Goal: Information Seeking & Learning: Learn about a topic

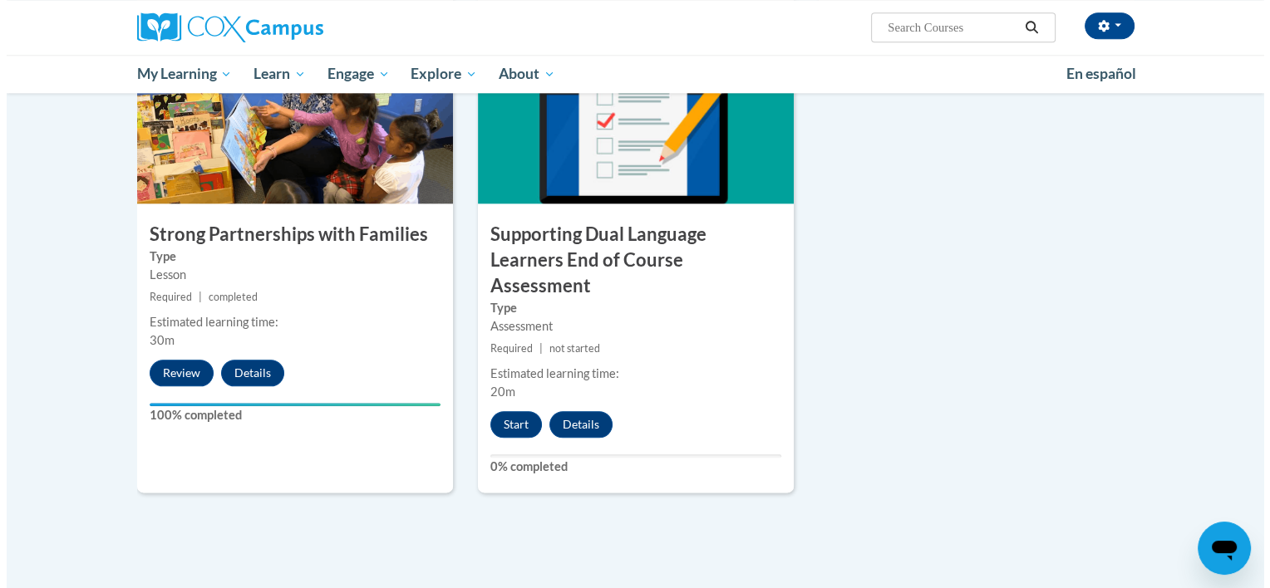
scroll to position [1873, 0]
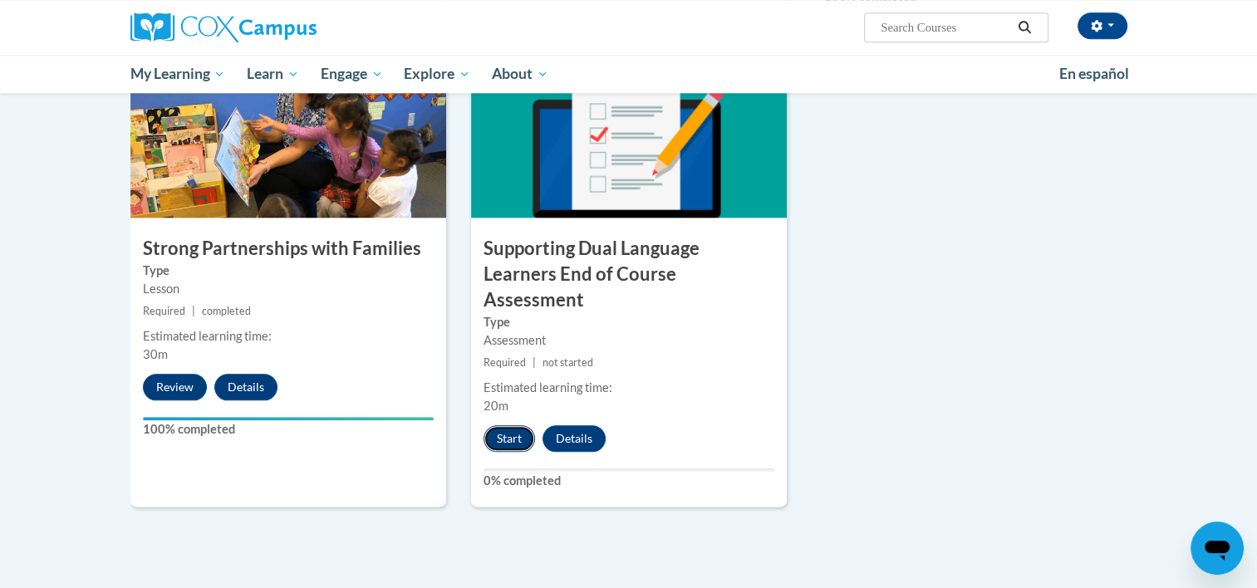
click at [500, 425] on button "Start" at bounding box center [510, 438] width 52 height 27
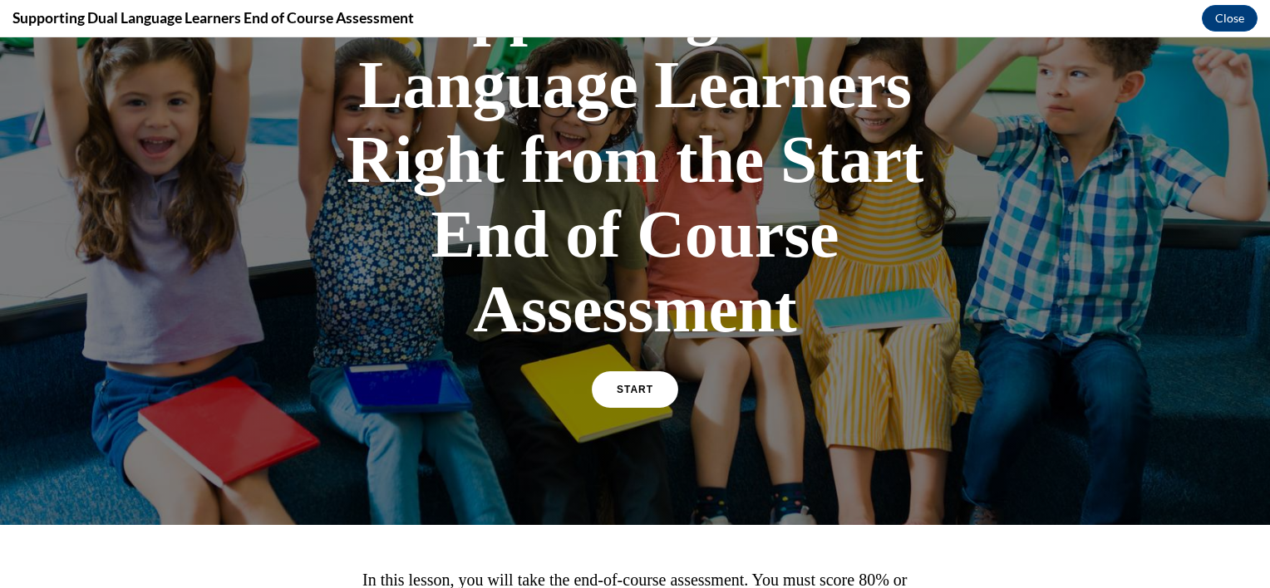
scroll to position [288, 0]
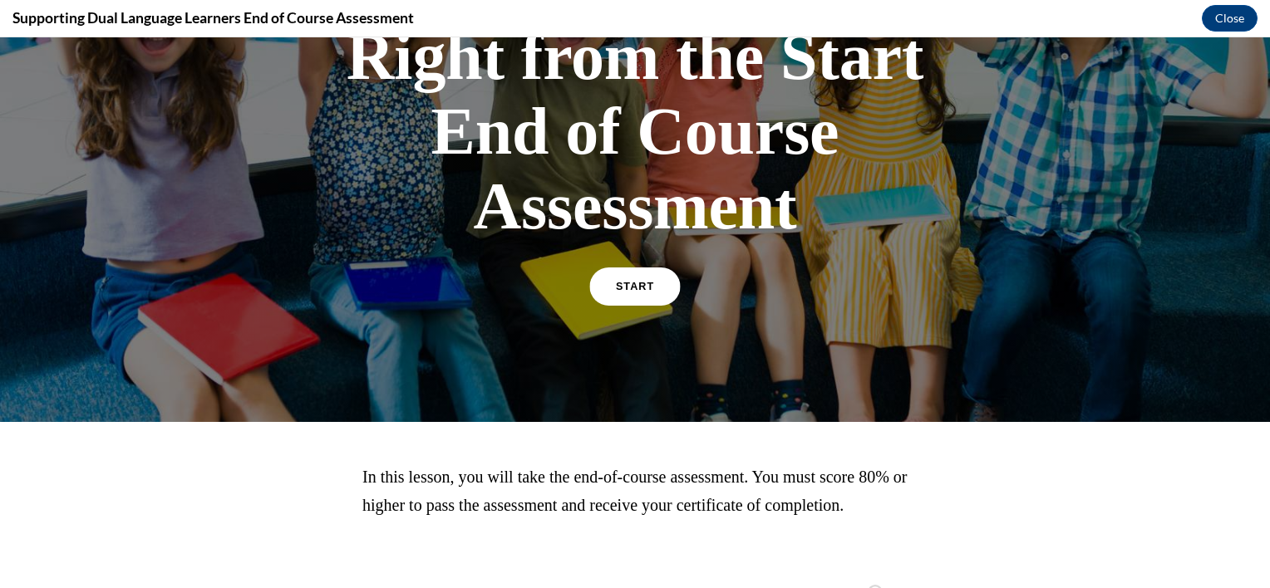
click at [628, 297] on link "START" at bounding box center [634, 287] width 91 height 38
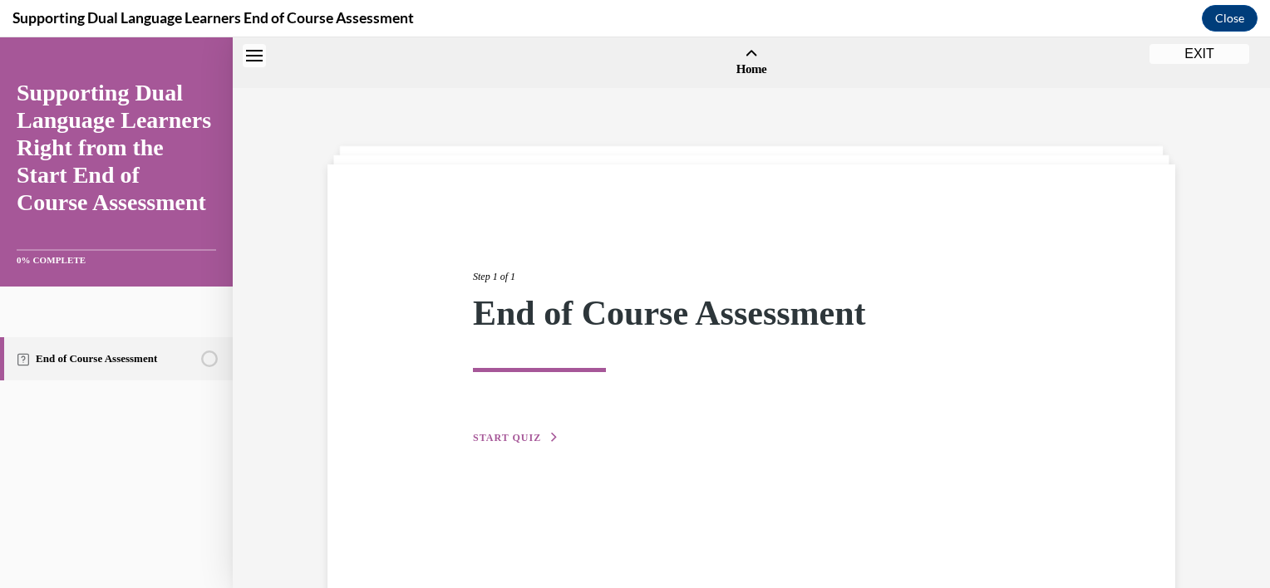
scroll to position [52, 0]
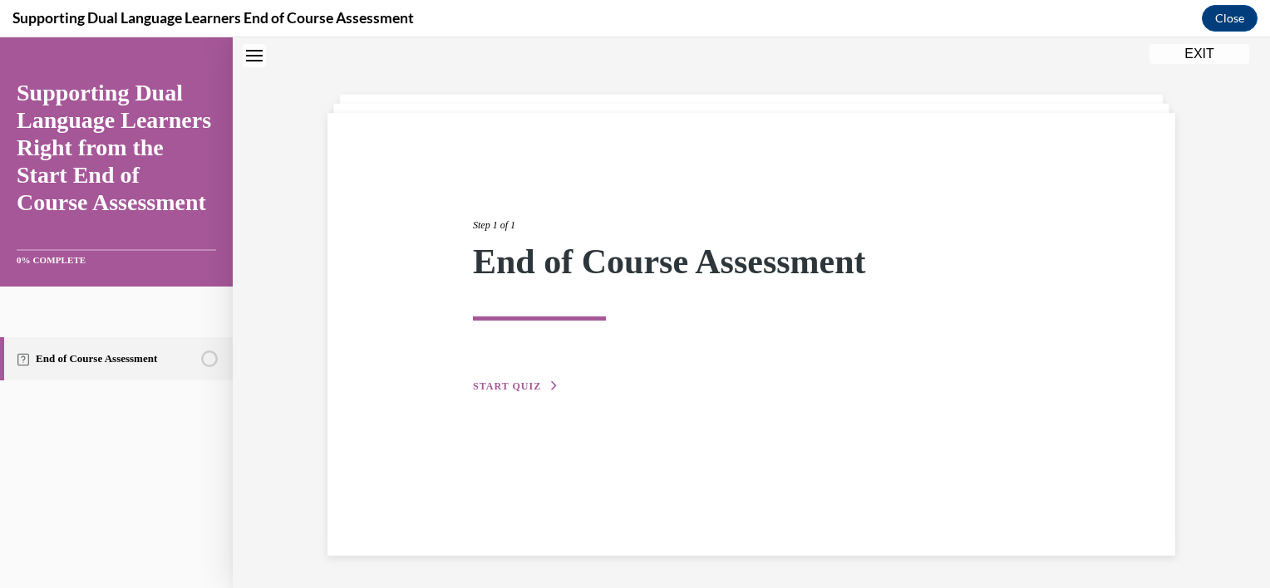
click at [532, 376] on div "Step 1 of 1 End of Course Assessment START QUIZ" at bounding box center [751, 288] width 582 height 216
click at [532, 389] on span "START QUIZ" at bounding box center [507, 387] width 68 height 12
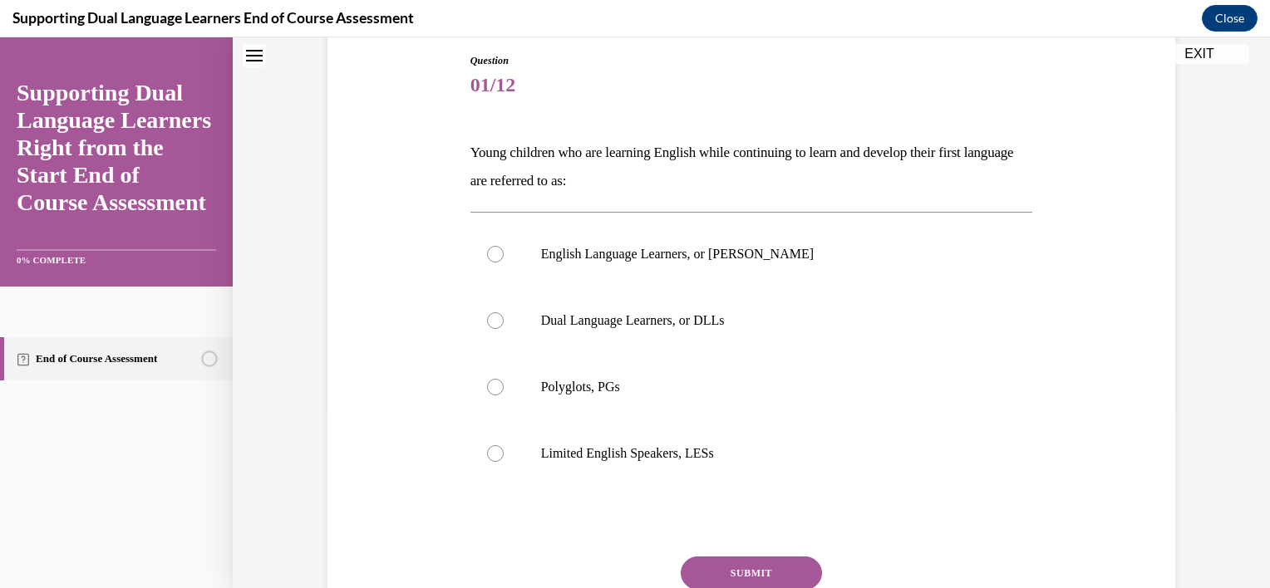
scroll to position [179, 0]
click at [623, 313] on p "Dual Language Learners, or DLLs" at bounding box center [766, 320] width 450 height 17
click at [504, 313] on input "Dual Language Learners, or DLLs" at bounding box center [495, 320] width 17 height 17
radio input "true"
click at [730, 566] on button "SUBMIT" at bounding box center [751, 572] width 141 height 33
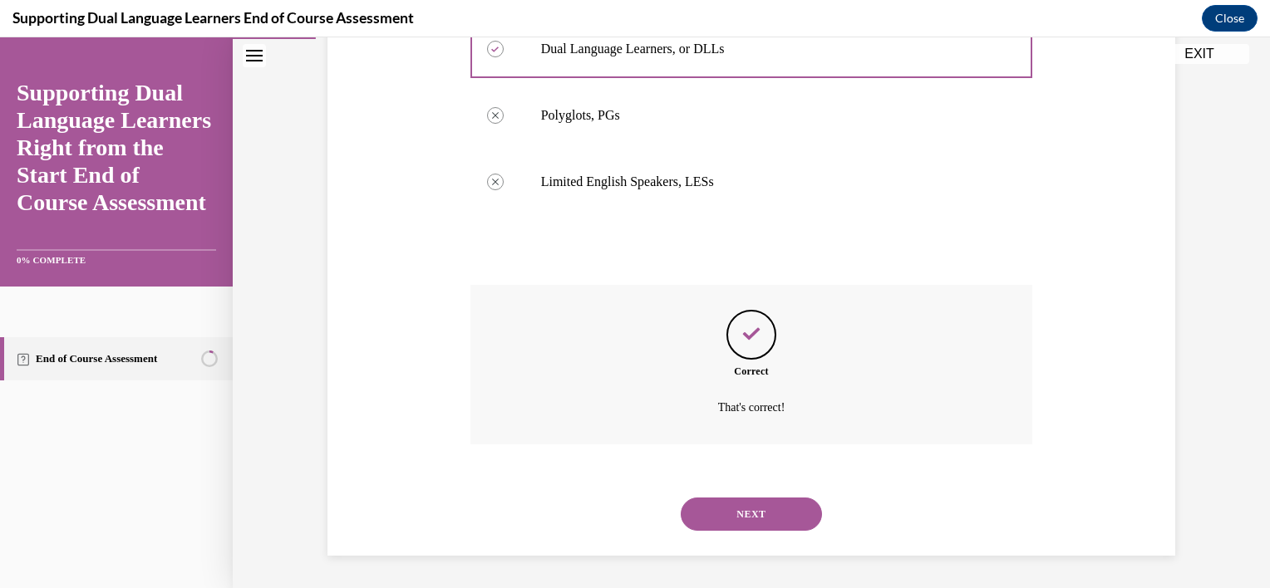
click at [743, 524] on button "NEXT" at bounding box center [751, 514] width 141 height 33
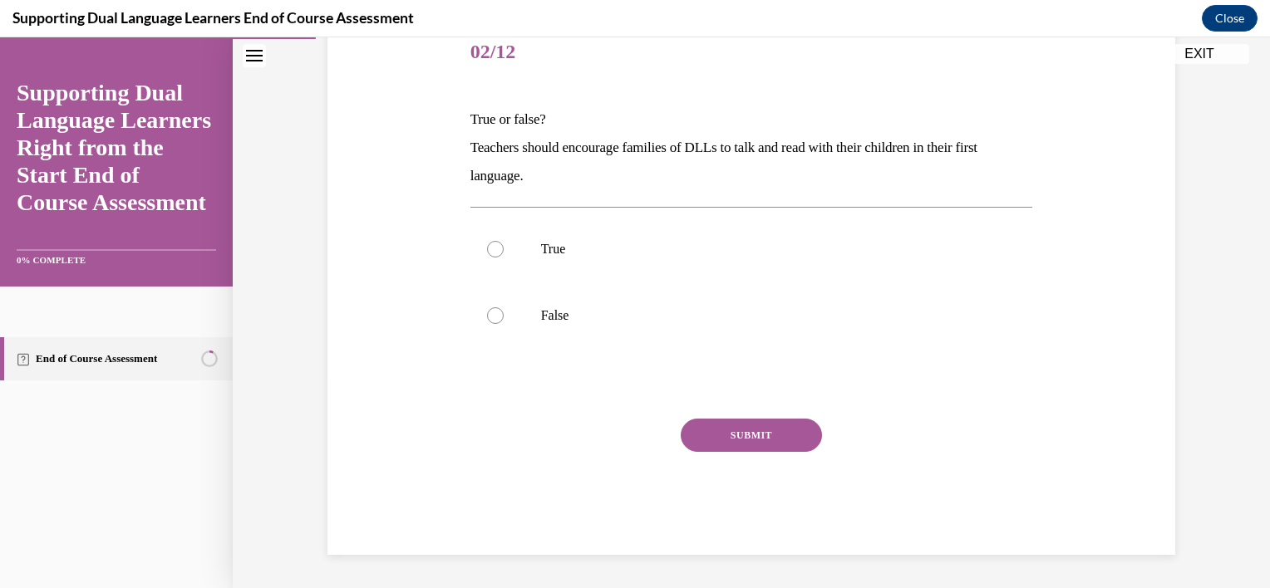
scroll to position [184, 0]
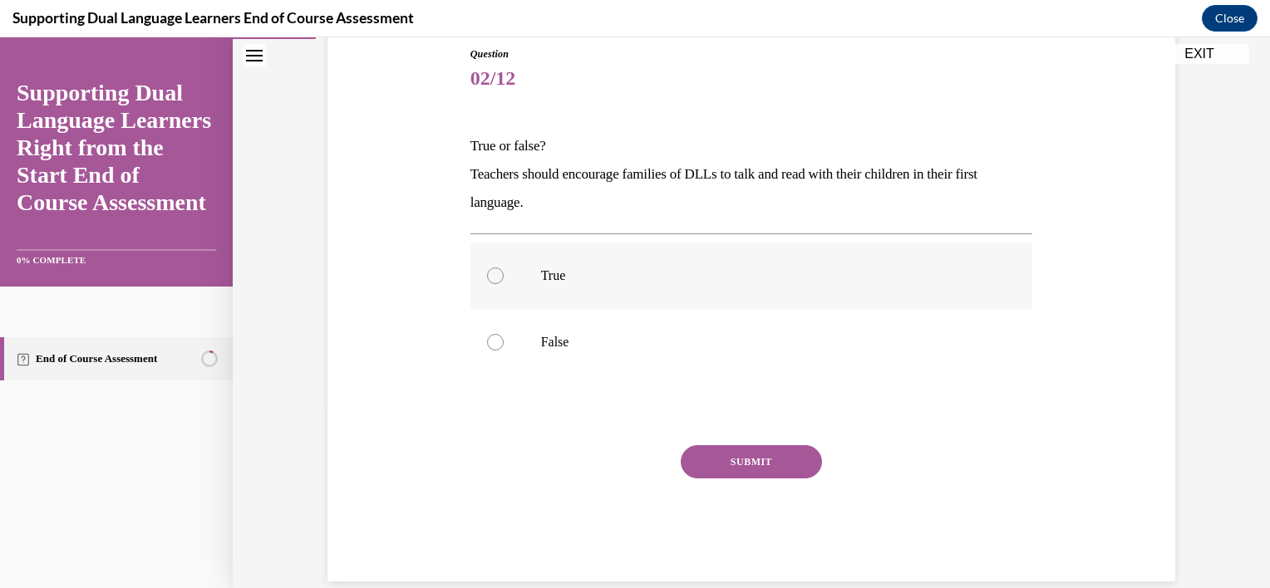
click at [593, 300] on label "True" at bounding box center [751, 276] width 563 height 66
click at [504, 284] on input "True" at bounding box center [495, 276] width 17 height 17
radio input "true"
click at [736, 467] on button "SUBMIT" at bounding box center [751, 461] width 141 height 33
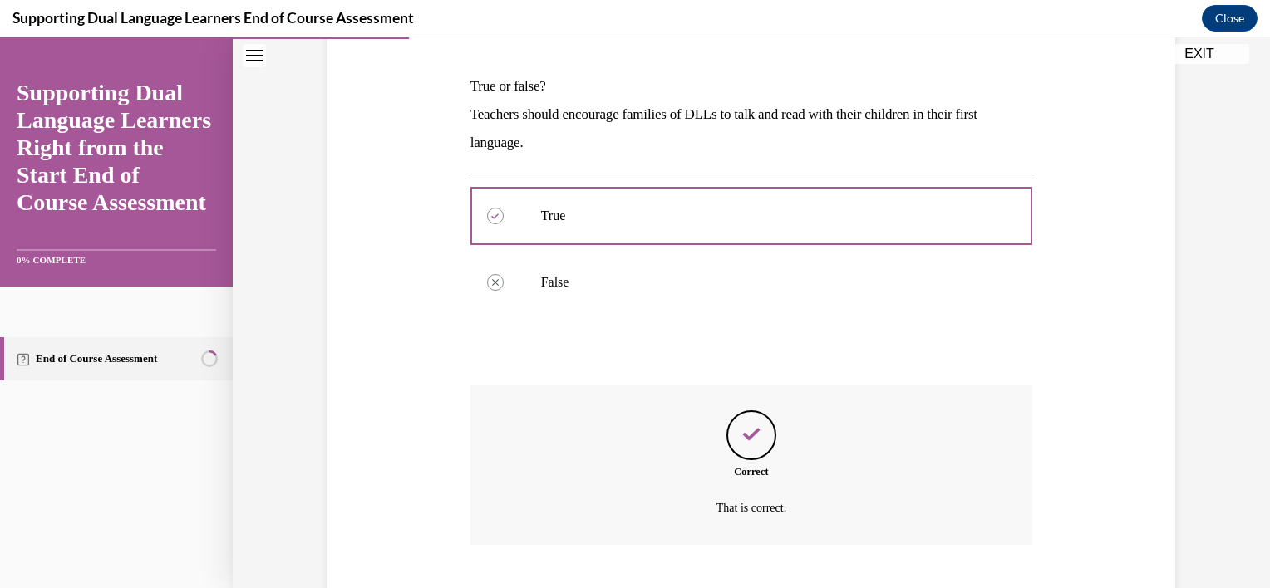
scroll to position [345, 0]
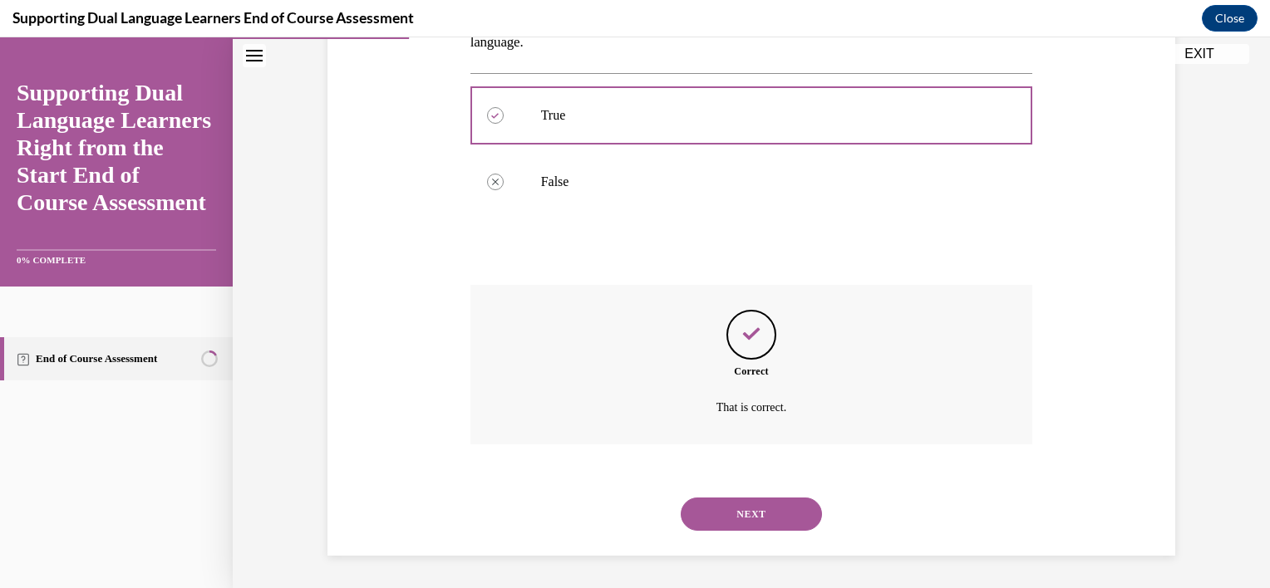
click at [715, 507] on button "NEXT" at bounding box center [751, 514] width 141 height 33
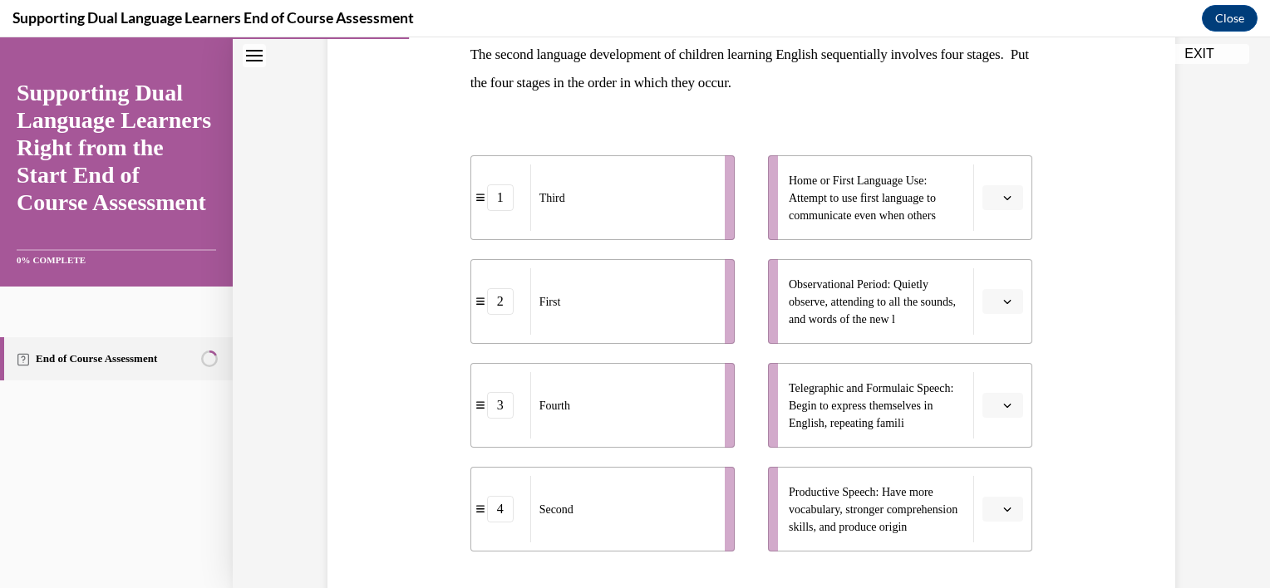
scroll to position [276, 0]
click at [1003, 289] on button "button" at bounding box center [1002, 301] width 41 height 25
click at [992, 374] on span "1" at bounding box center [990, 371] width 6 height 13
click at [984, 195] on button "button" at bounding box center [1002, 197] width 41 height 25
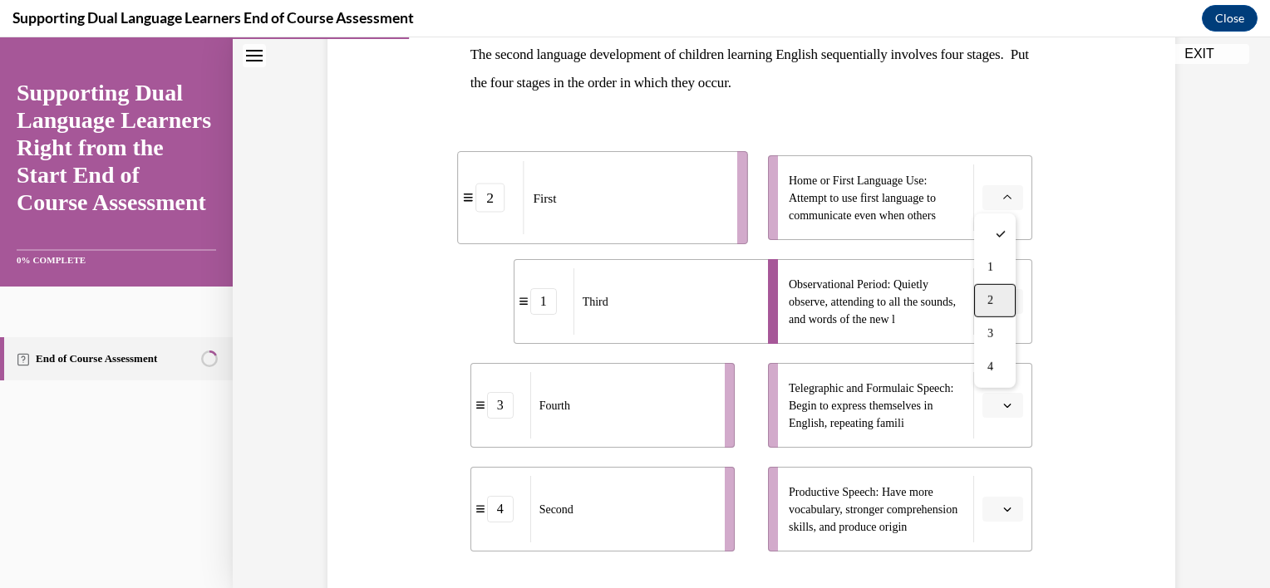
click at [1005, 303] on div "2" at bounding box center [995, 300] width 42 height 33
click at [997, 411] on button "button" at bounding box center [1002, 405] width 41 height 25
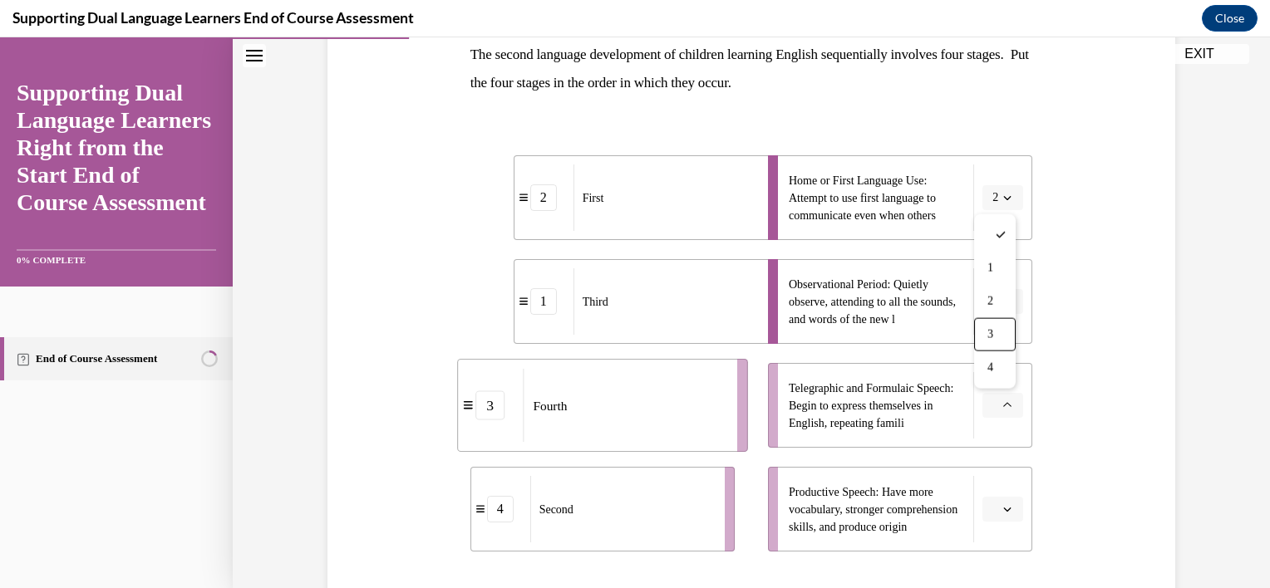
click at [991, 322] on div "3" at bounding box center [995, 334] width 42 height 33
click at [1003, 505] on icon "button" at bounding box center [1007, 509] width 8 height 8
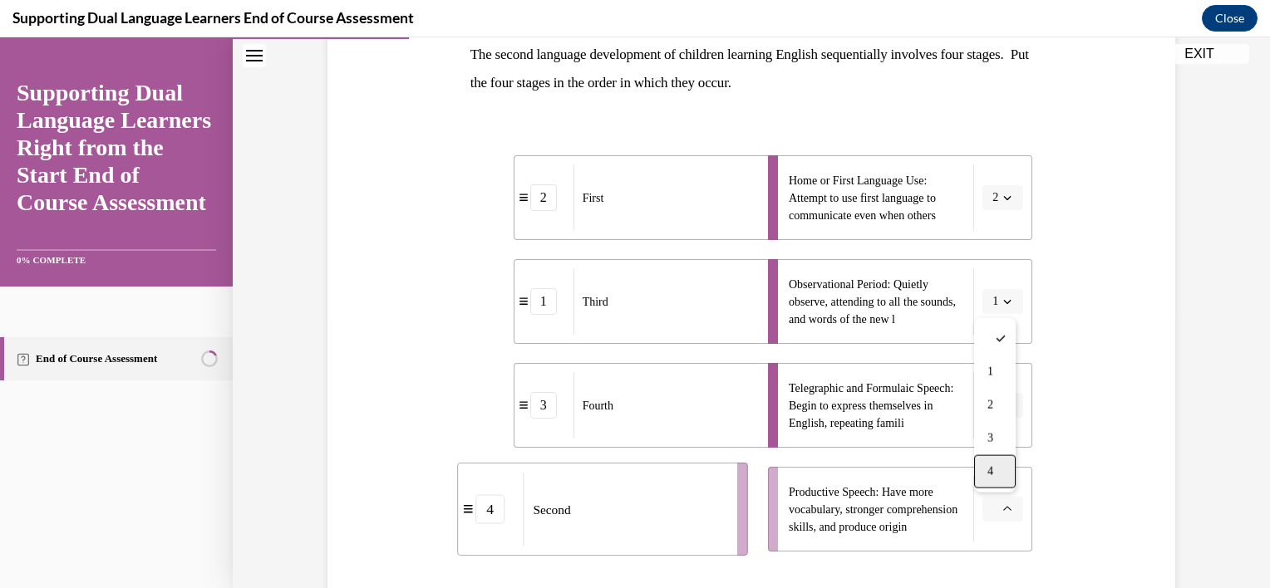
click at [994, 478] on div "4" at bounding box center [995, 471] width 42 height 33
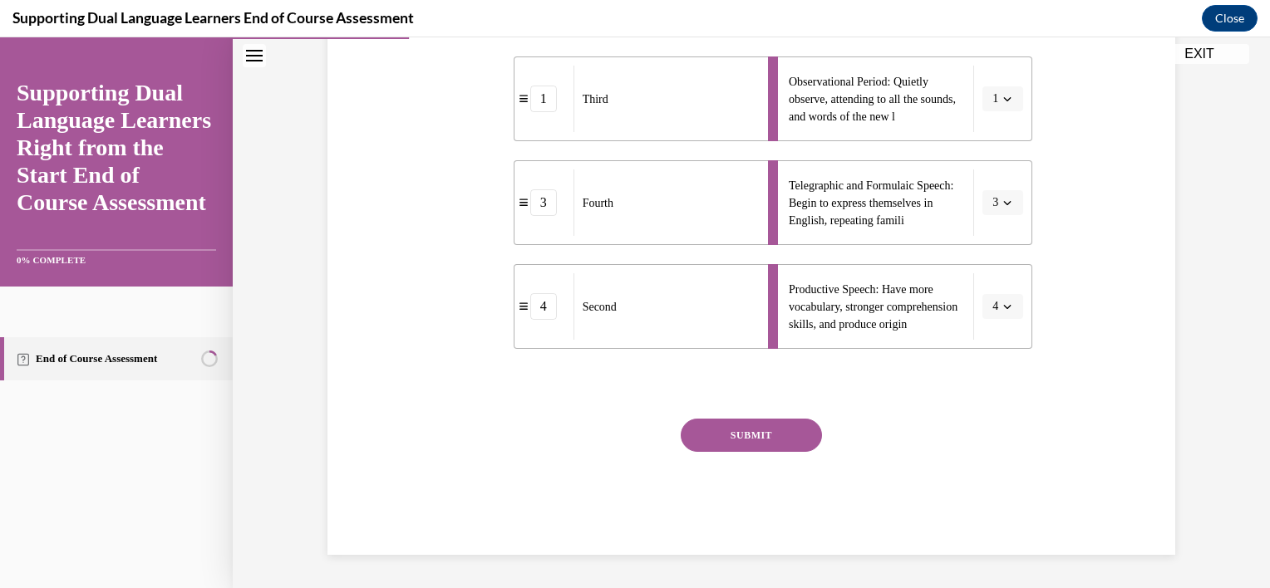
click at [747, 437] on button "SUBMIT" at bounding box center [751, 435] width 141 height 33
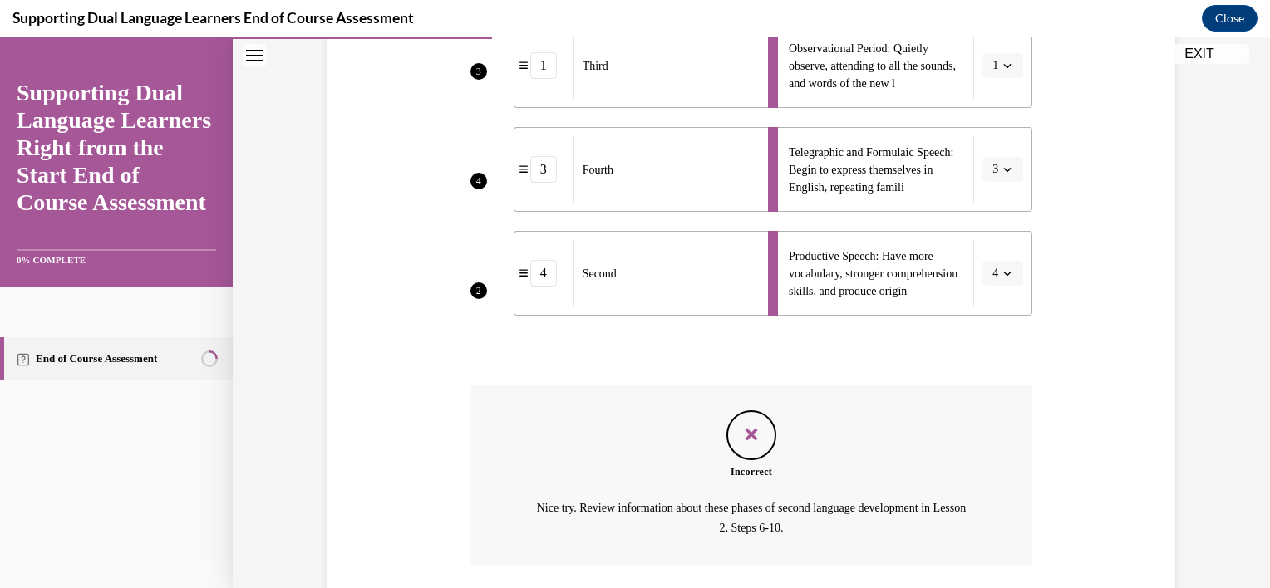
scroll to position [632, 0]
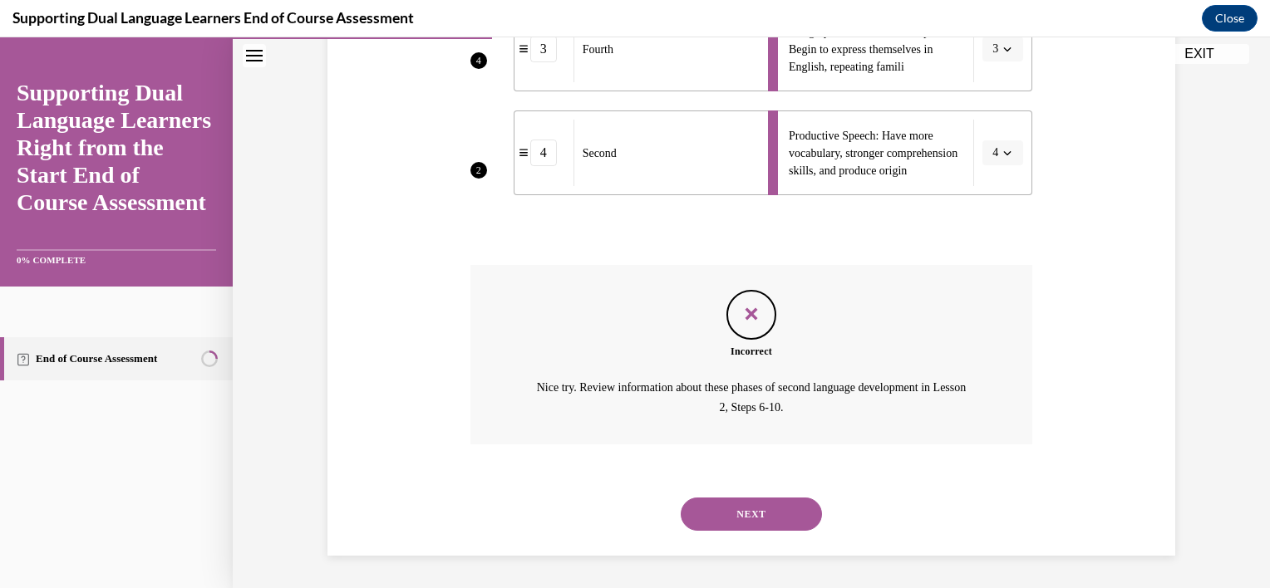
click at [714, 504] on button "NEXT" at bounding box center [751, 514] width 141 height 33
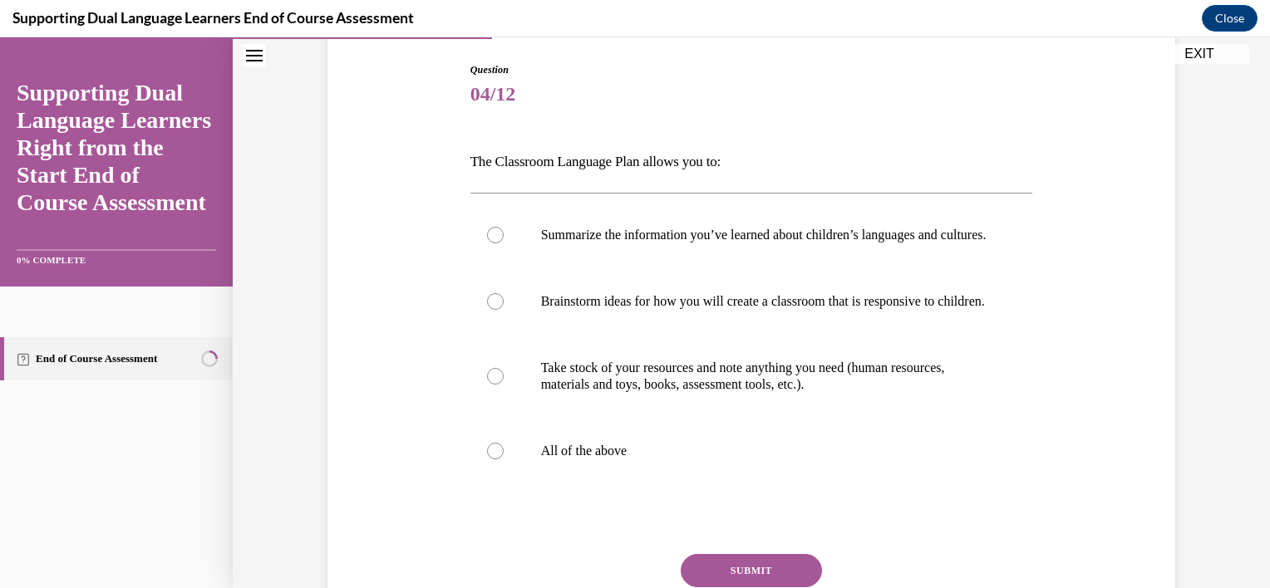
scroll to position [175, 0]
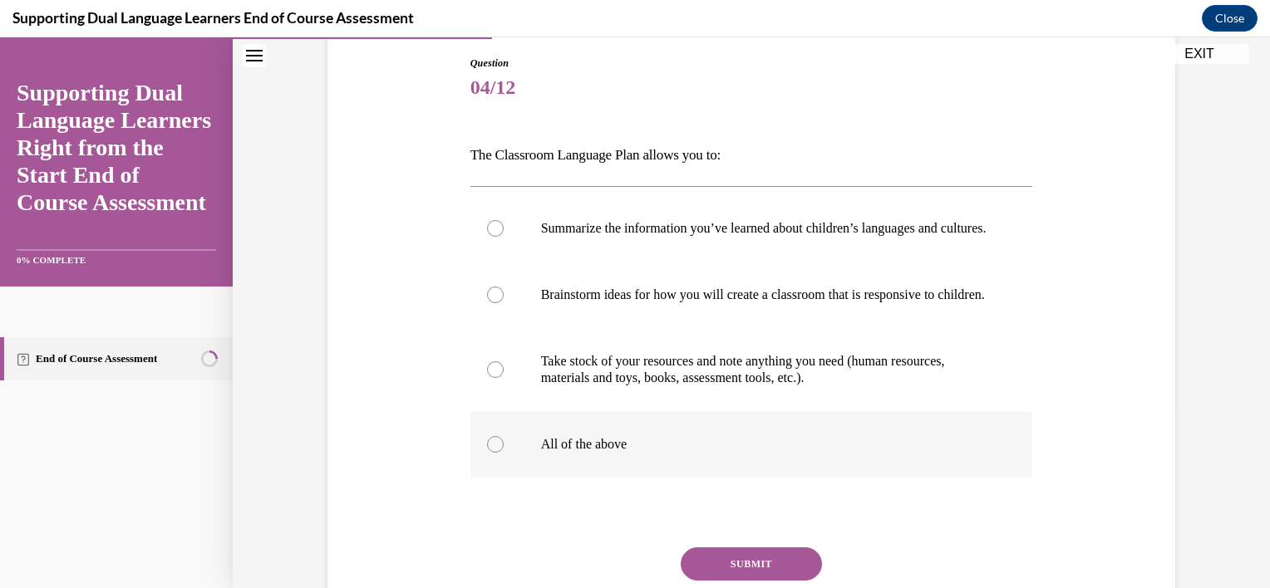
click at [598, 453] on p "All of the above" at bounding box center [766, 444] width 450 height 17
click at [504, 453] on input "All of the above" at bounding box center [495, 444] width 17 height 17
radio input "true"
click at [715, 581] on button "SUBMIT" at bounding box center [751, 564] width 141 height 33
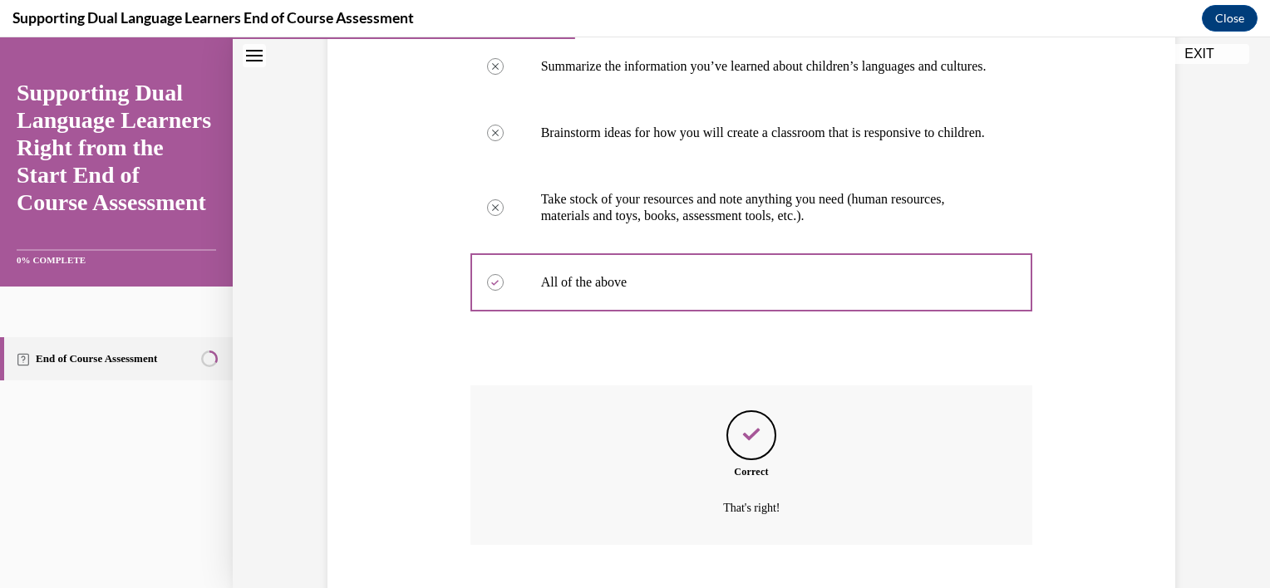
scroll to position [471, 0]
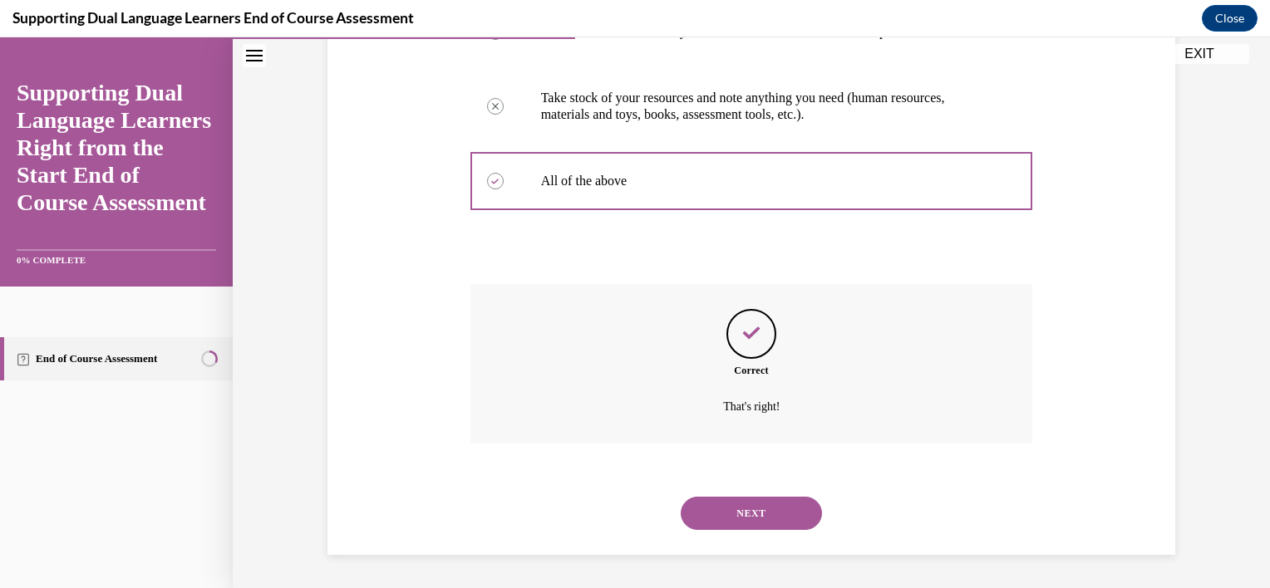
click at [749, 511] on button "NEXT" at bounding box center [751, 513] width 141 height 33
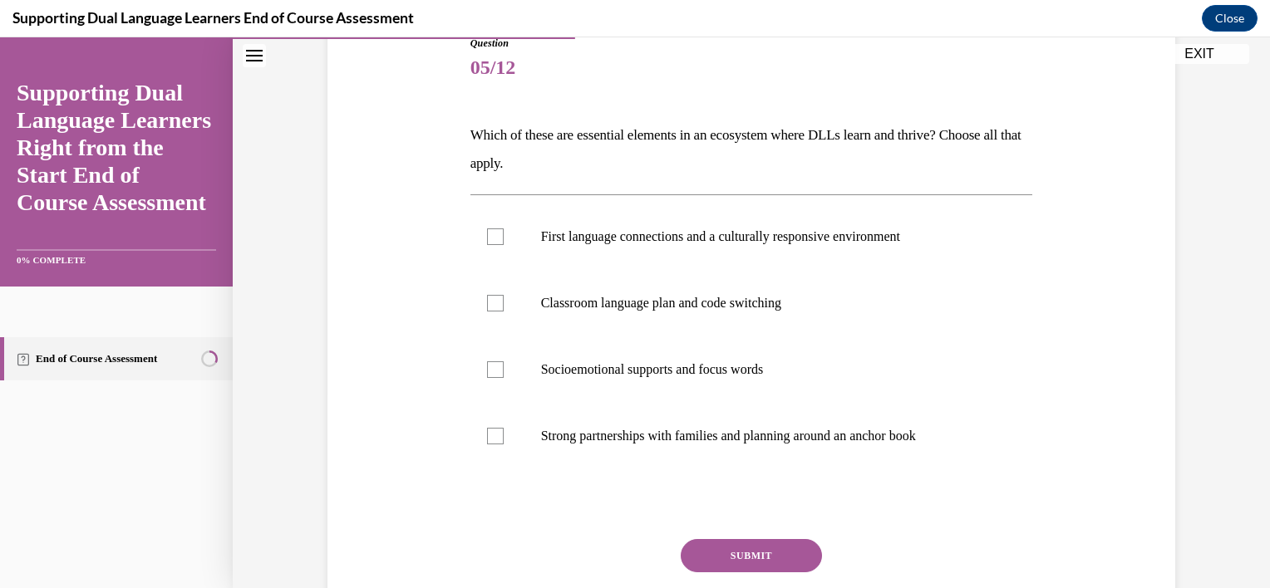
scroll to position [192, 0]
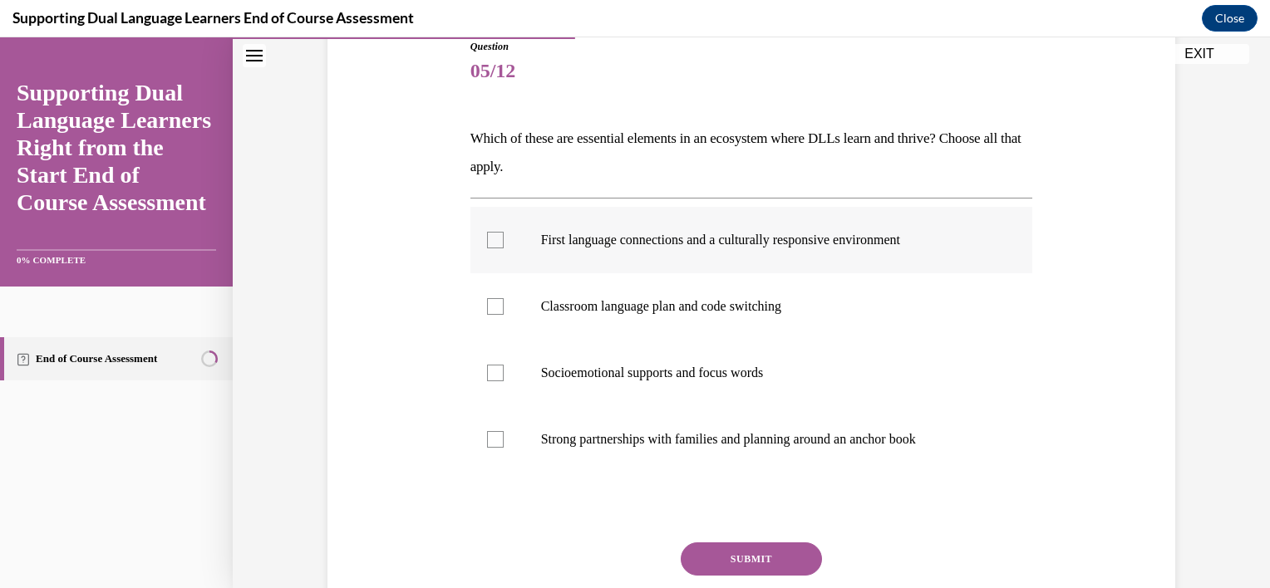
click at [676, 248] on label "First language connections and a culturally responsive environment" at bounding box center [751, 240] width 563 height 66
click at [504, 248] on input "First language connections and a culturally responsive environment" at bounding box center [495, 240] width 17 height 17
checkbox input "true"
click at [655, 319] on label "Classroom language plan and code switching" at bounding box center [751, 306] width 563 height 66
click at [504, 315] on input "Classroom language plan and code switching" at bounding box center [495, 306] width 17 height 17
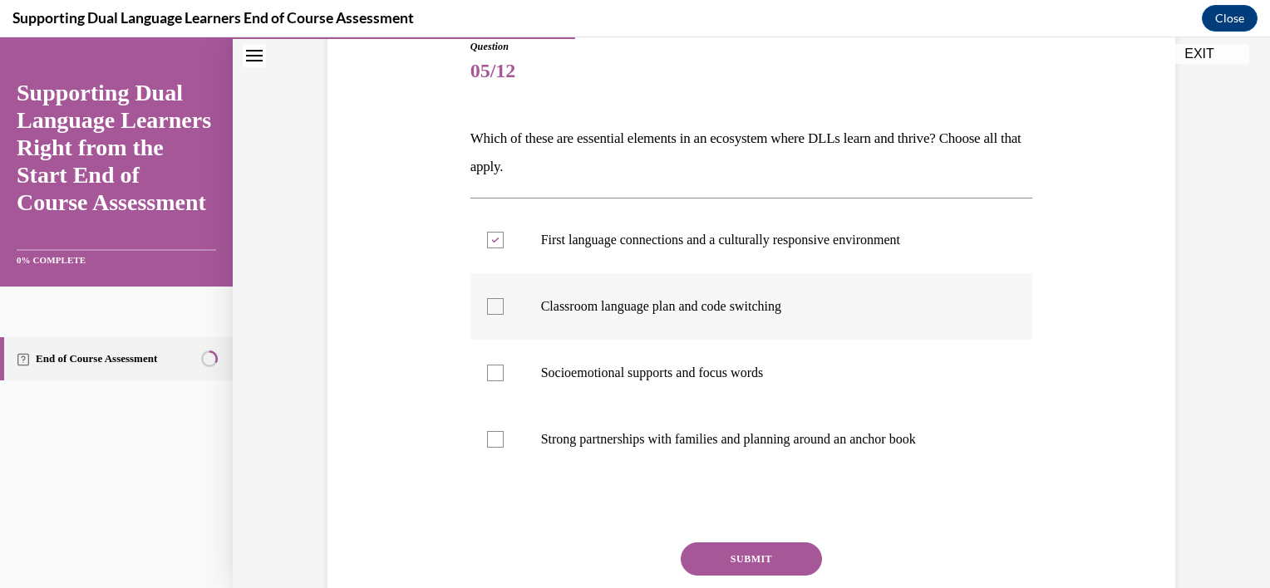
checkbox input "true"
click at [642, 392] on label "Socioemotional supports and focus words" at bounding box center [751, 373] width 563 height 66
click at [504, 381] on input "Socioemotional supports and focus words" at bounding box center [495, 373] width 17 height 17
checkbox input "true"
click at [638, 452] on label "Strong partnerships with families and planning around an anchor book" at bounding box center [751, 439] width 563 height 66
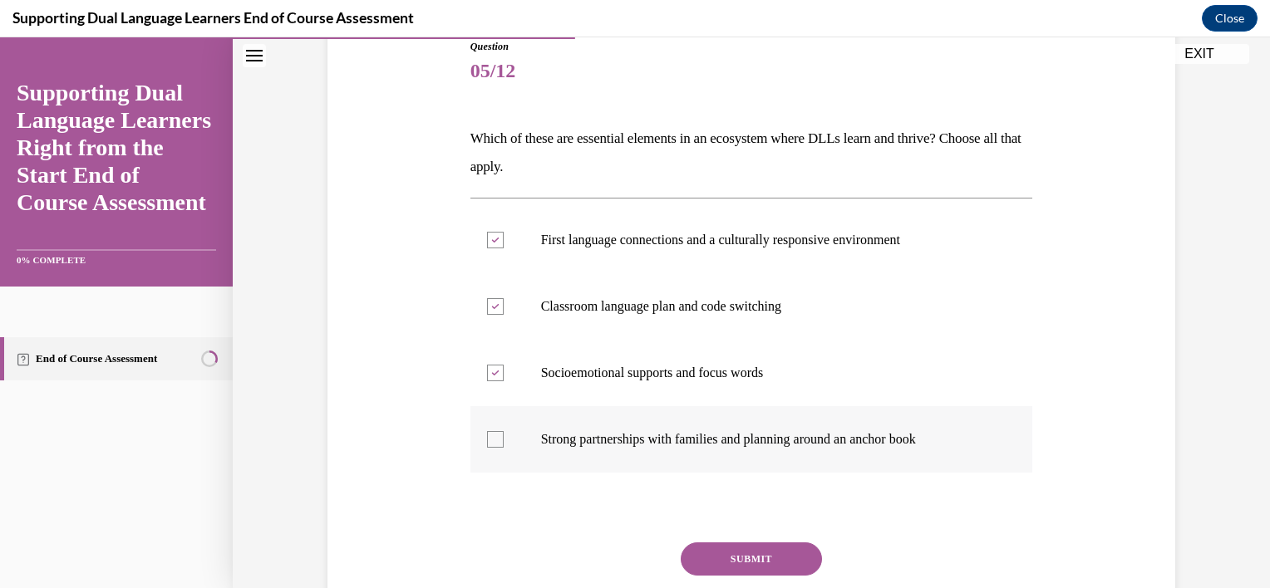
click at [504, 448] on input "Strong partnerships with families and planning around an anchor book" at bounding box center [495, 439] width 17 height 17
checkbox input "true"
click at [716, 558] on button "SUBMIT" at bounding box center [751, 559] width 141 height 33
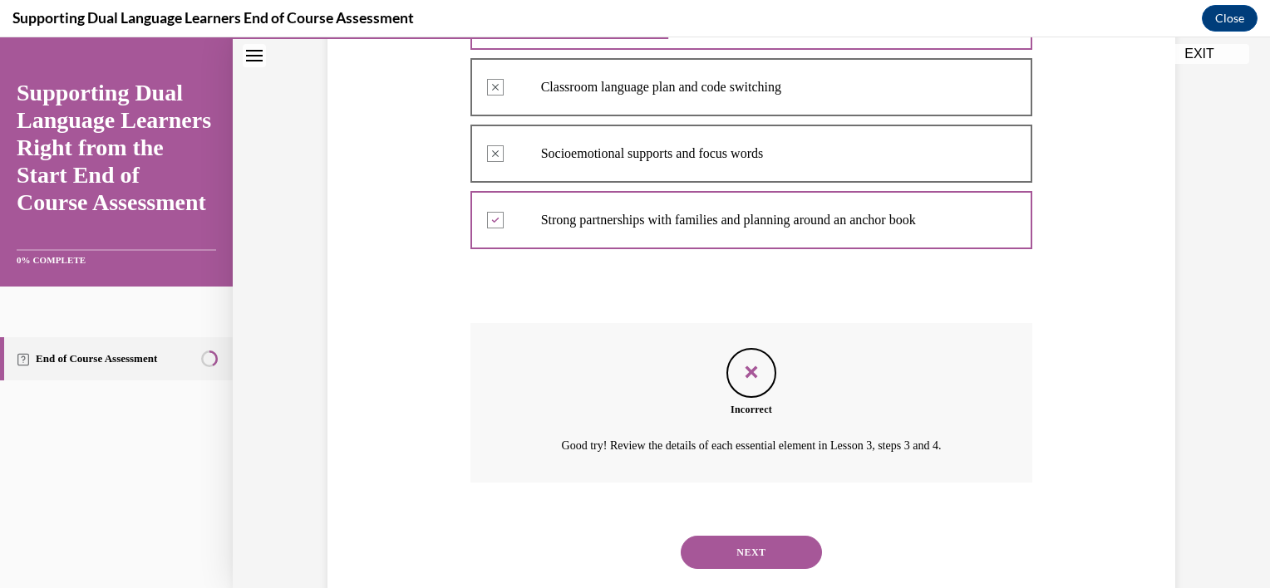
scroll to position [450, 0]
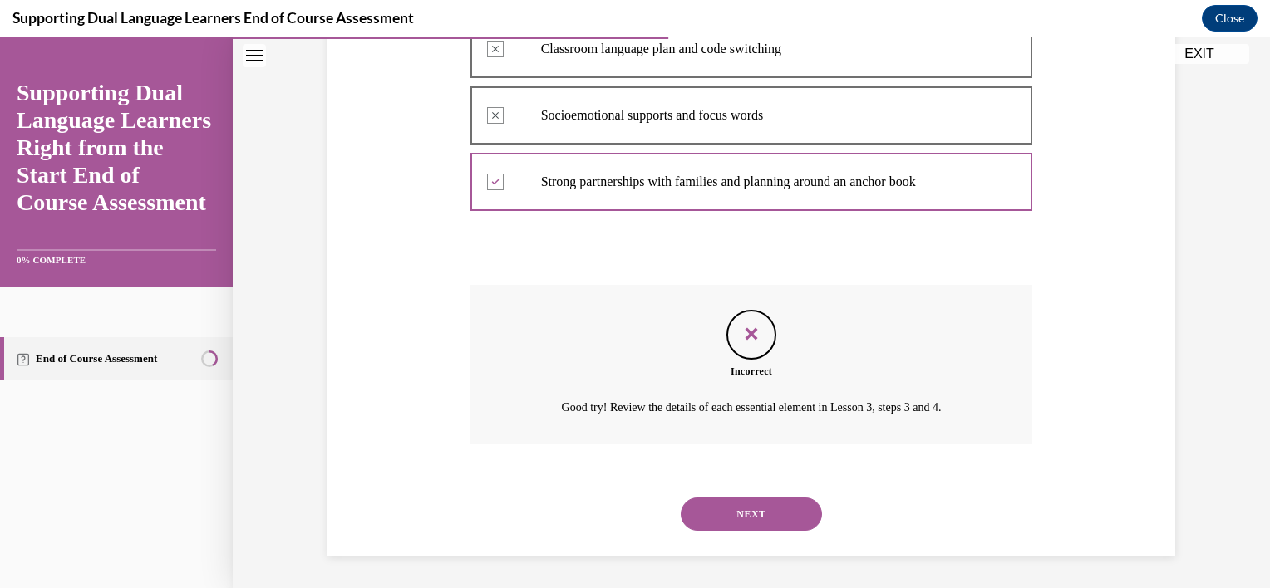
click at [753, 518] on button "NEXT" at bounding box center [751, 514] width 141 height 33
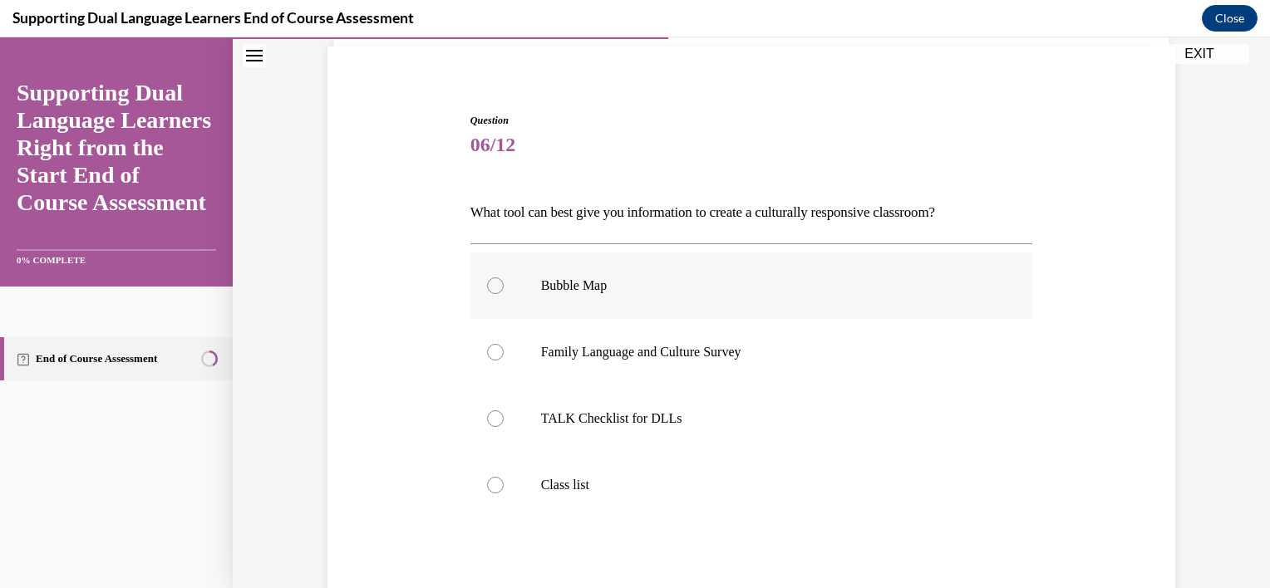
scroll to position [128, 0]
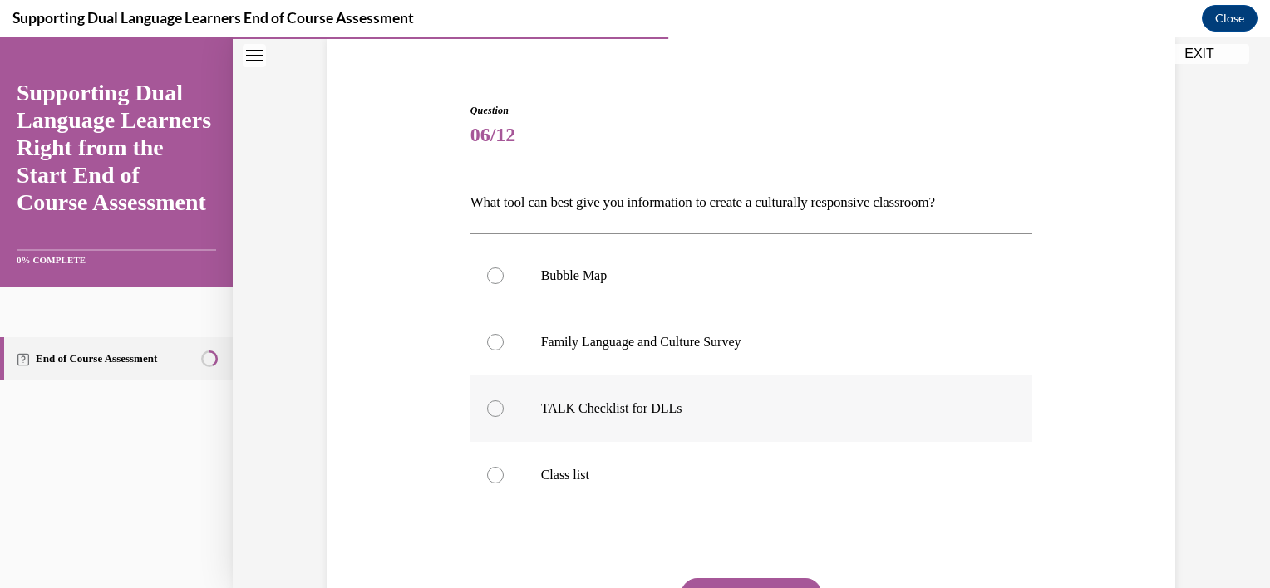
click at [568, 399] on label "TALK Checklist for DLLs" at bounding box center [751, 409] width 563 height 66
click at [504, 401] on input "TALK Checklist for DLLs" at bounding box center [495, 409] width 17 height 17
radio input "true"
click at [705, 581] on button "SUBMIT" at bounding box center [751, 594] width 141 height 33
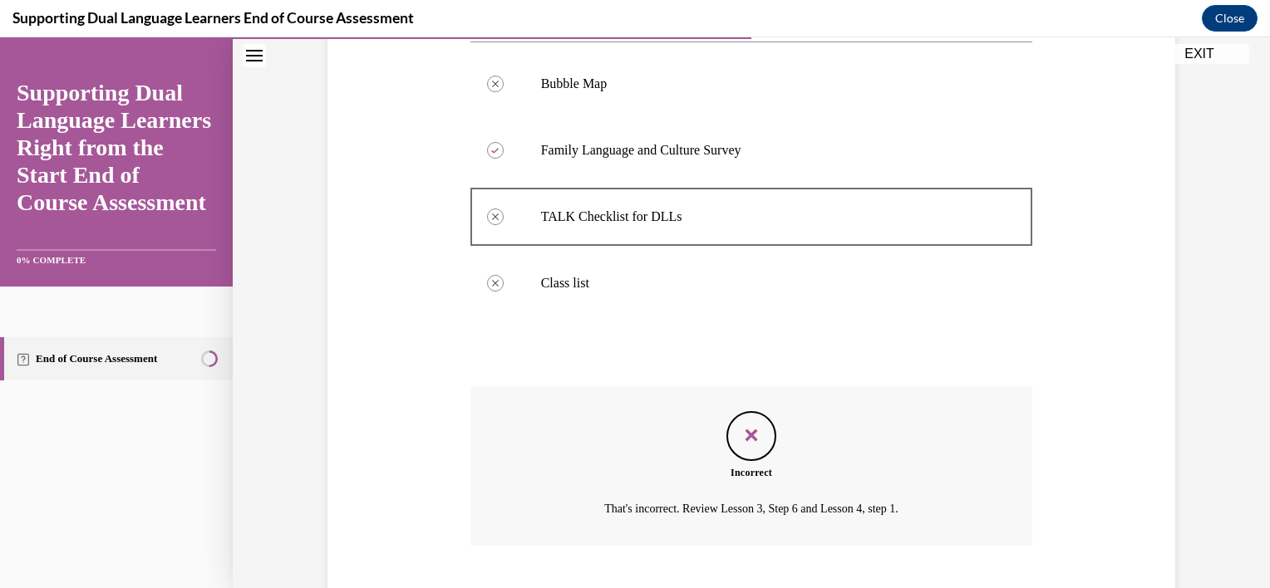
scroll to position [421, 0]
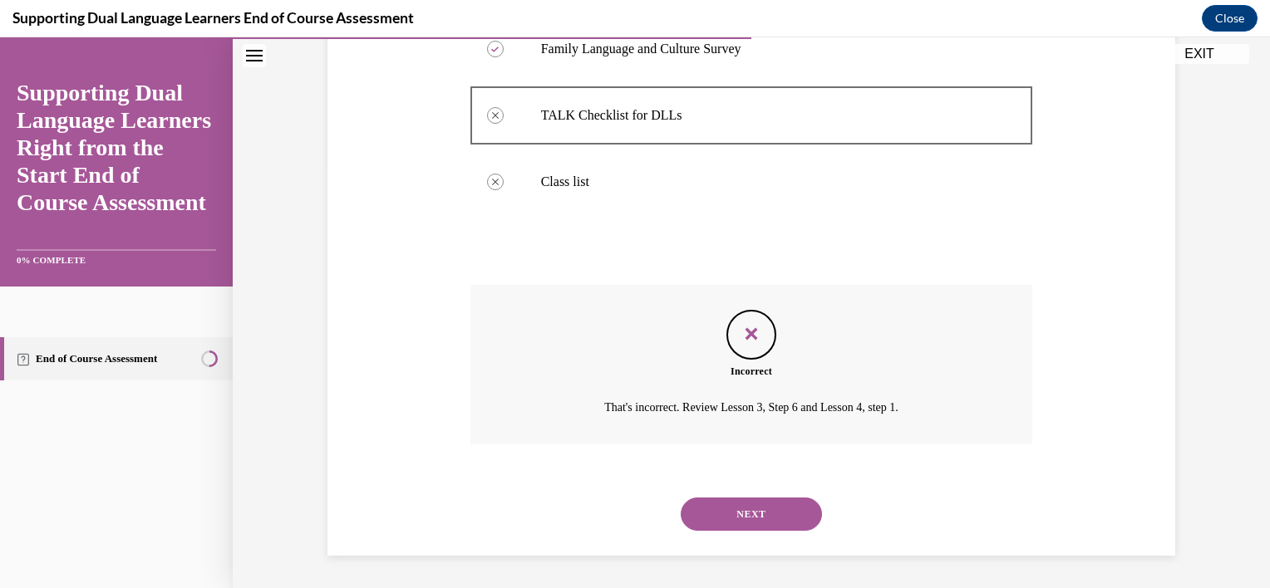
click at [728, 524] on button "NEXT" at bounding box center [751, 514] width 141 height 33
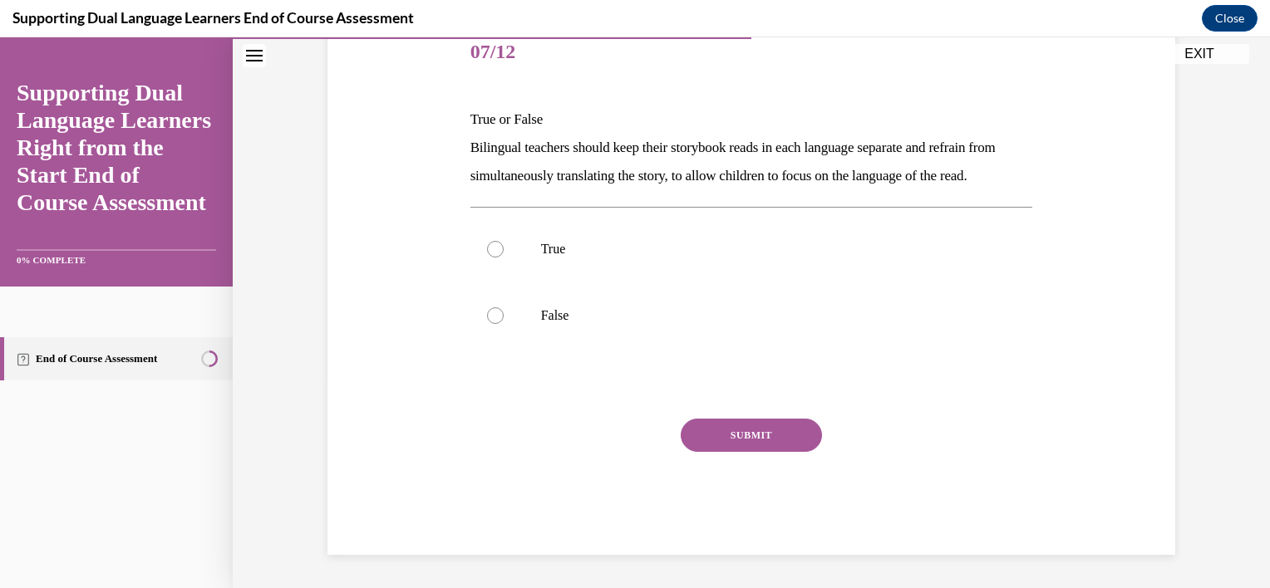
scroll to position [222, 0]
click at [529, 283] on label "True" at bounding box center [751, 249] width 563 height 66
click at [504, 258] on input "True" at bounding box center [495, 249] width 17 height 17
radio input "true"
click at [603, 324] on p "False" at bounding box center [766, 315] width 450 height 17
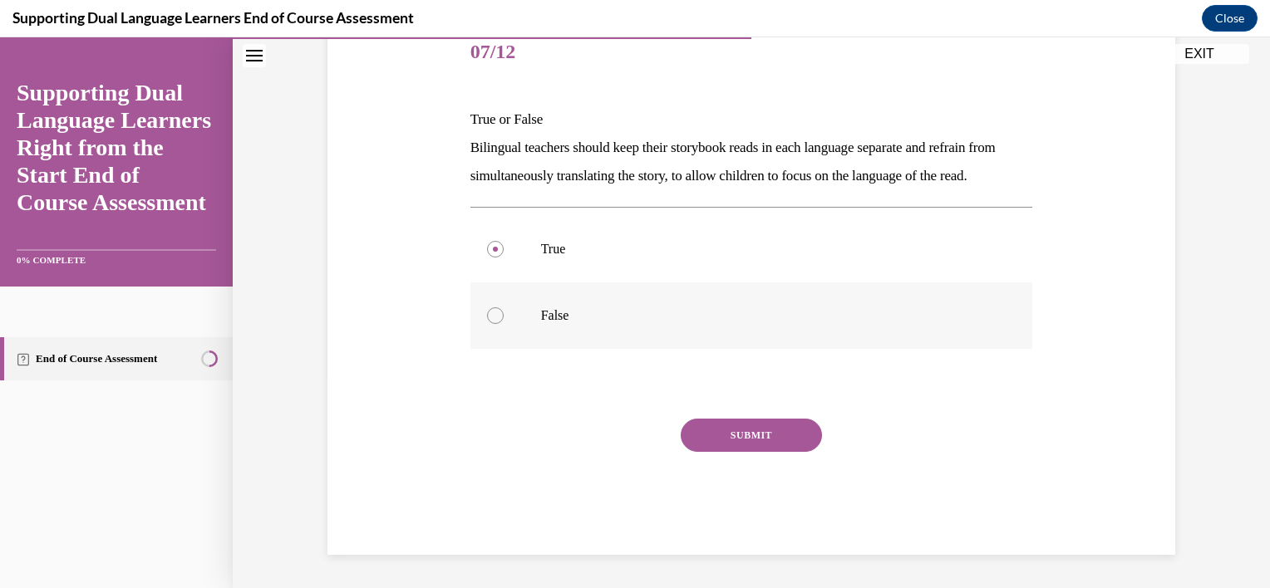
click at [504, 324] on input "False" at bounding box center [495, 315] width 17 height 17
radio input "true"
click at [688, 432] on div "Question 07/12 True or False Bilingual teachers should keep their storybook rea…" at bounding box center [751, 287] width 563 height 535
click at [696, 441] on button "SUBMIT" at bounding box center [751, 435] width 141 height 33
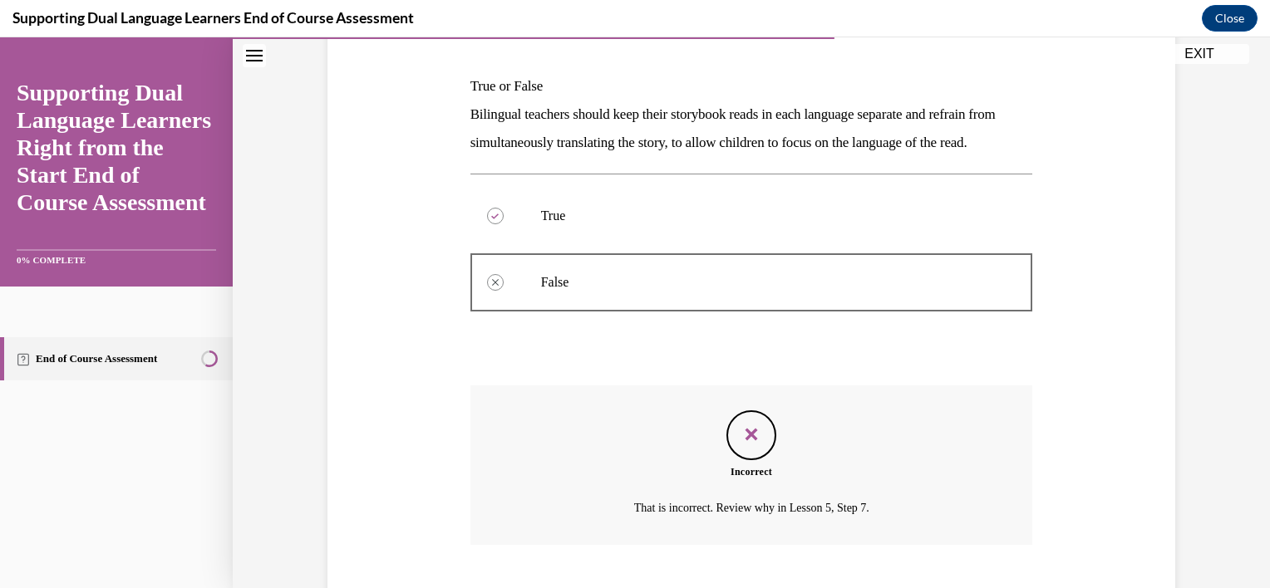
scroll to position [373, 0]
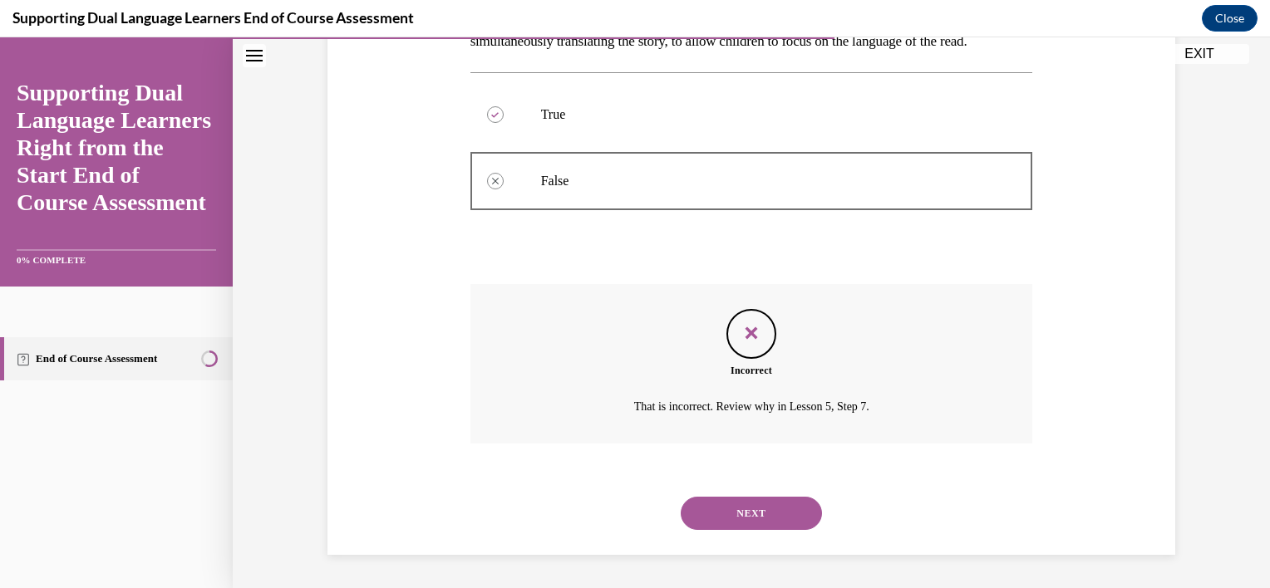
click at [745, 528] on button "NEXT" at bounding box center [751, 513] width 141 height 33
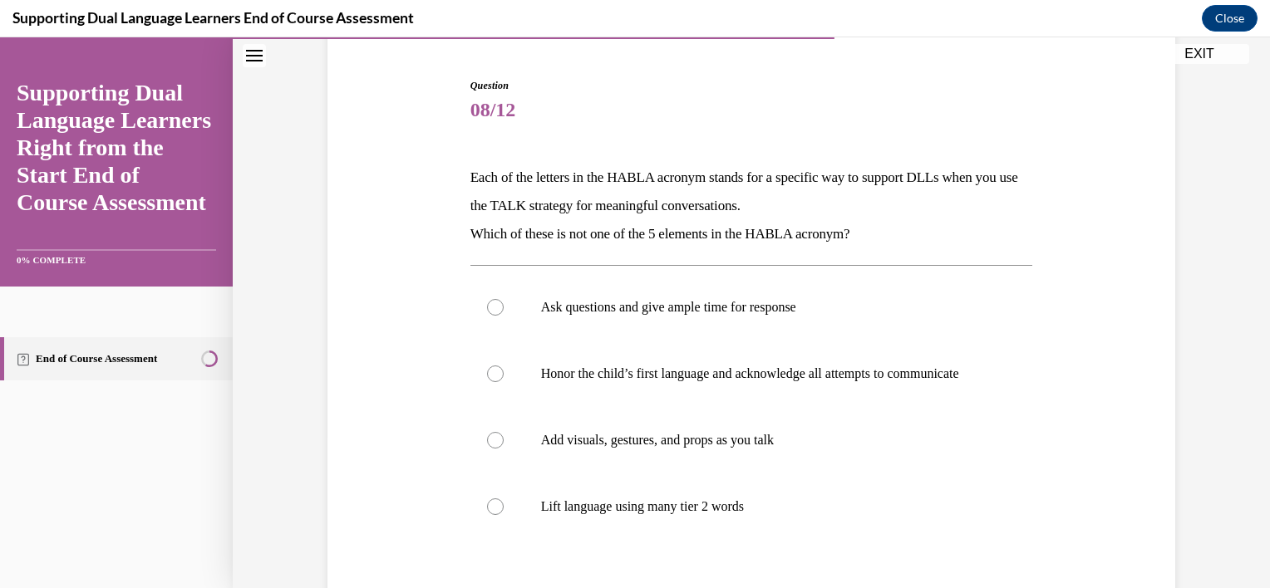
scroll to position [189, 0]
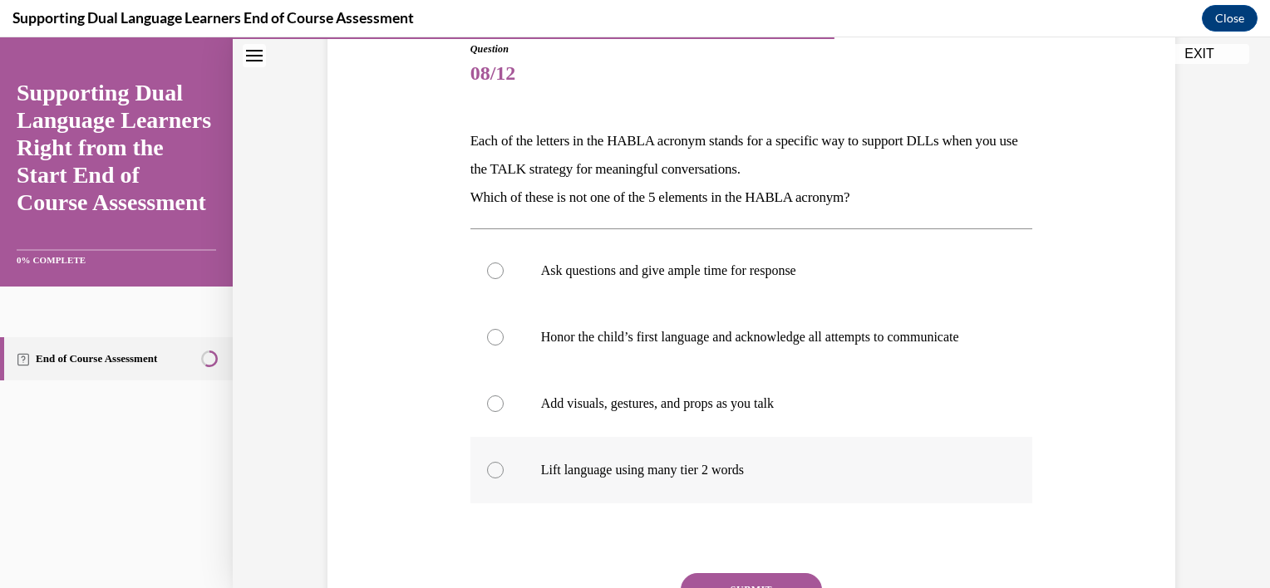
click at [648, 479] on p "Lift language using many tier 2 words" at bounding box center [766, 470] width 450 height 17
click at [504, 479] on input "Lift language using many tier 2 words" at bounding box center [495, 470] width 17 height 17
radio input "true"
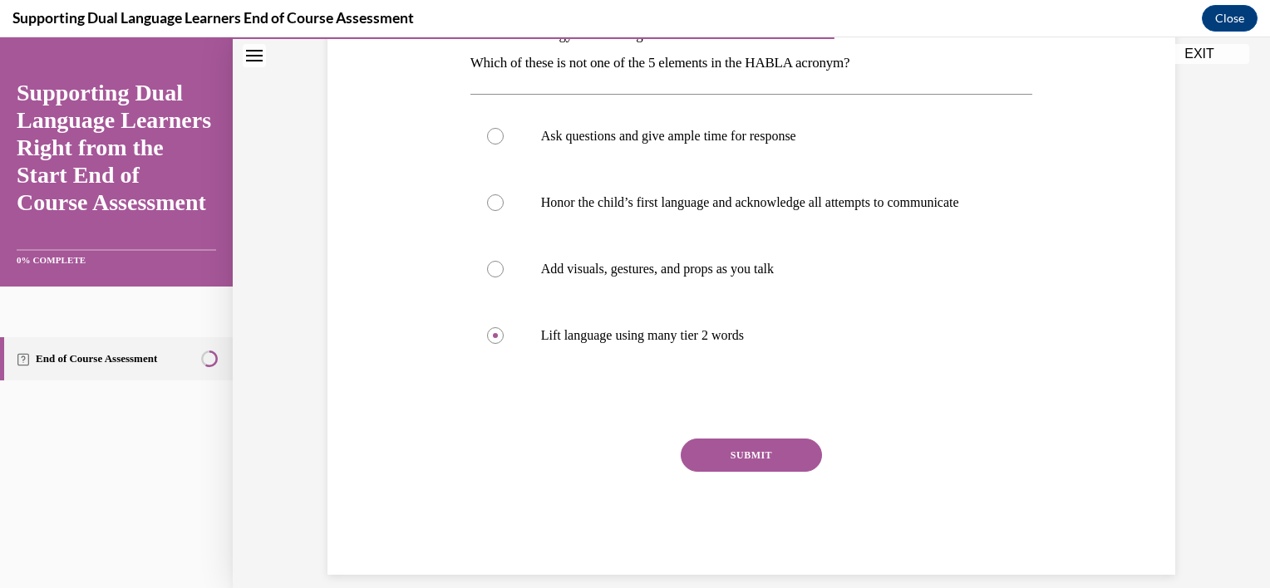
click at [745, 469] on button "SUBMIT" at bounding box center [751, 455] width 141 height 33
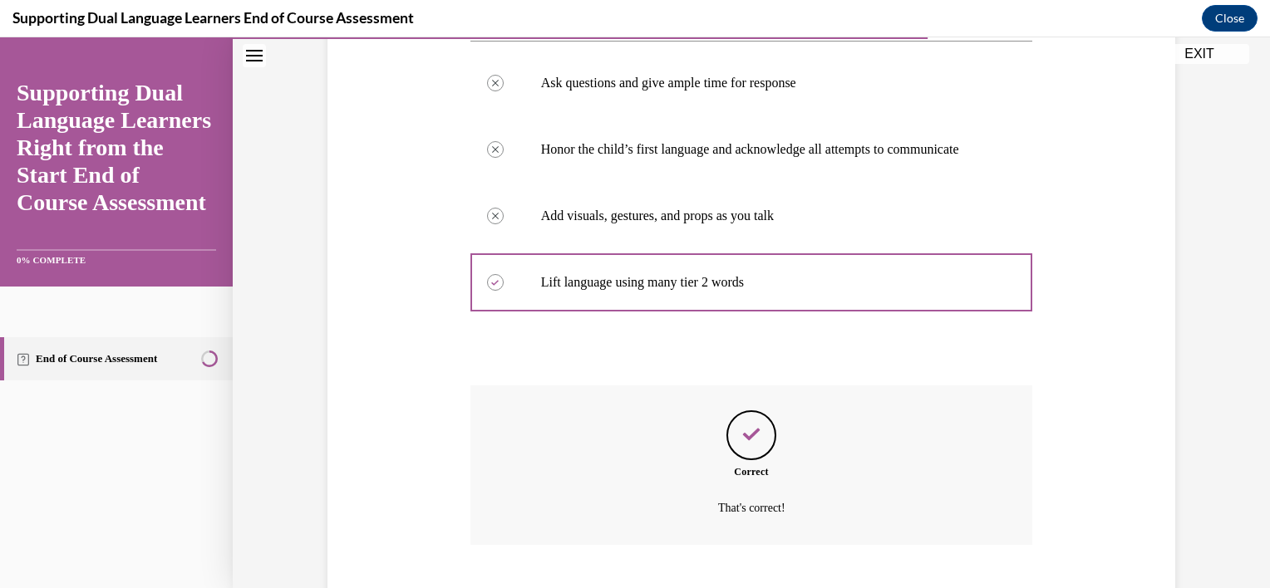
scroll to position [494, 0]
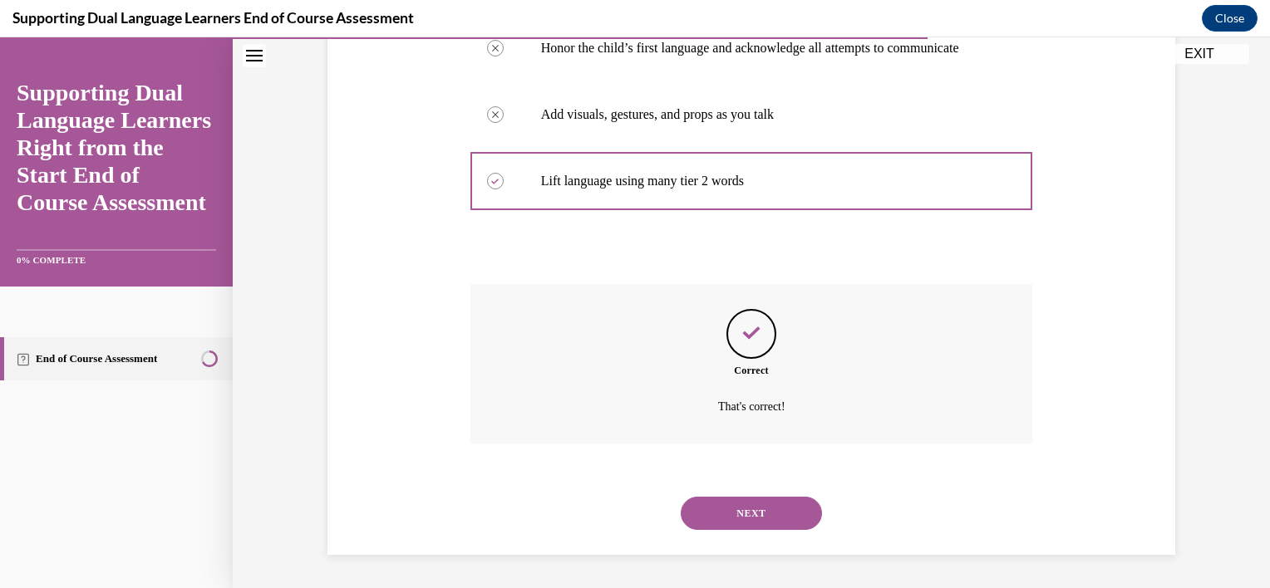
click at [748, 522] on button "NEXT" at bounding box center [751, 513] width 141 height 33
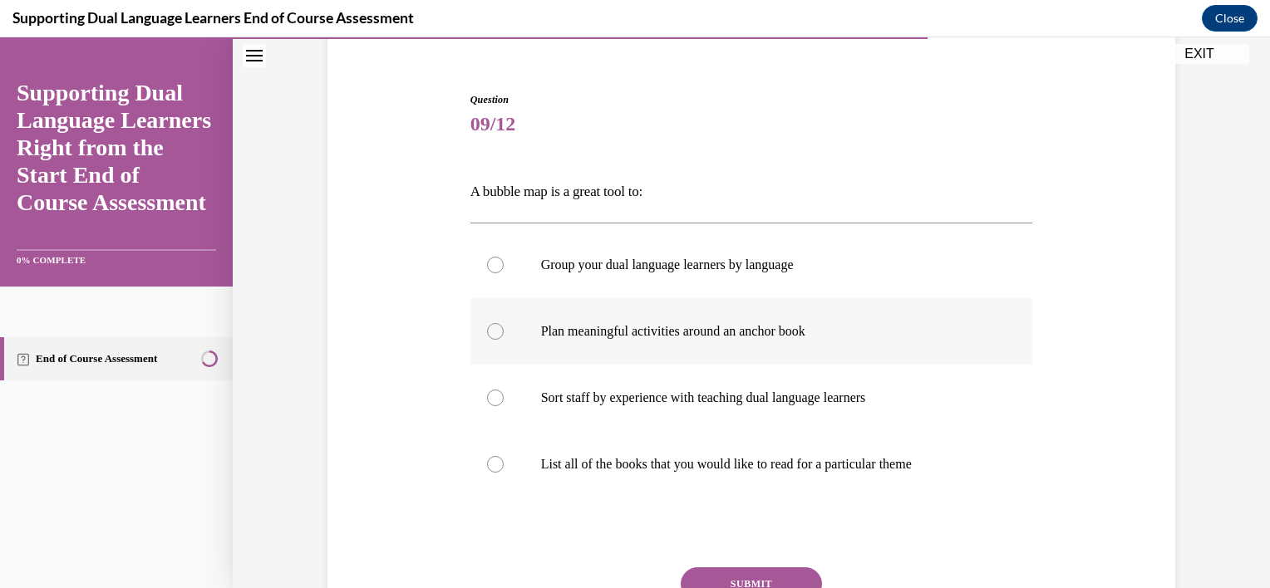
scroll to position [140, 0]
click at [735, 339] on label "Plan meaningful activities around an anchor book" at bounding box center [751, 331] width 563 height 66
click at [504, 339] on input "Plan meaningful activities around an anchor book" at bounding box center [495, 330] width 17 height 17
radio input "true"
click at [749, 575] on button "SUBMIT" at bounding box center [751, 583] width 141 height 33
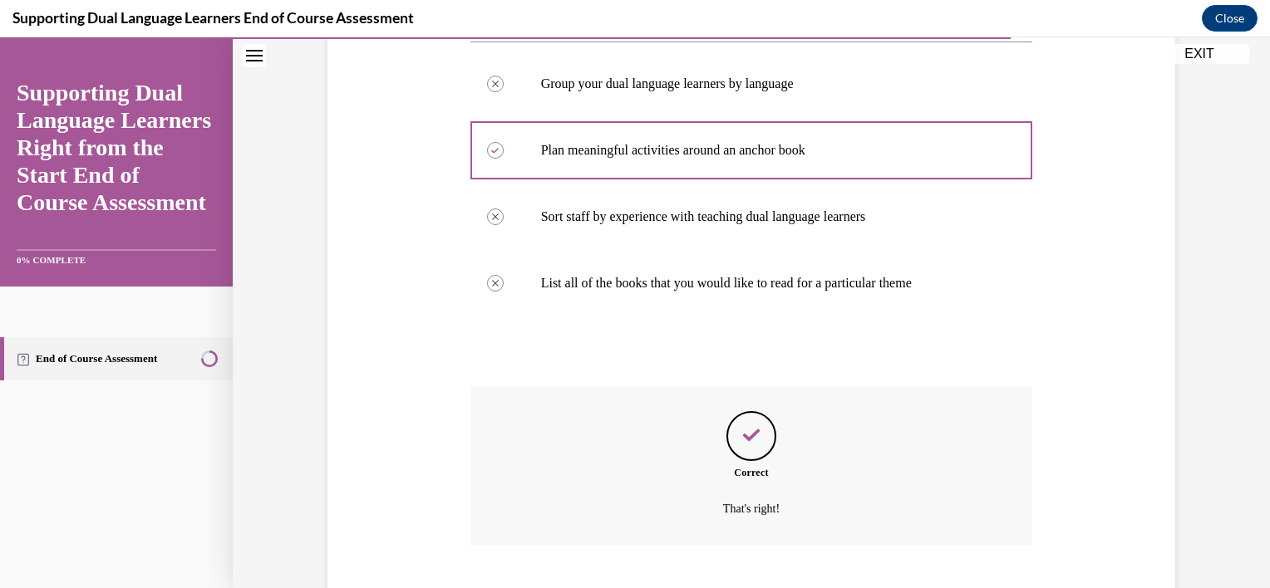
scroll to position [421, 0]
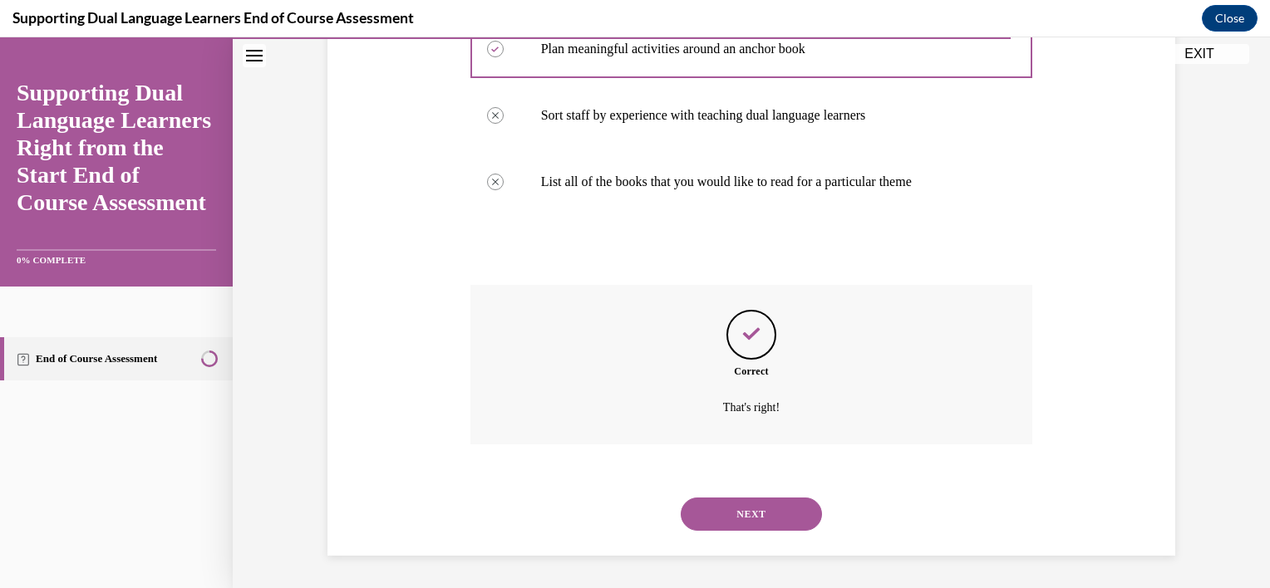
click at [758, 515] on button "NEXT" at bounding box center [751, 514] width 141 height 33
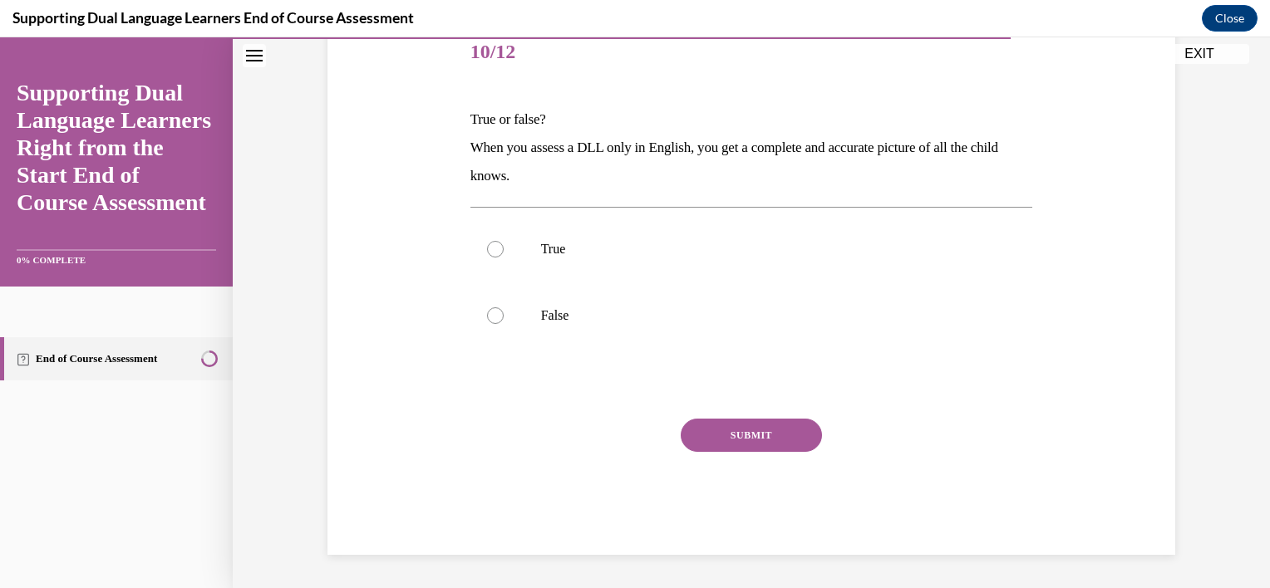
scroll to position [184, 0]
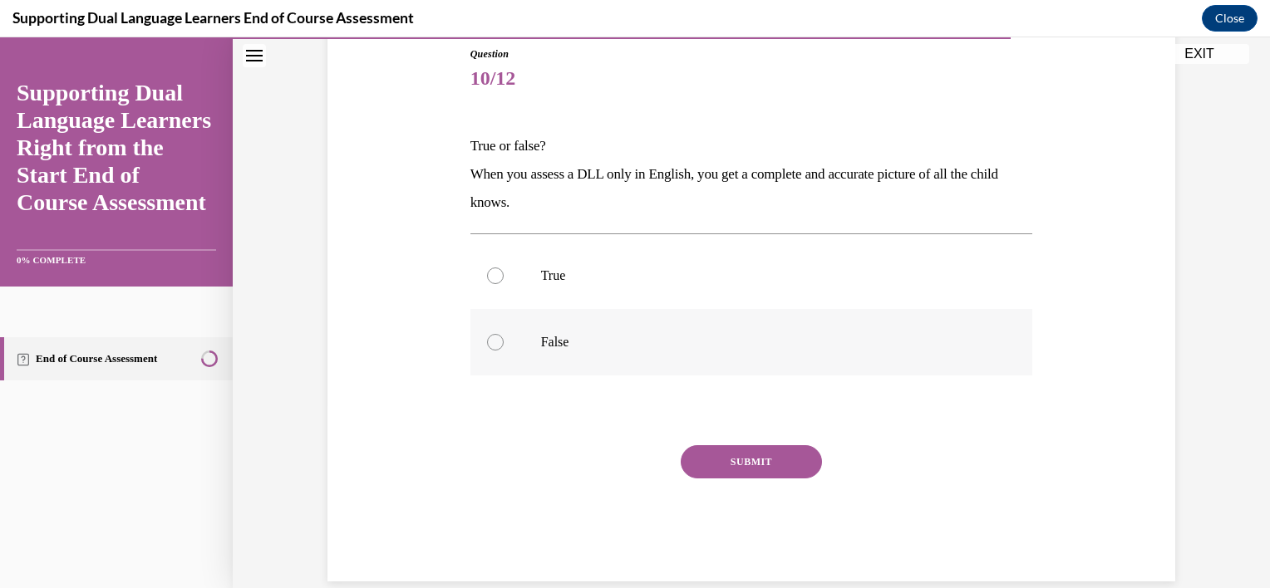
click at [541, 338] on p "False" at bounding box center [766, 342] width 450 height 17
click at [504, 338] on input "False" at bounding box center [495, 342] width 17 height 17
radio input "true"
click at [765, 460] on button "SUBMIT" at bounding box center [751, 461] width 141 height 33
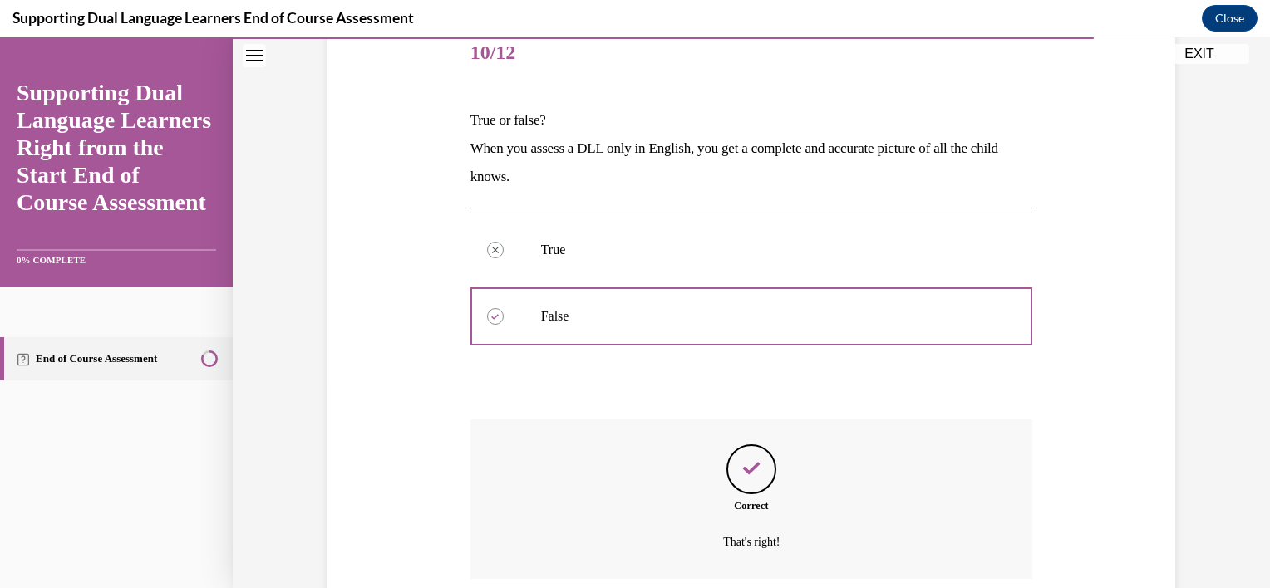
scroll to position [345, 0]
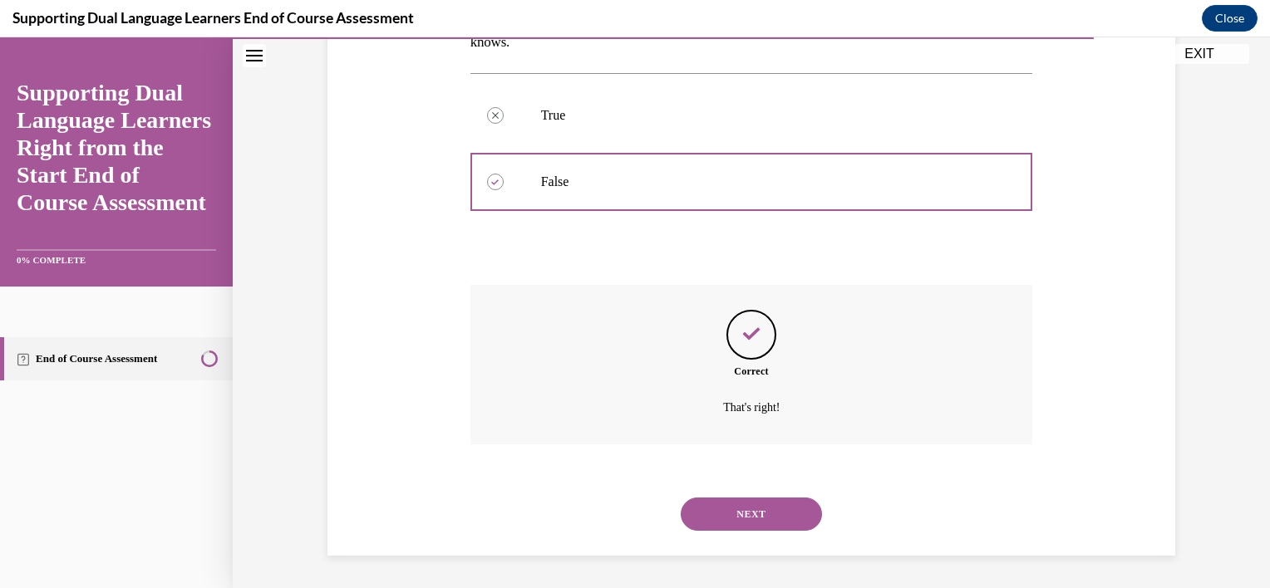
click at [755, 517] on button "NEXT" at bounding box center [751, 514] width 141 height 33
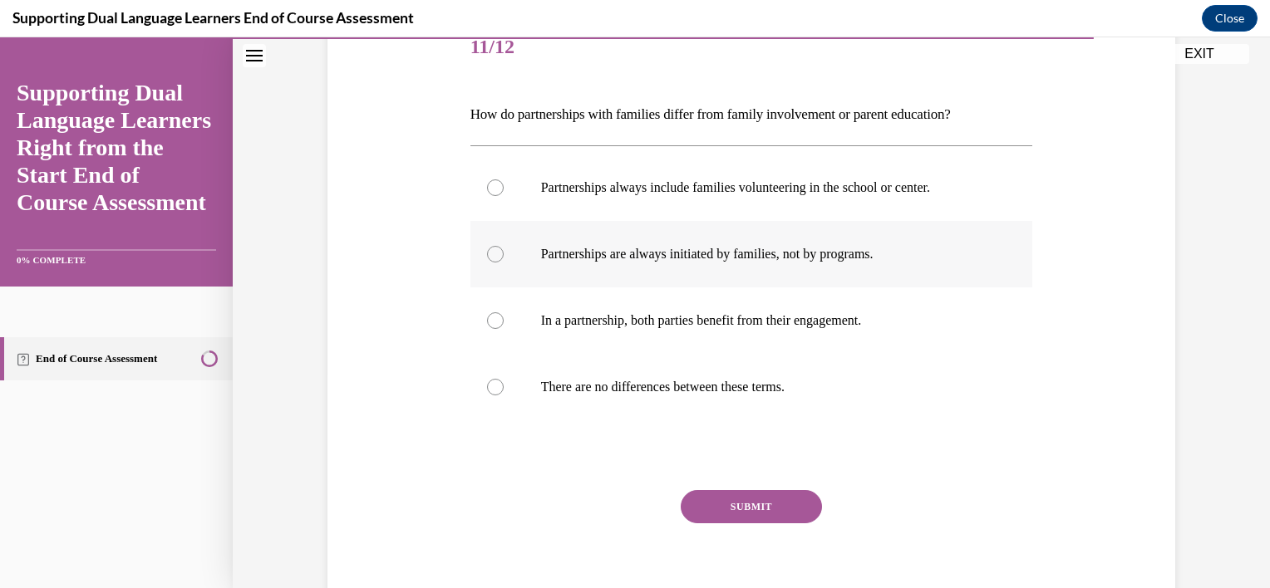
scroll to position [229, 0]
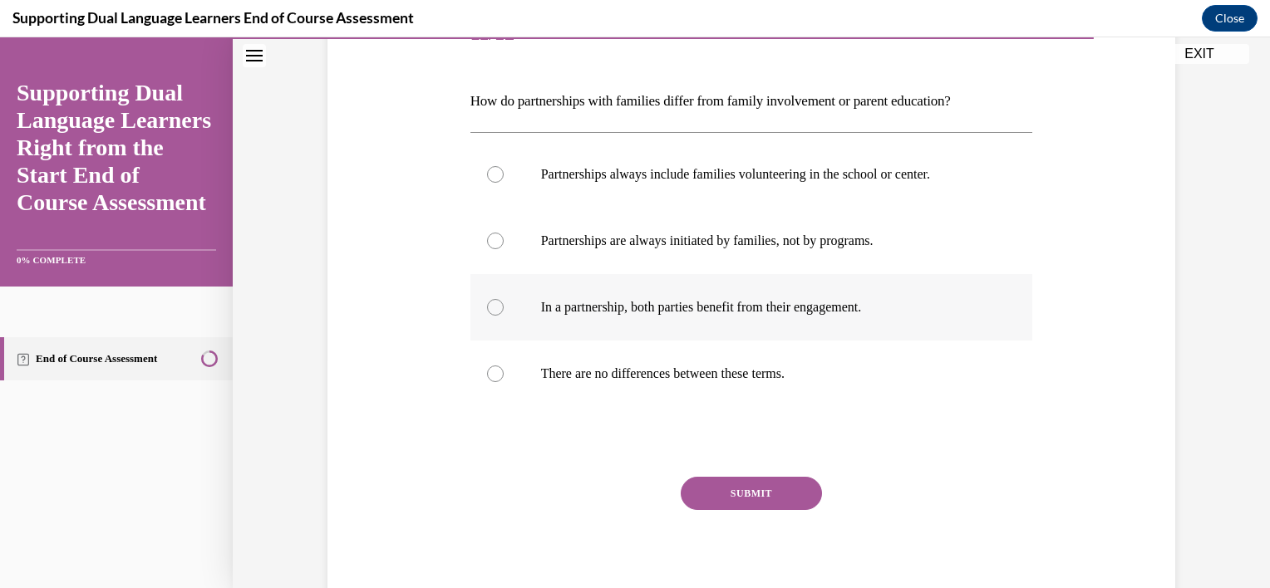
click at [725, 296] on label "In a partnership, both parties benefit from their engagement." at bounding box center [751, 307] width 563 height 66
click at [504, 299] on input "In a partnership, both parties benefit from their engagement." at bounding box center [495, 307] width 17 height 17
radio input "true"
click at [751, 489] on button "SUBMIT" at bounding box center [751, 493] width 141 height 33
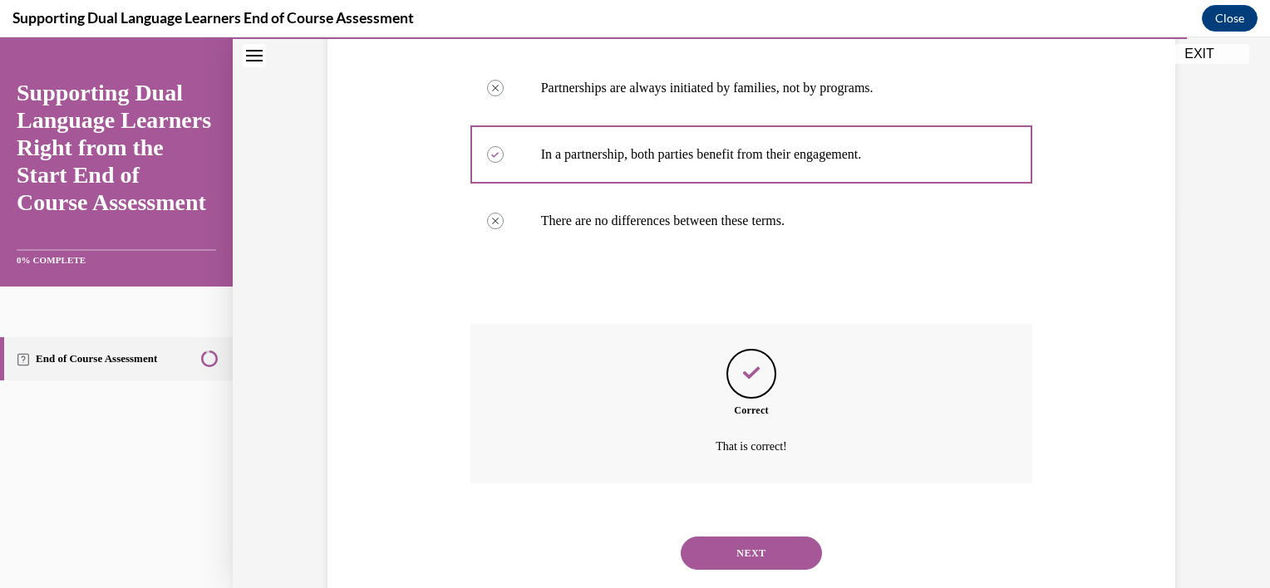
scroll to position [421, 0]
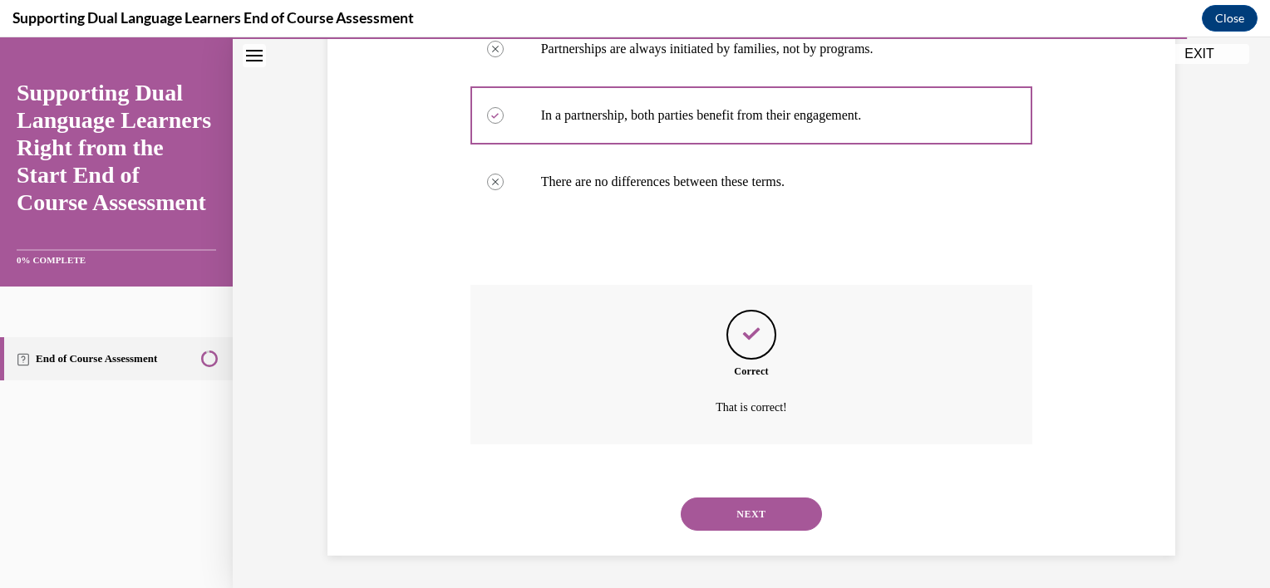
click at [778, 522] on button "NEXT" at bounding box center [751, 514] width 141 height 33
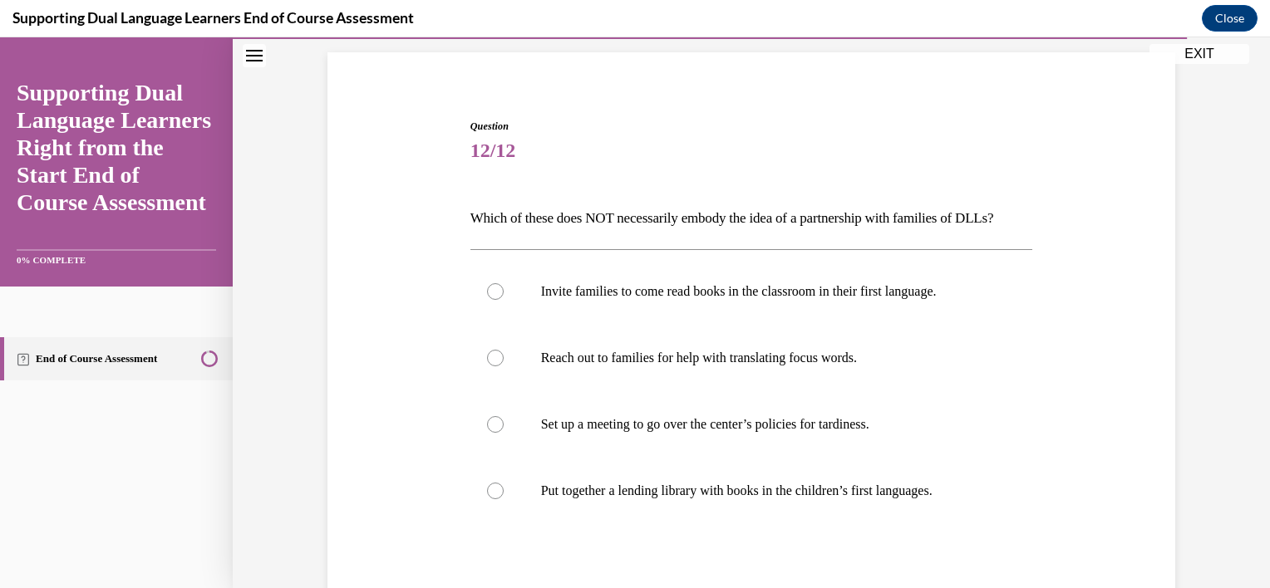
scroll to position [130, 0]
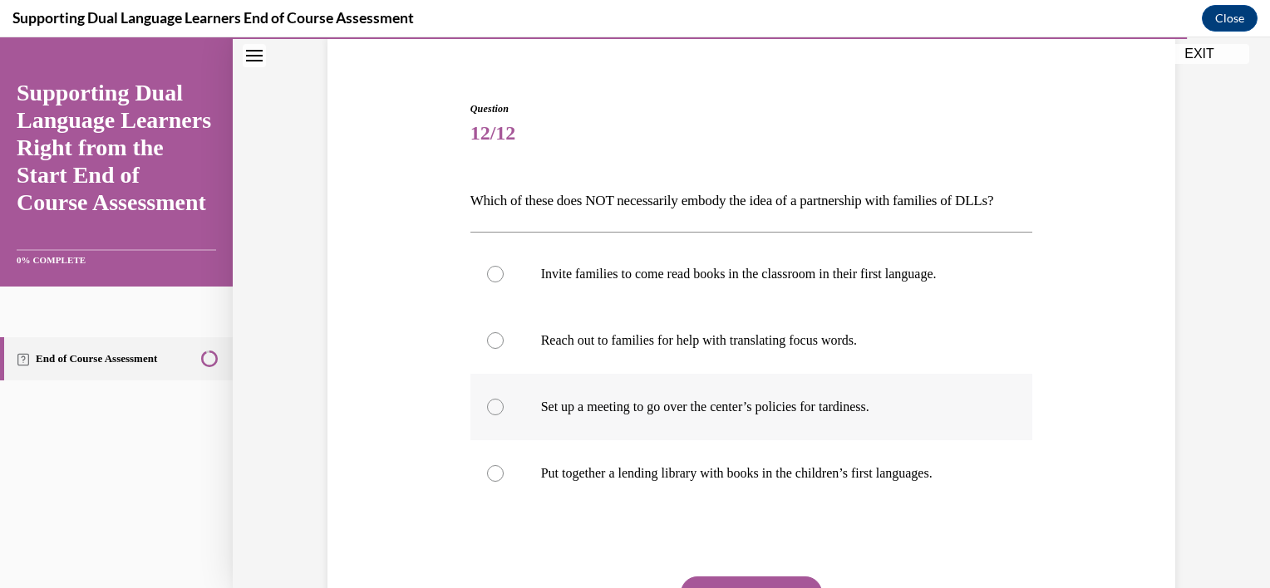
click at [883, 416] on p "Set up a meeting to go over the center’s policies for tardiness." at bounding box center [766, 407] width 450 height 17
click at [504, 416] on input "Set up a meeting to go over the center’s policies for tardiness." at bounding box center [495, 407] width 17 height 17
radio input "true"
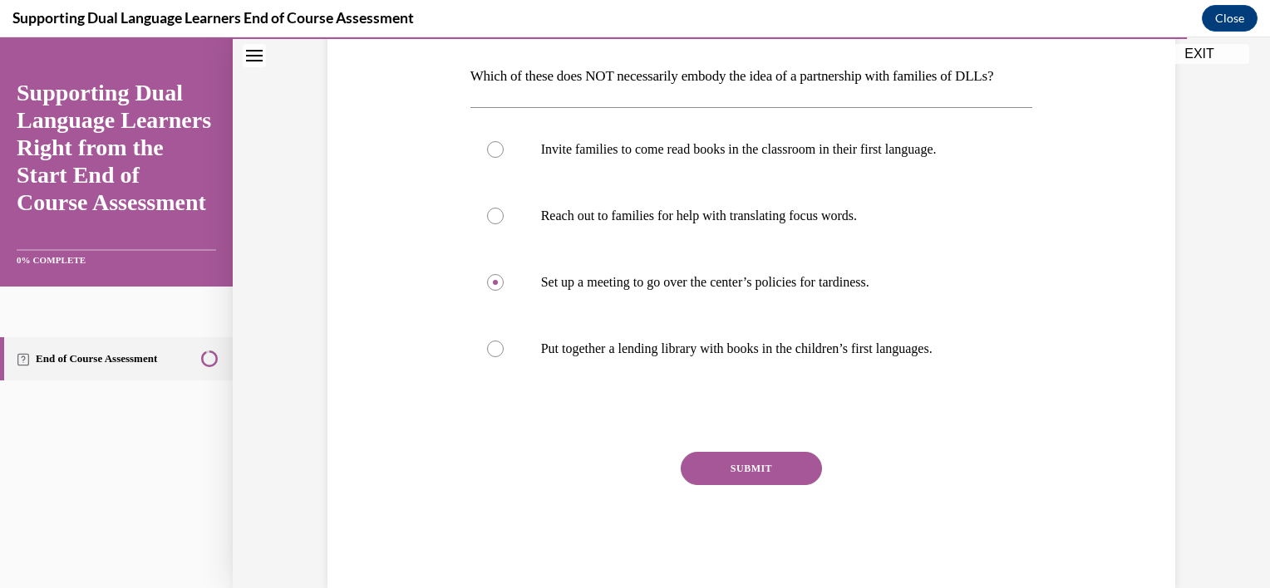
click at [755, 485] on button "SUBMIT" at bounding box center [751, 468] width 141 height 33
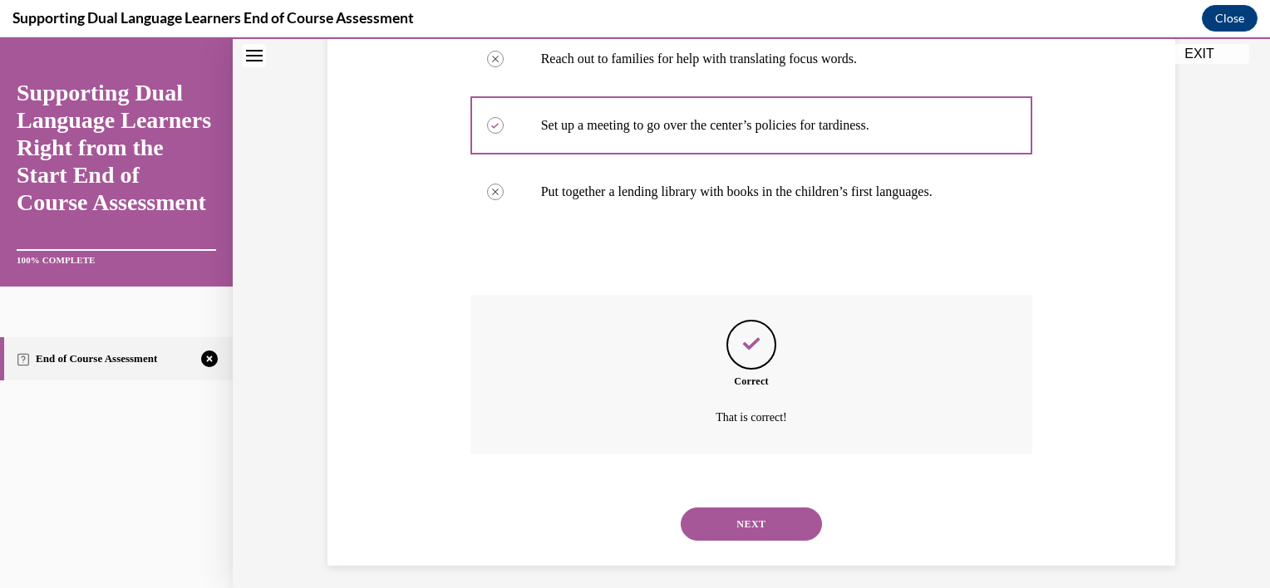
scroll to position [450, 0]
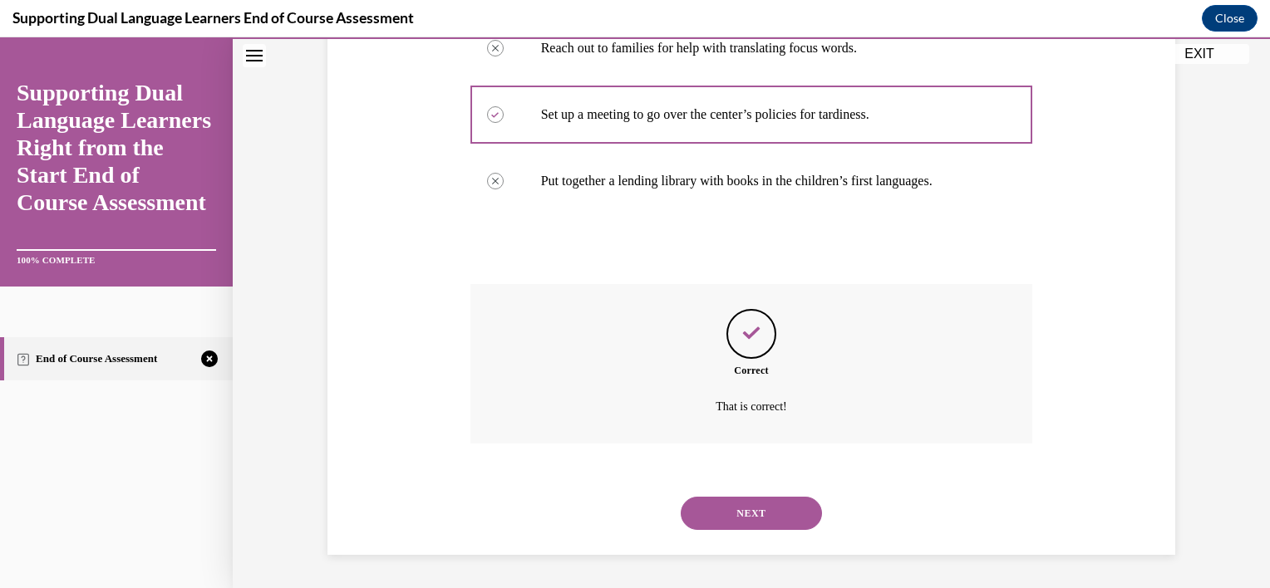
click at [755, 509] on button "NEXT" at bounding box center [751, 513] width 141 height 33
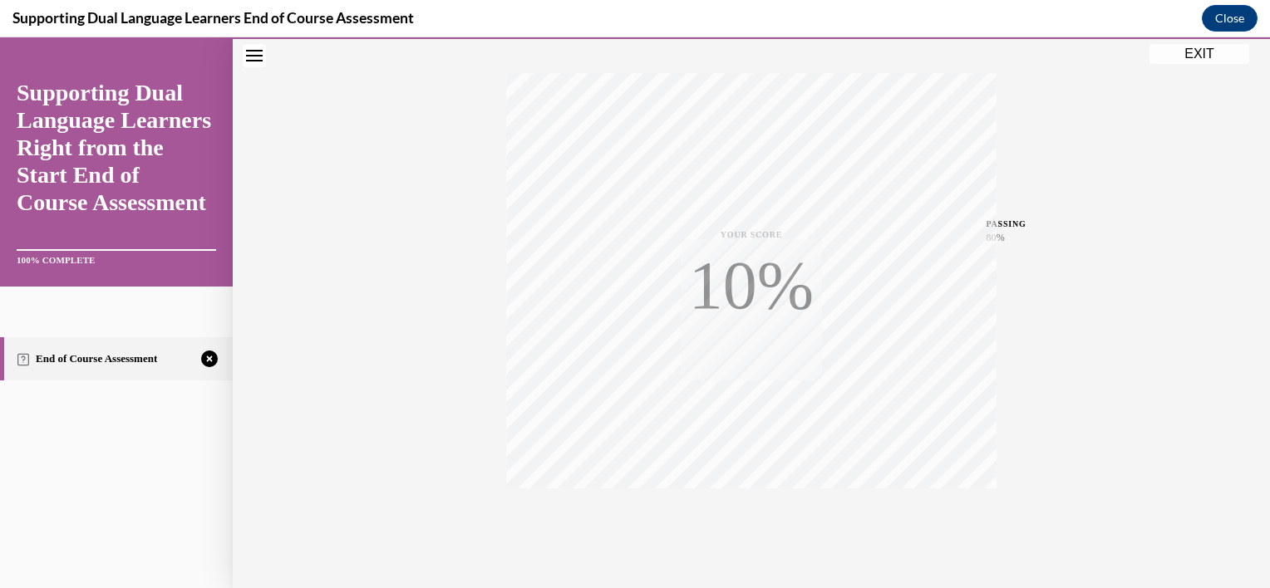
scroll to position [300, 0]
click at [745, 485] on icon "button" at bounding box center [751, 488] width 59 height 18
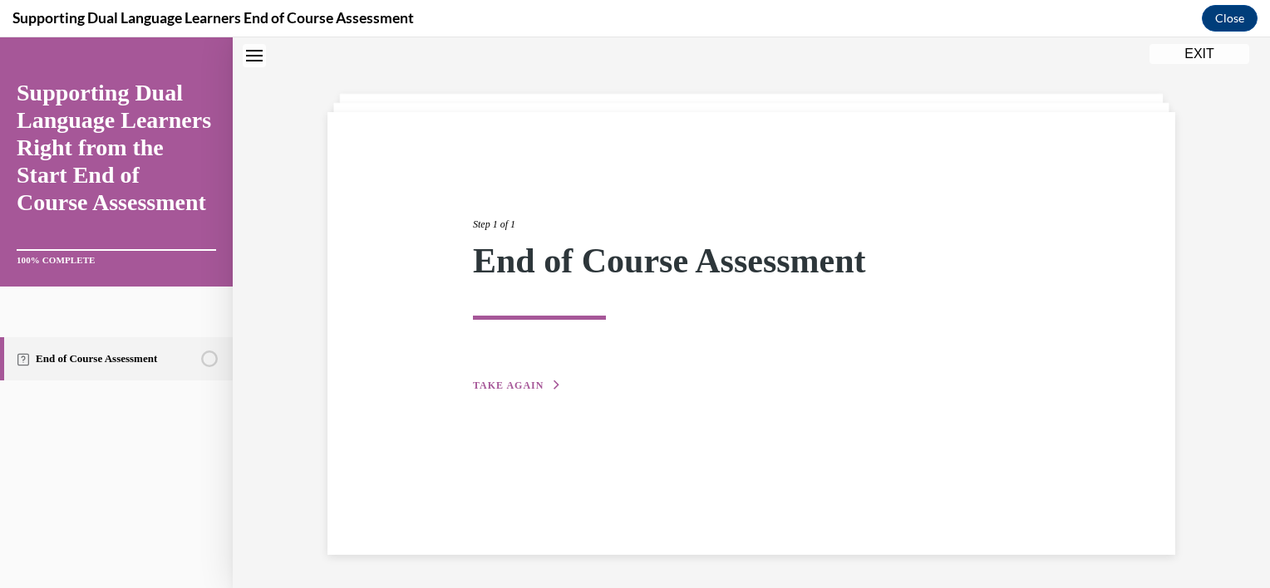
scroll to position [52, 0]
click at [494, 389] on span "TAKE AGAIN" at bounding box center [508, 386] width 71 height 12
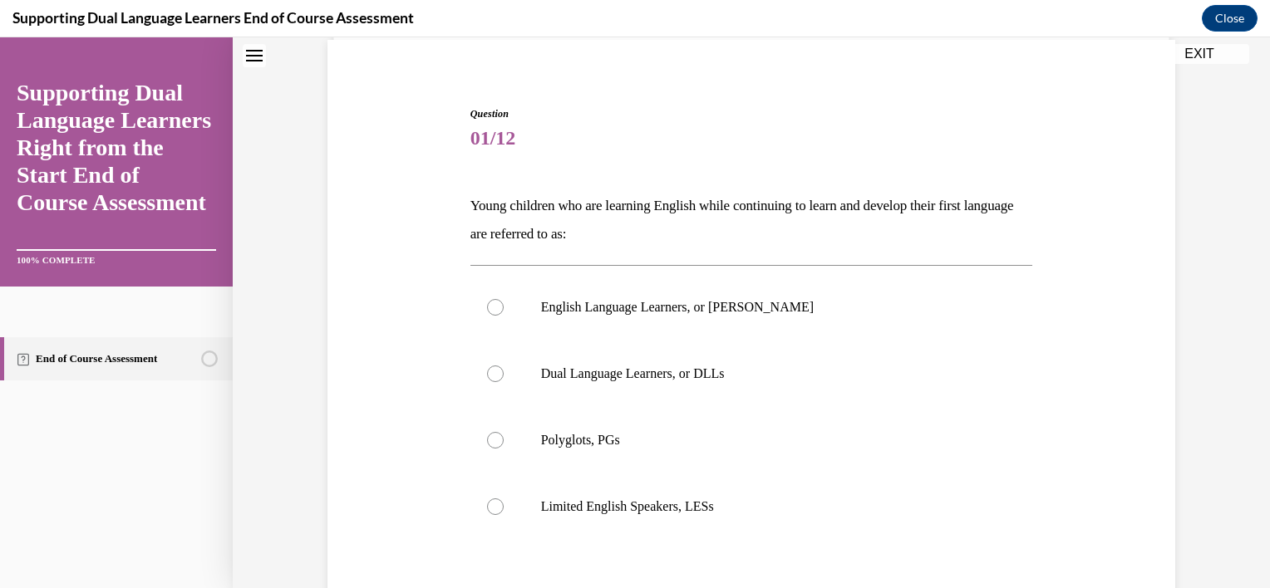
scroll to position [144, 0]
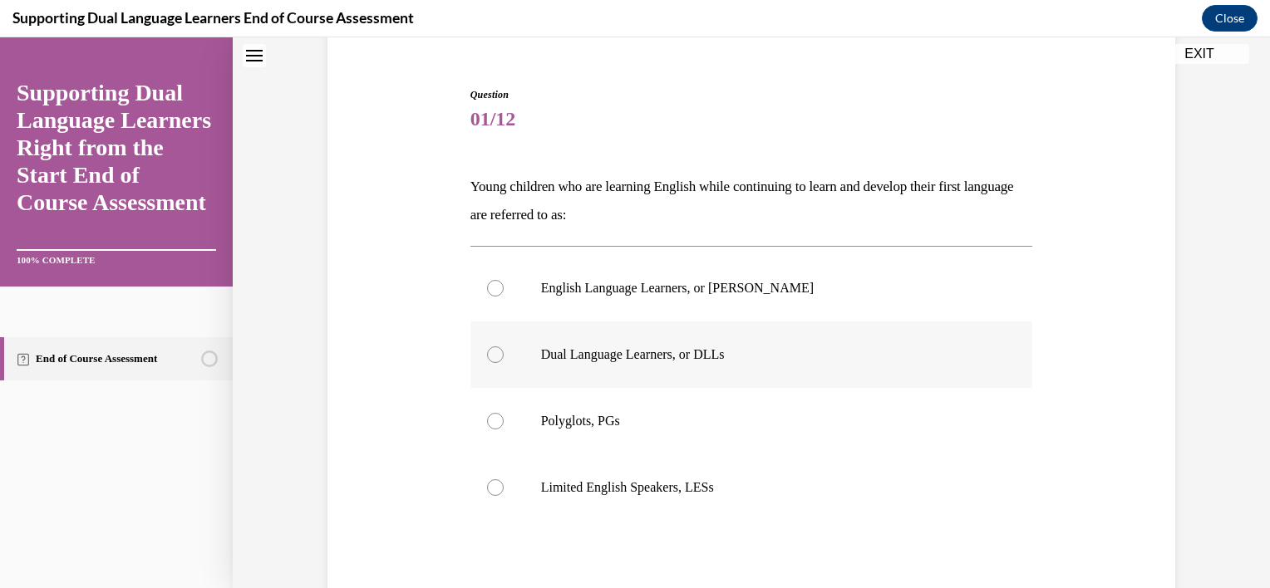
drag, startPoint x: 622, startPoint y: 342, endPoint x: 627, endPoint y: 359, distance: 17.4
click at [627, 359] on p "Dual Language Learners, or DLLs" at bounding box center [766, 355] width 450 height 17
click at [504, 359] on input "Dual Language Learners, or DLLs" at bounding box center [495, 355] width 17 height 17
radio input "true"
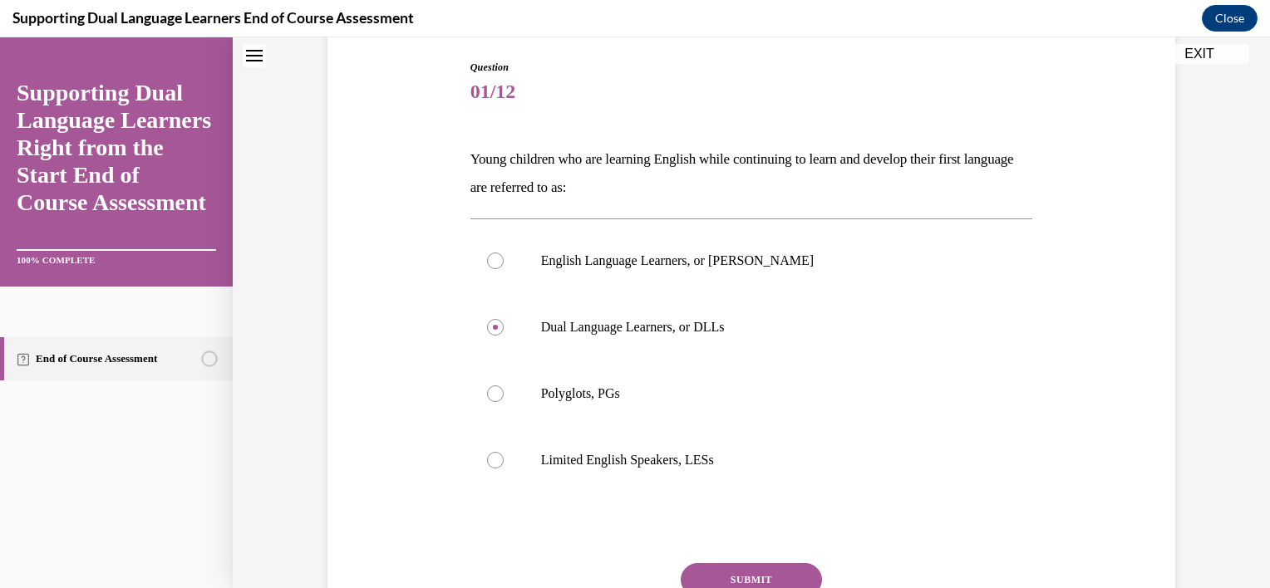
click at [701, 575] on button "SUBMIT" at bounding box center [751, 579] width 141 height 33
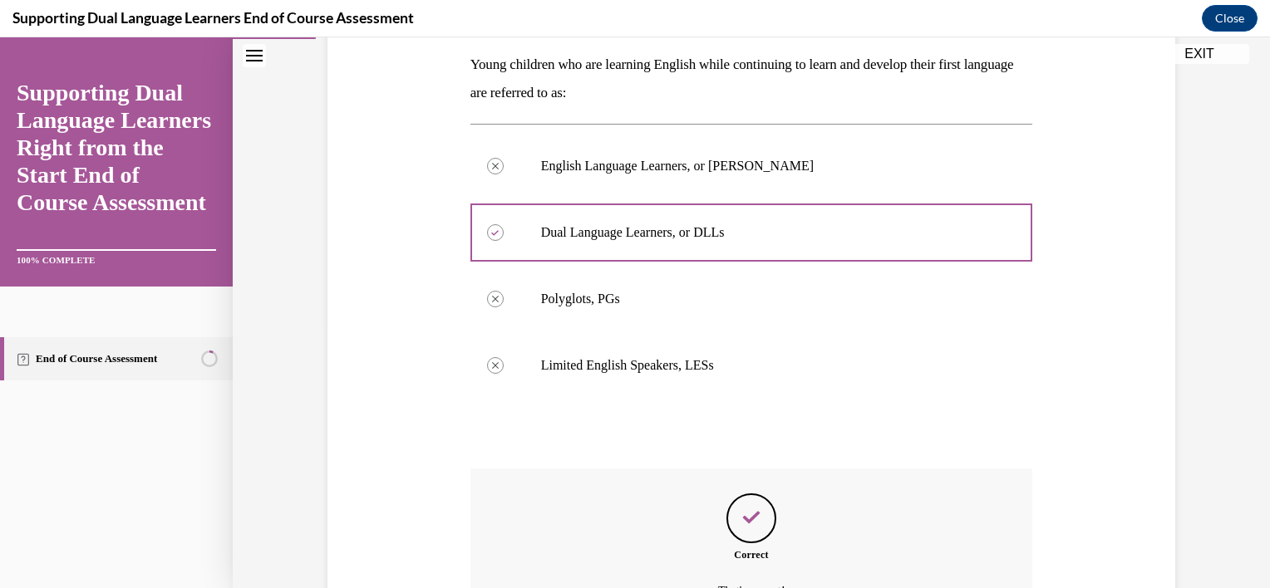
scroll to position [450, 0]
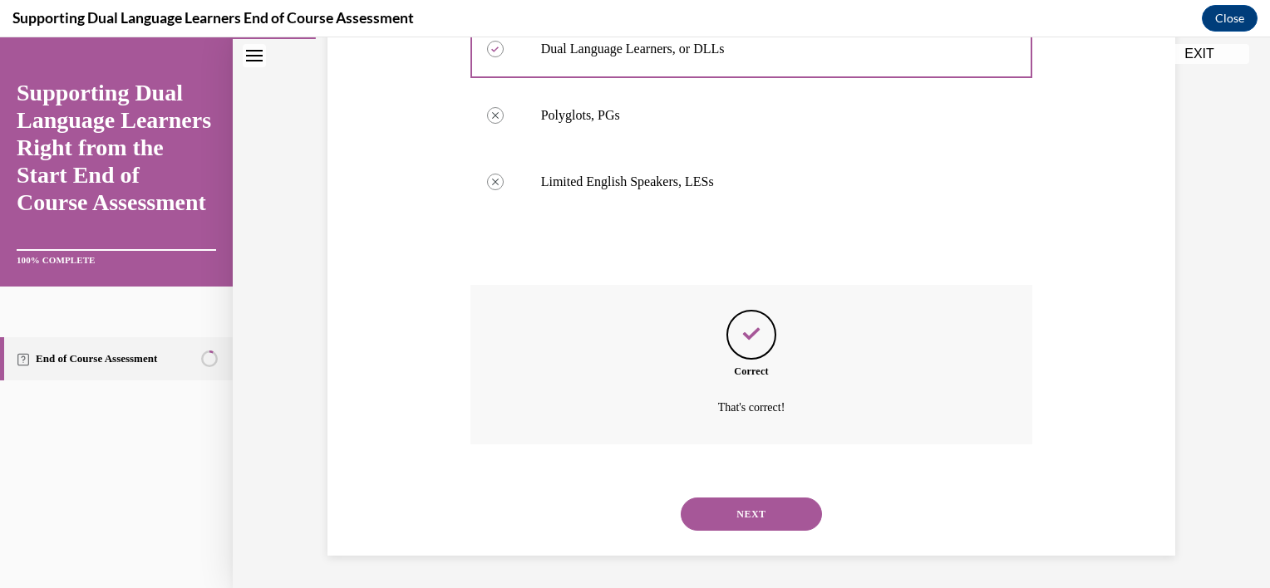
click at [708, 516] on button "NEXT" at bounding box center [751, 514] width 141 height 33
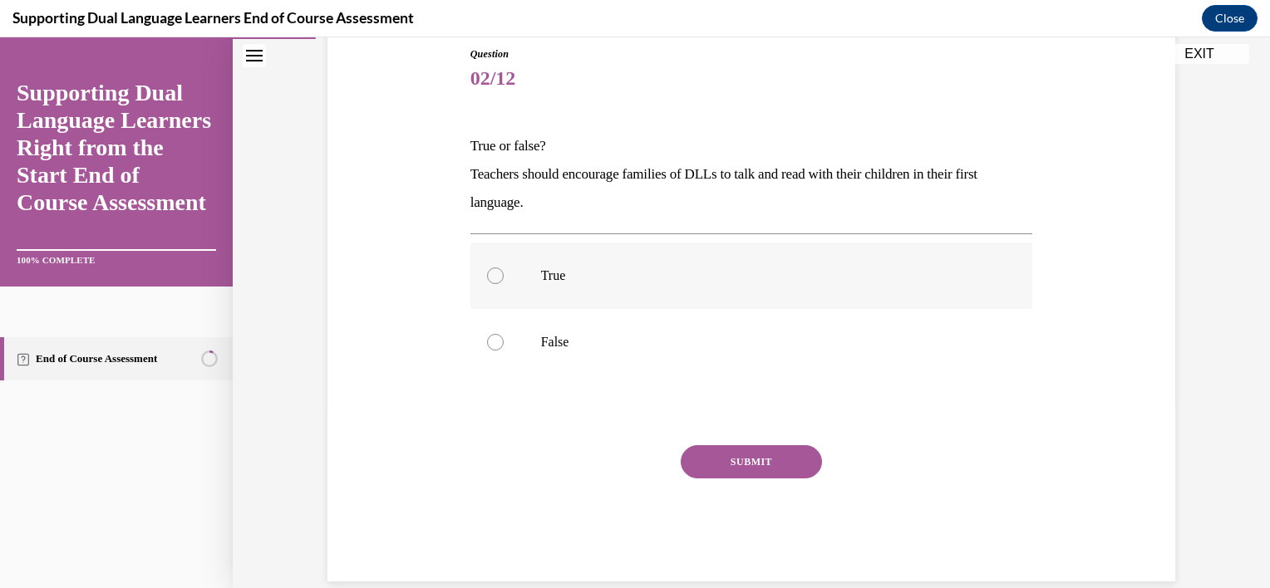
click at [515, 286] on label "True" at bounding box center [751, 276] width 563 height 66
click at [504, 284] on input "True" at bounding box center [495, 276] width 17 height 17
radio input "true"
click at [708, 457] on button "SUBMIT" at bounding box center [751, 461] width 141 height 33
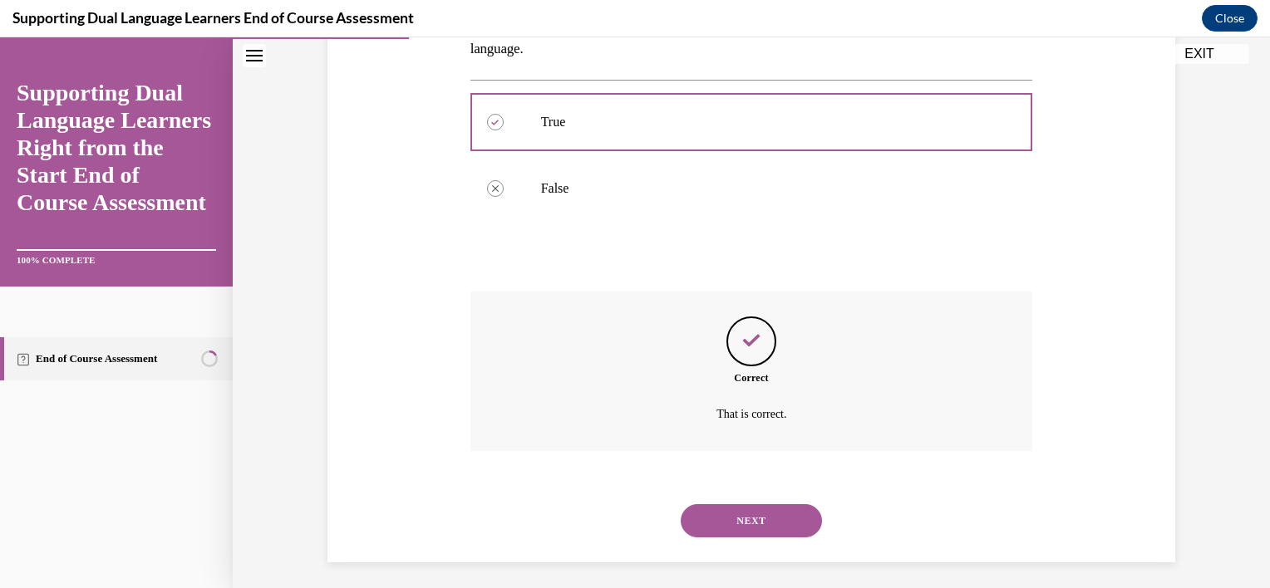
scroll to position [345, 0]
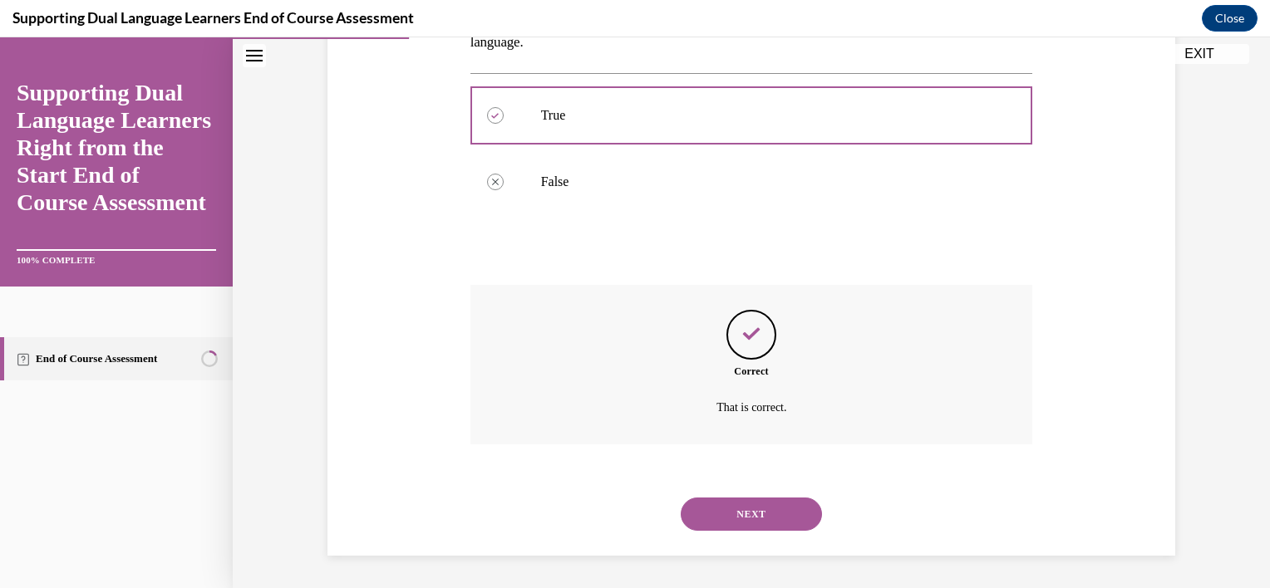
click at [719, 514] on button "NEXT" at bounding box center [751, 514] width 141 height 33
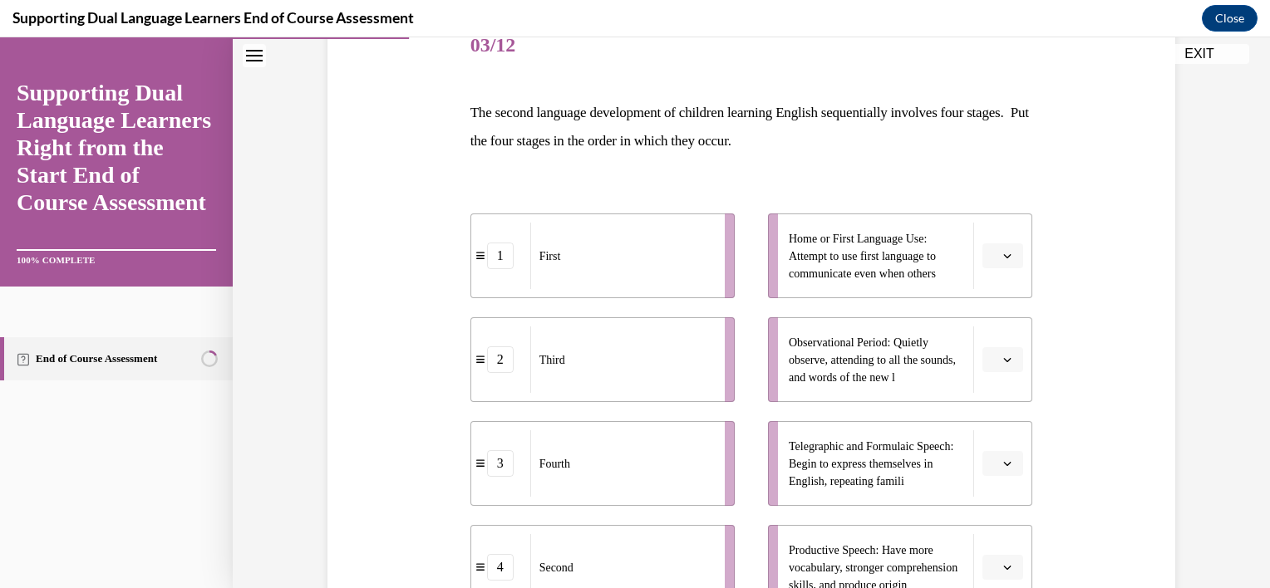
scroll to position [219, 0]
click at [1004, 366] on button "button" at bounding box center [1002, 358] width 41 height 25
click at [996, 415] on div "1" at bounding box center [995, 428] width 42 height 33
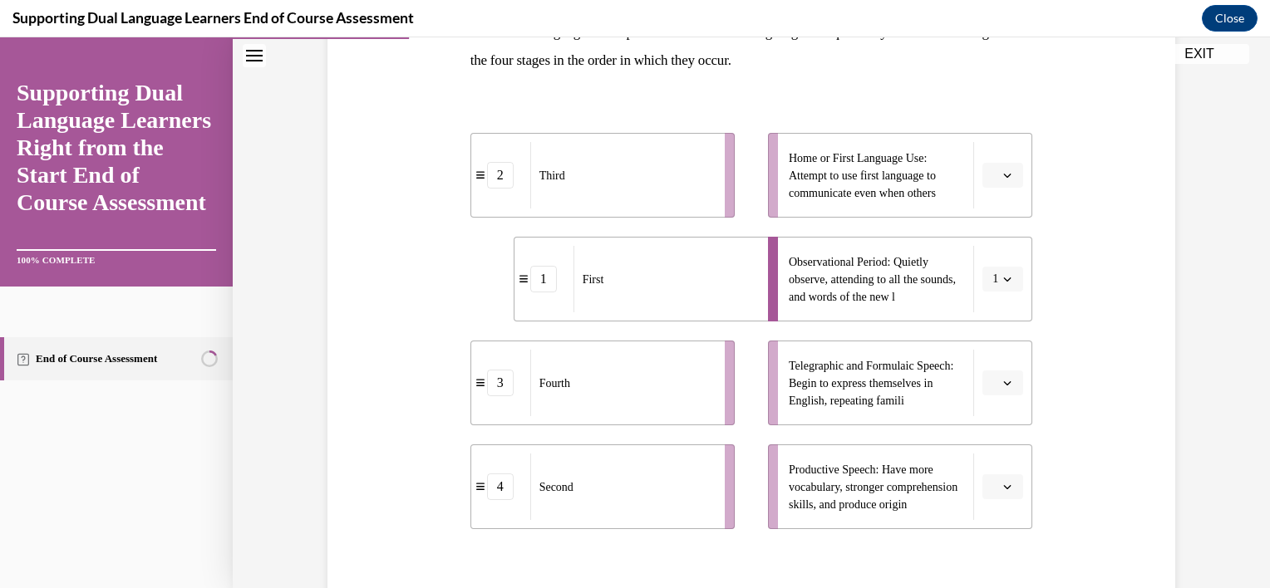
scroll to position [319, 0]
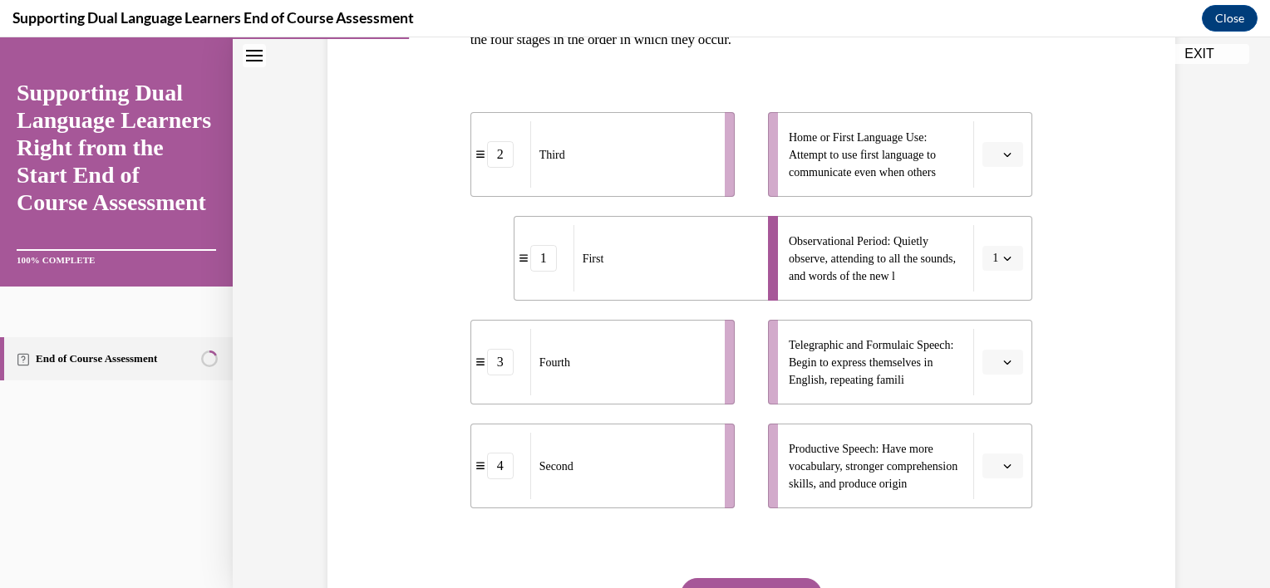
click at [1001, 160] on button "button" at bounding box center [1002, 154] width 41 height 25
click at [999, 327] on div "4" at bounding box center [995, 323] width 42 height 33
click at [994, 357] on button "button" at bounding box center [1002, 362] width 41 height 25
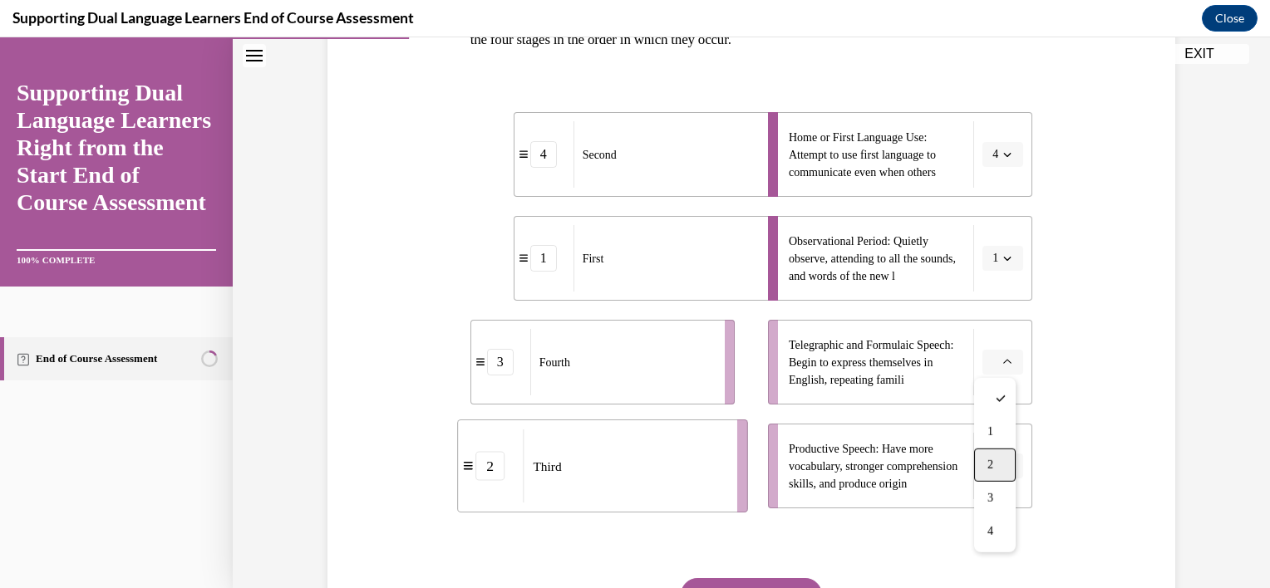
click at [995, 454] on div "2" at bounding box center [995, 465] width 42 height 33
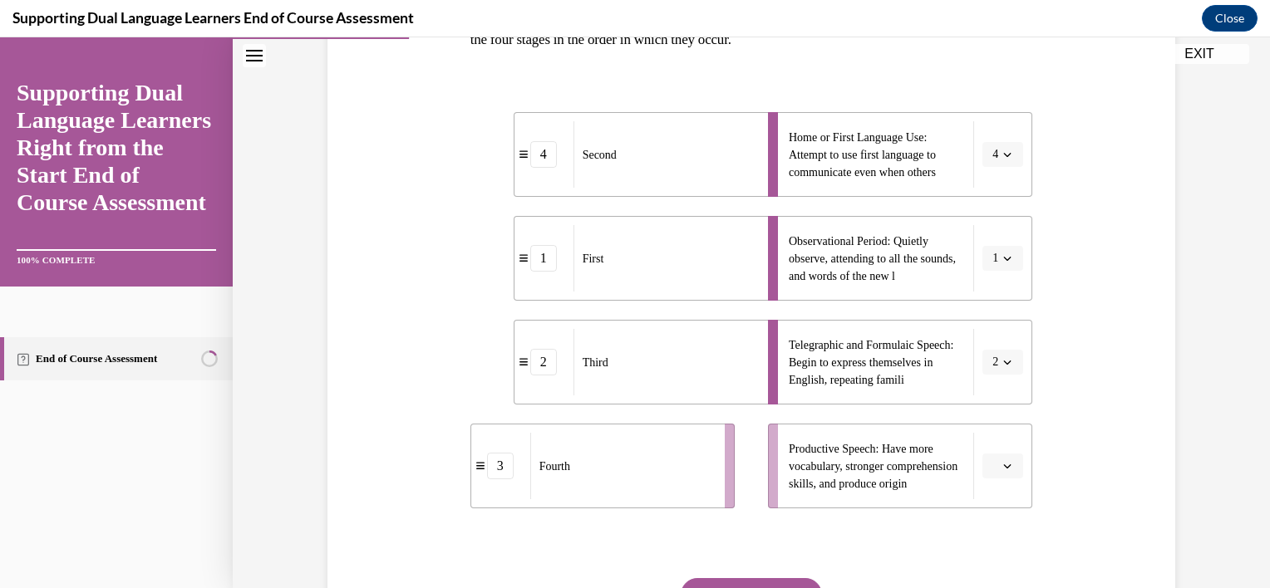
click at [1001, 462] on span "button" at bounding box center [1007, 466] width 12 height 12
click at [997, 386] on div "3" at bounding box center [995, 395] width 42 height 33
click at [741, 588] on button "SUBMIT" at bounding box center [751, 594] width 141 height 33
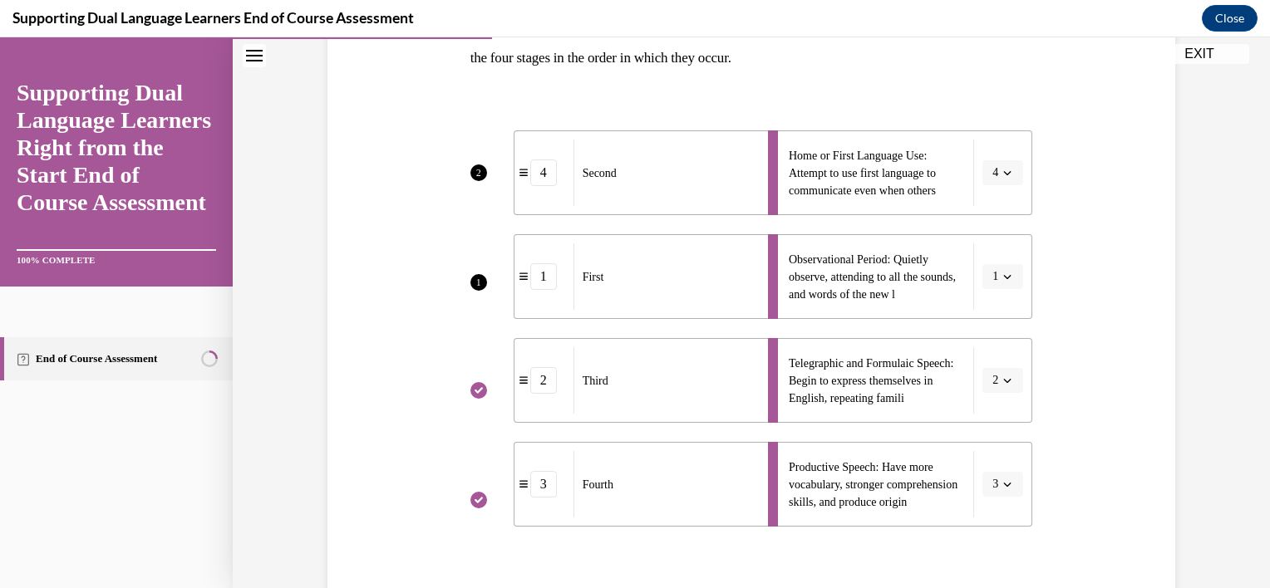
scroll to position [632, 0]
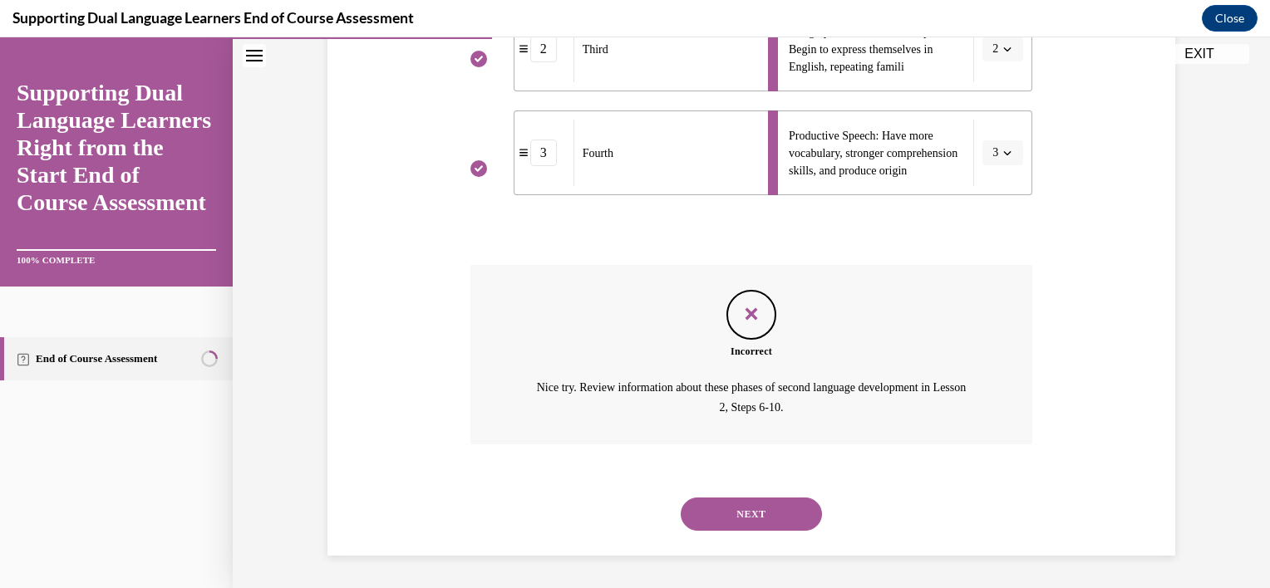
click at [748, 500] on button "NEXT" at bounding box center [751, 514] width 141 height 33
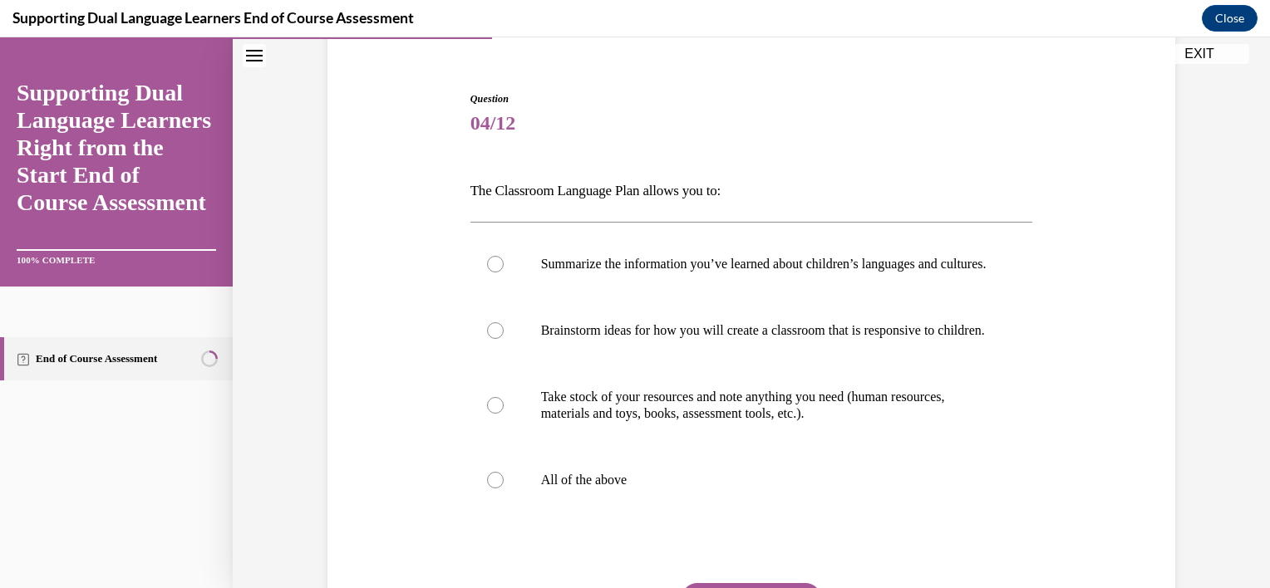
scroll to position [180, 0]
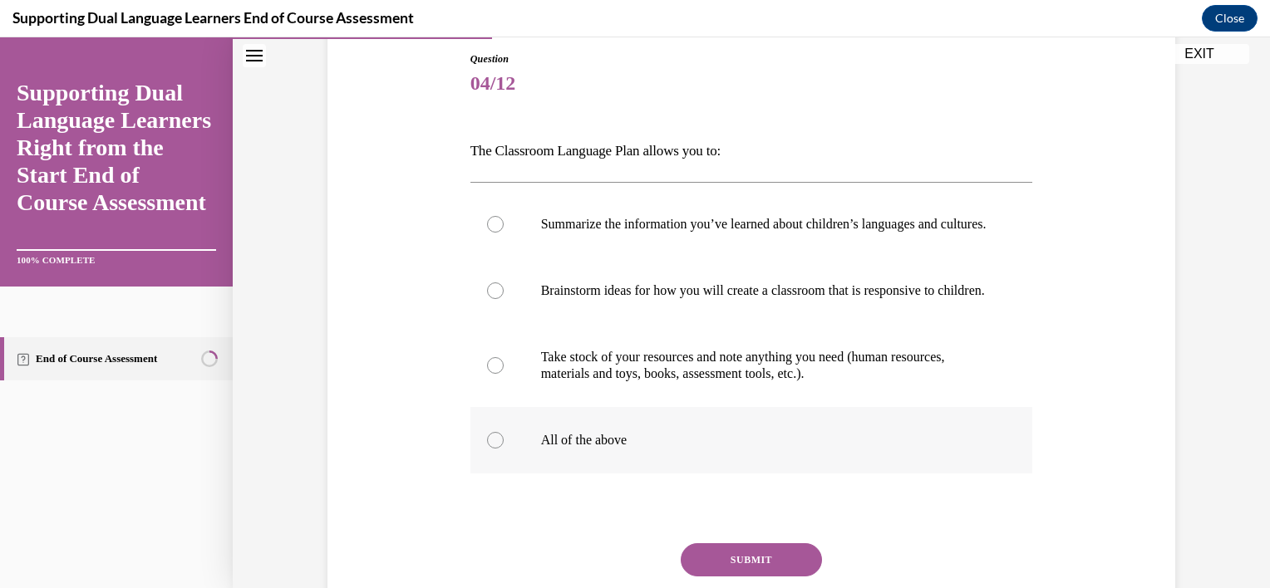
click at [712, 474] on label "All of the above" at bounding box center [751, 440] width 563 height 66
click at [504, 449] on input "All of the above" at bounding box center [495, 440] width 17 height 17
radio input "true"
click at [725, 577] on button "SUBMIT" at bounding box center [751, 560] width 141 height 33
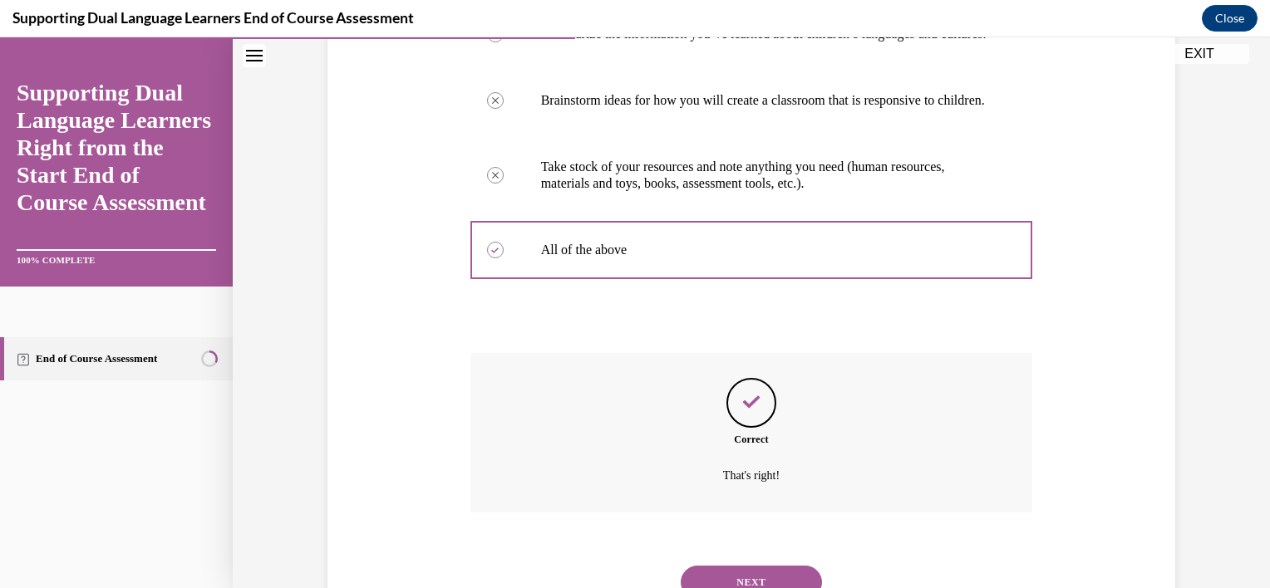
scroll to position [471, 0]
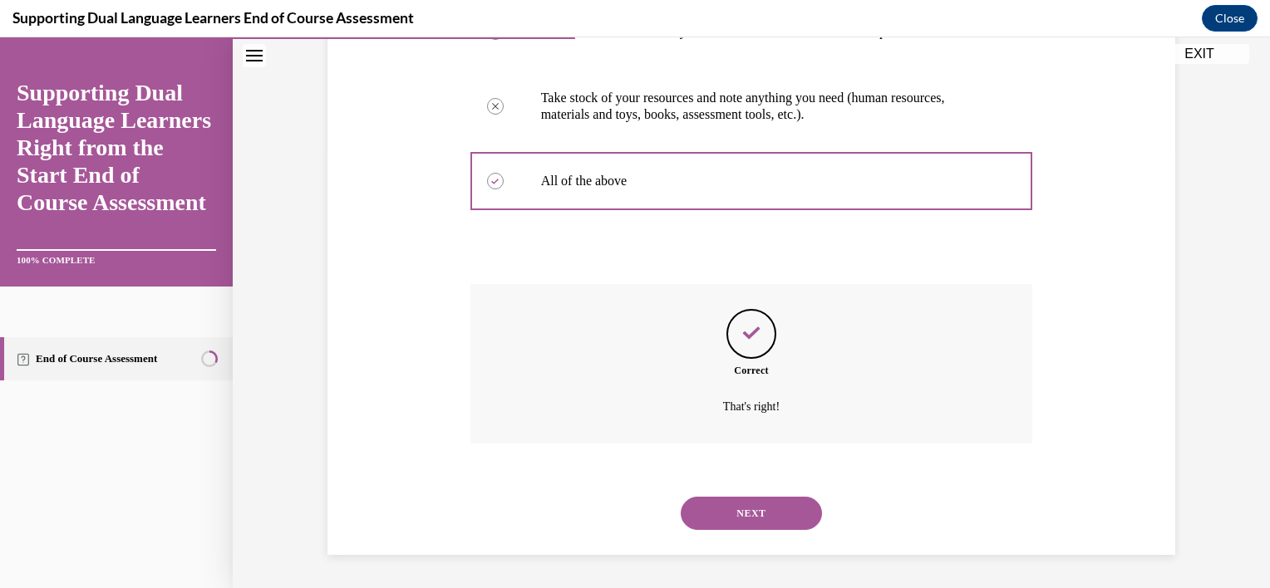
click at [726, 520] on button "NEXT" at bounding box center [751, 513] width 141 height 33
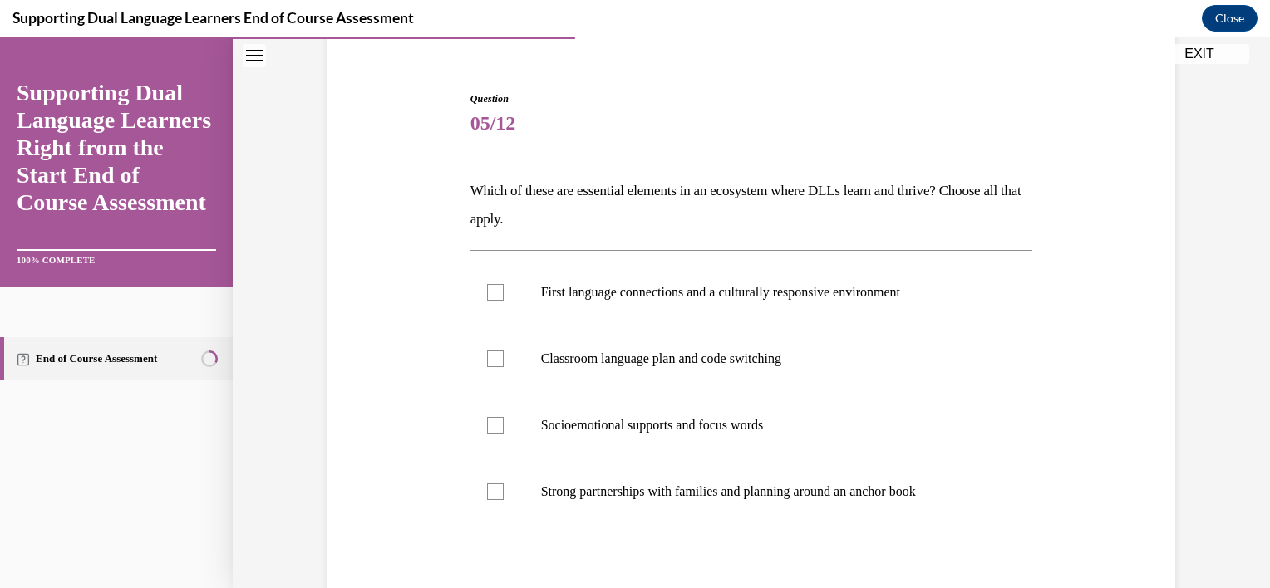
scroll to position [150, 0]
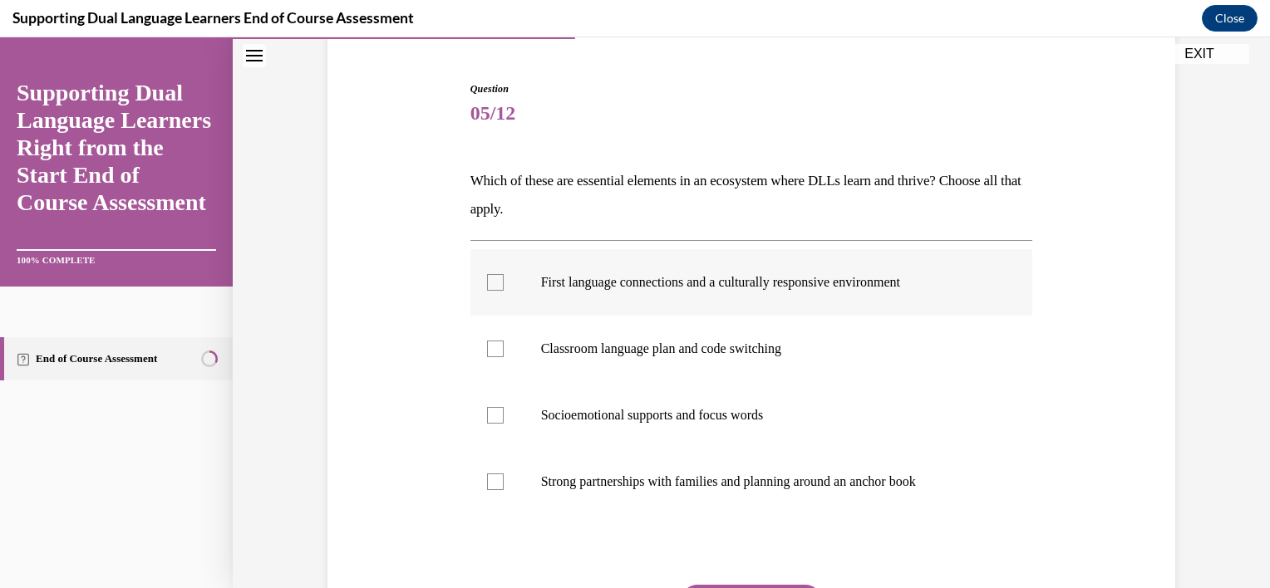
click at [750, 299] on label "First language connections and a culturally responsive environment" at bounding box center [751, 282] width 563 height 66
click at [504, 291] on input "First language connections and a culturally responsive environment" at bounding box center [495, 282] width 17 height 17
checkbox input "true"
click at [720, 402] on label "Socioemotional supports and focus words" at bounding box center [751, 415] width 563 height 66
click at [504, 407] on input "Socioemotional supports and focus words" at bounding box center [495, 415] width 17 height 17
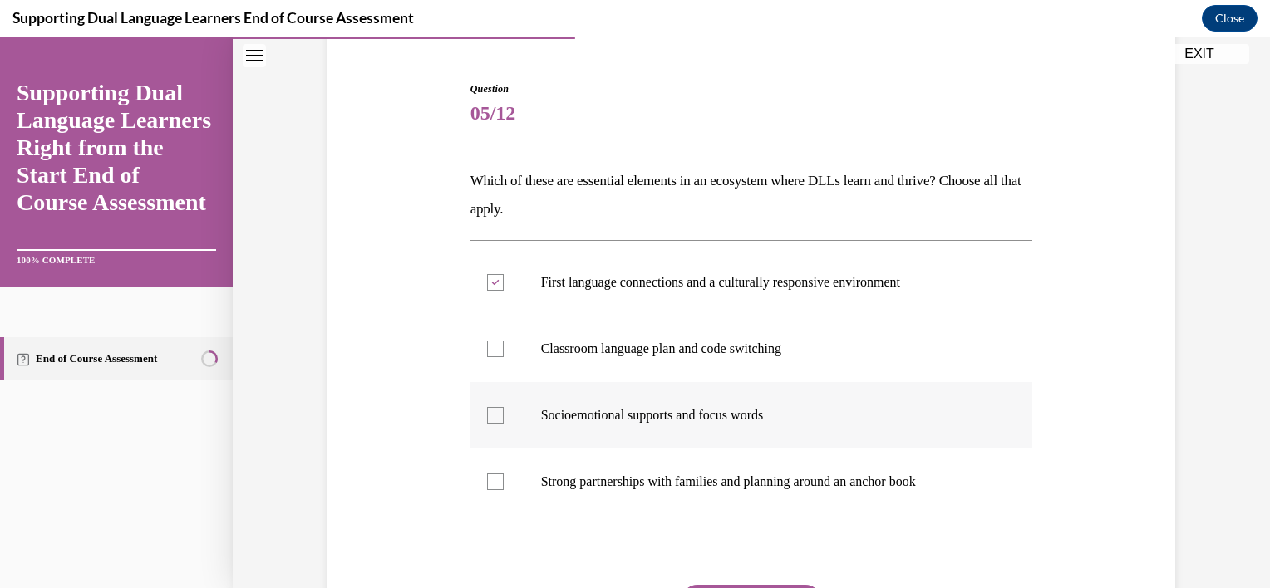
checkbox input "true"
click at [721, 460] on label "Strong partnerships with families and planning around an anchor book" at bounding box center [751, 482] width 563 height 66
click at [504, 474] on input "Strong partnerships with families and planning around an anchor book" at bounding box center [495, 482] width 17 height 17
checkbox input "true"
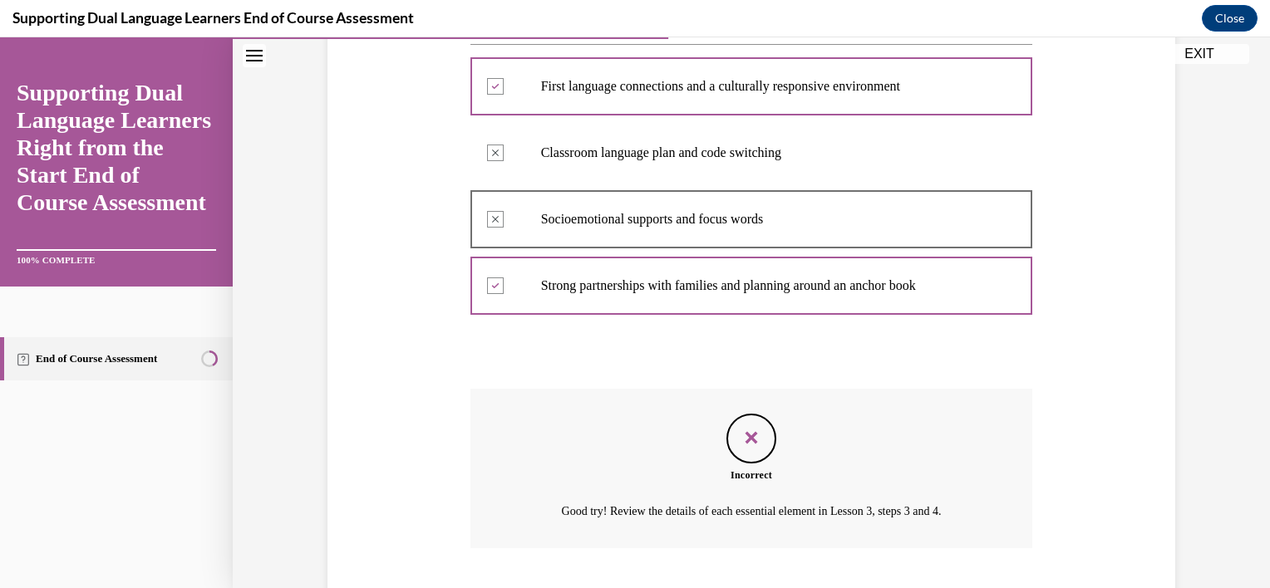
scroll to position [450, 0]
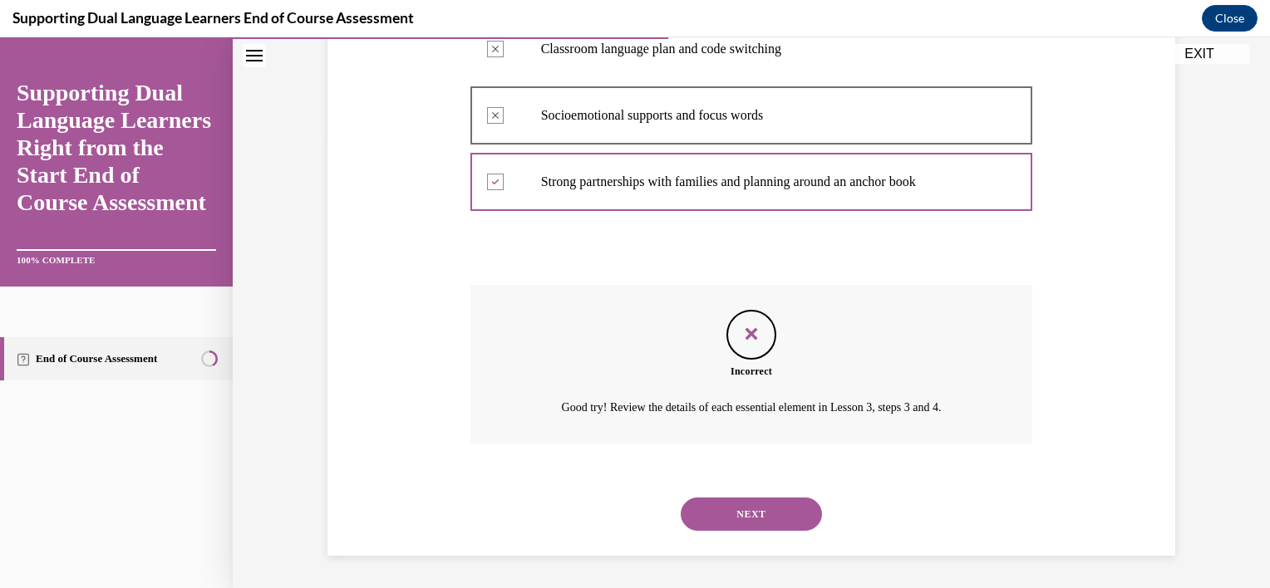
click at [755, 520] on button "NEXT" at bounding box center [751, 514] width 141 height 33
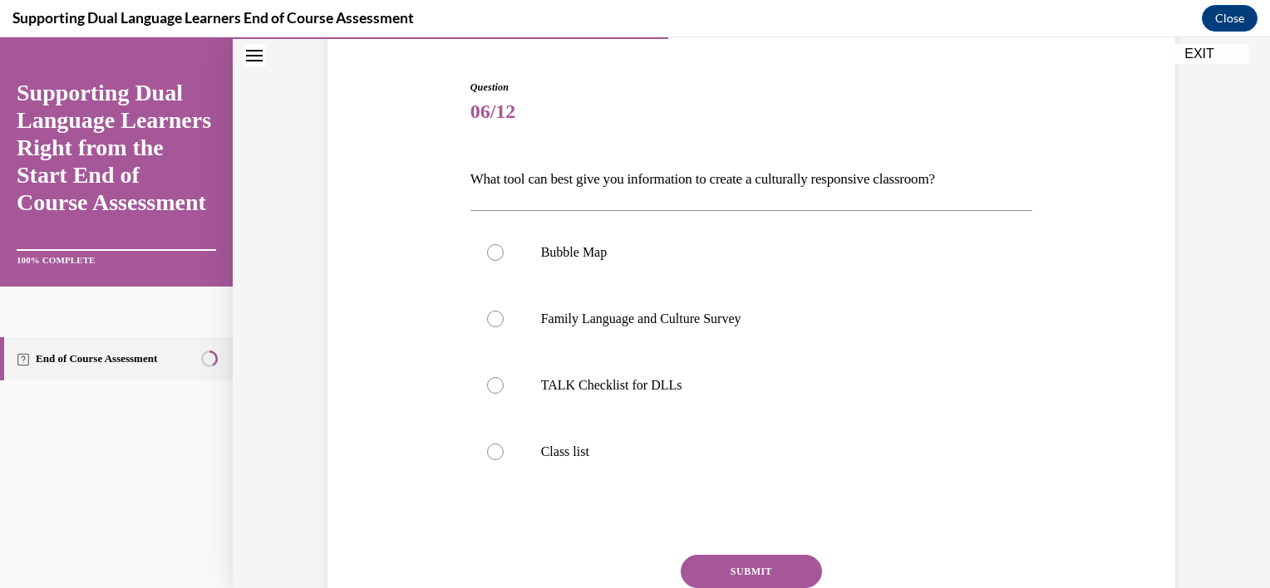
scroll to position [166, 0]
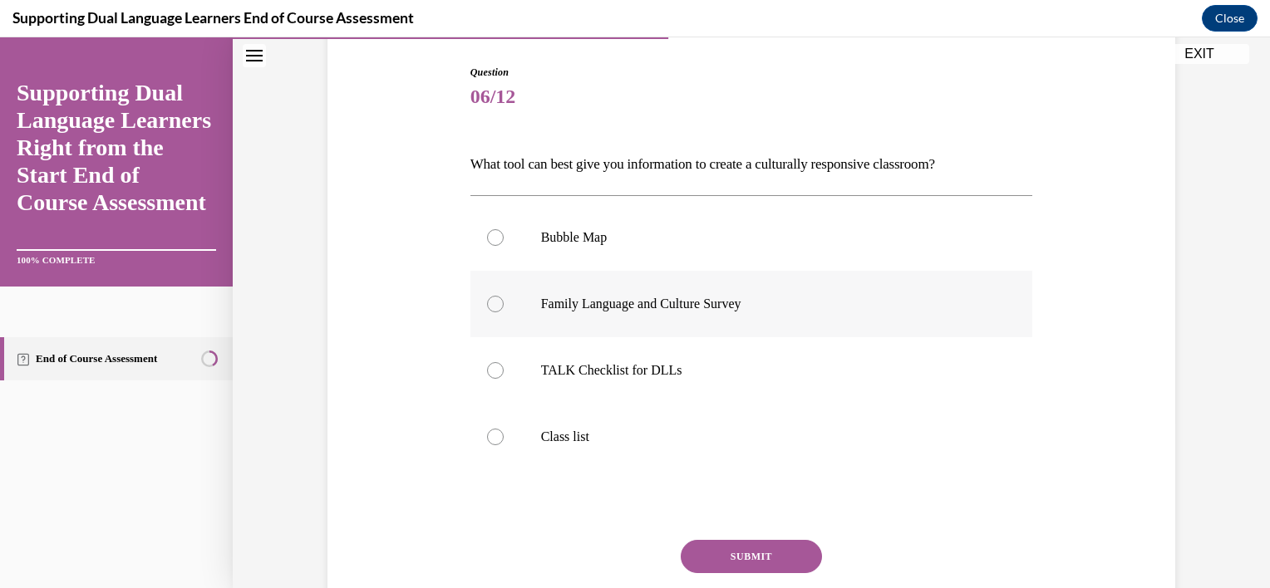
click at [555, 298] on p "Family Language and Culture Survey" at bounding box center [766, 304] width 450 height 17
click at [504, 298] on input "Family Language and Culture Survey" at bounding box center [495, 304] width 17 height 17
radio input "true"
click at [744, 548] on button "SUBMIT" at bounding box center [751, 556] width 141 height 33
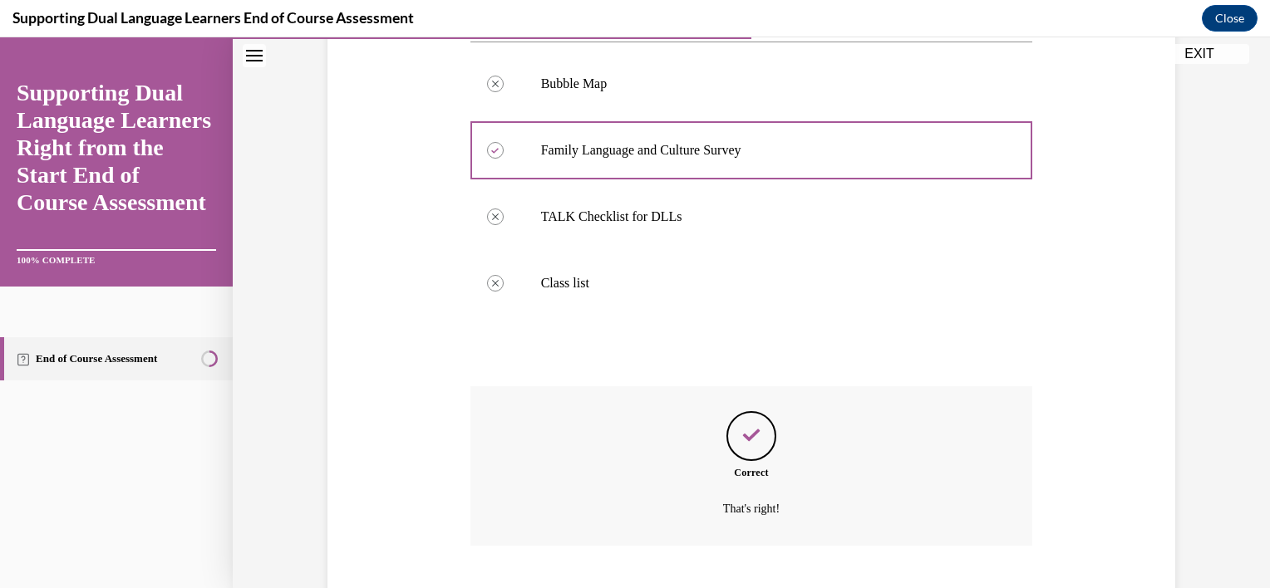
scroll to position [421, 0]
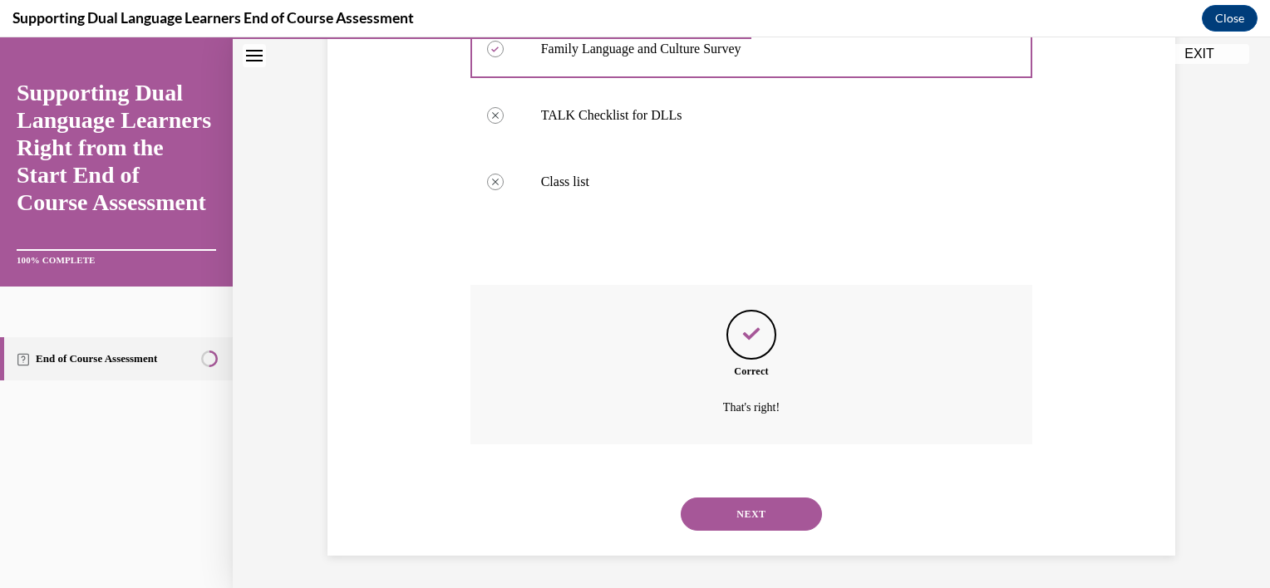
click at [752, 529] on button "NEXT" at bounding box center [751, 514] width 141 height 33
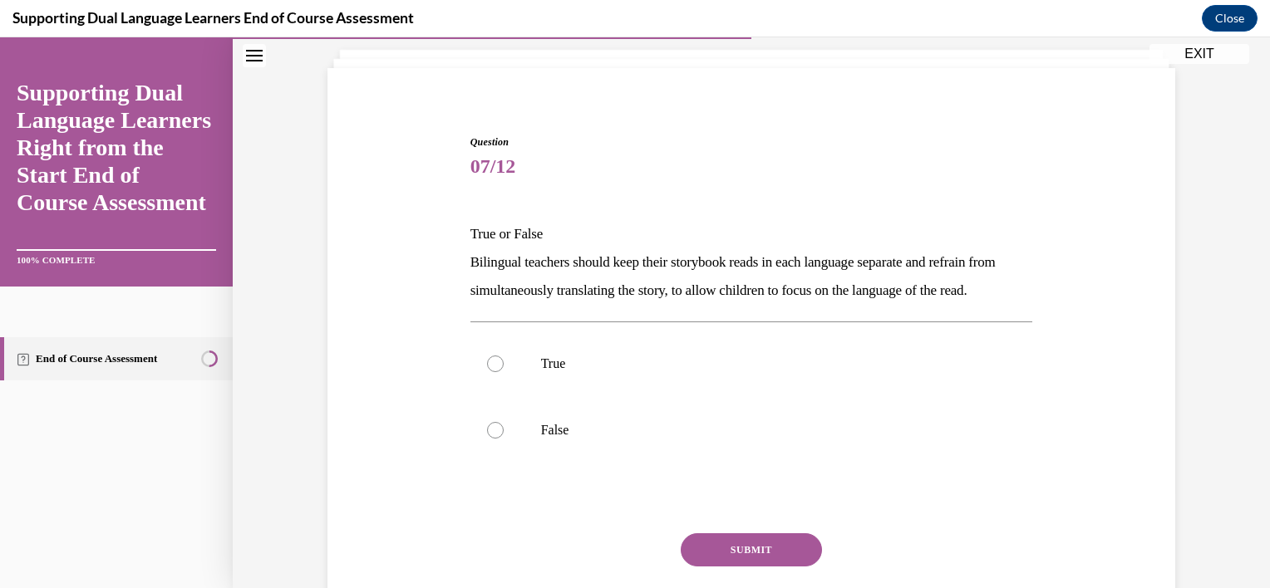
scroll to position [105, 0]
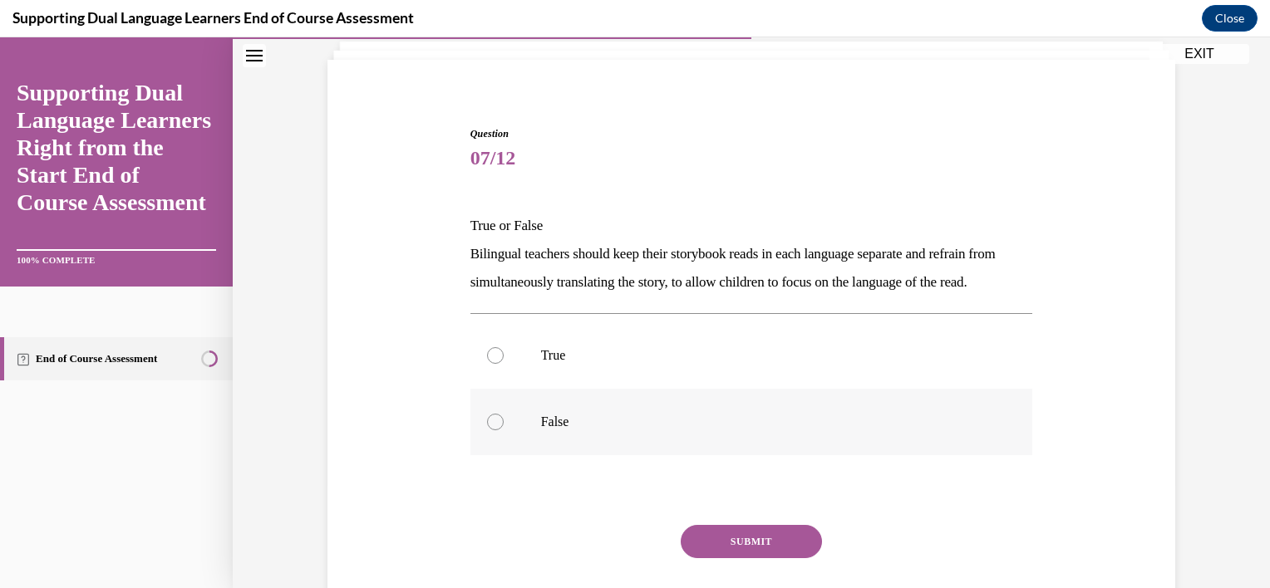
click at [544, 430] on p "False" at bounding box center [766, 422] width 450 height 17
click at [504, 430] on input "False" at bounding box center [495, 422] width 17 height 17
radio input "true"
click at [775, 558] on button "SUBMIT" at bounding box center [751, 541] width 141 height 33
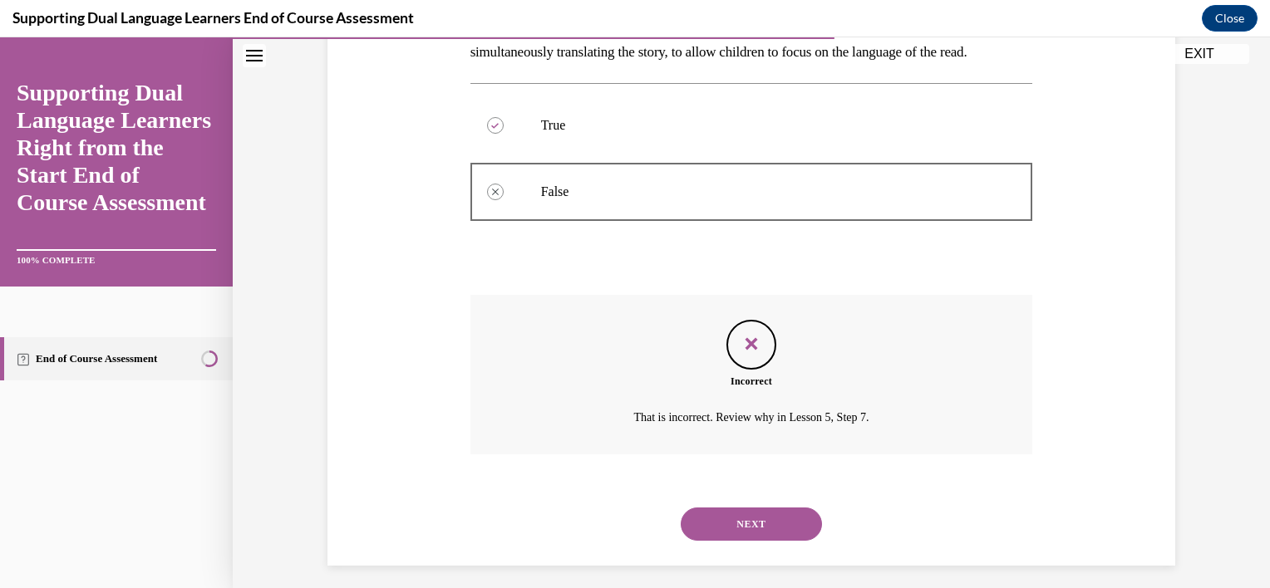
scroll to position [373, 0]
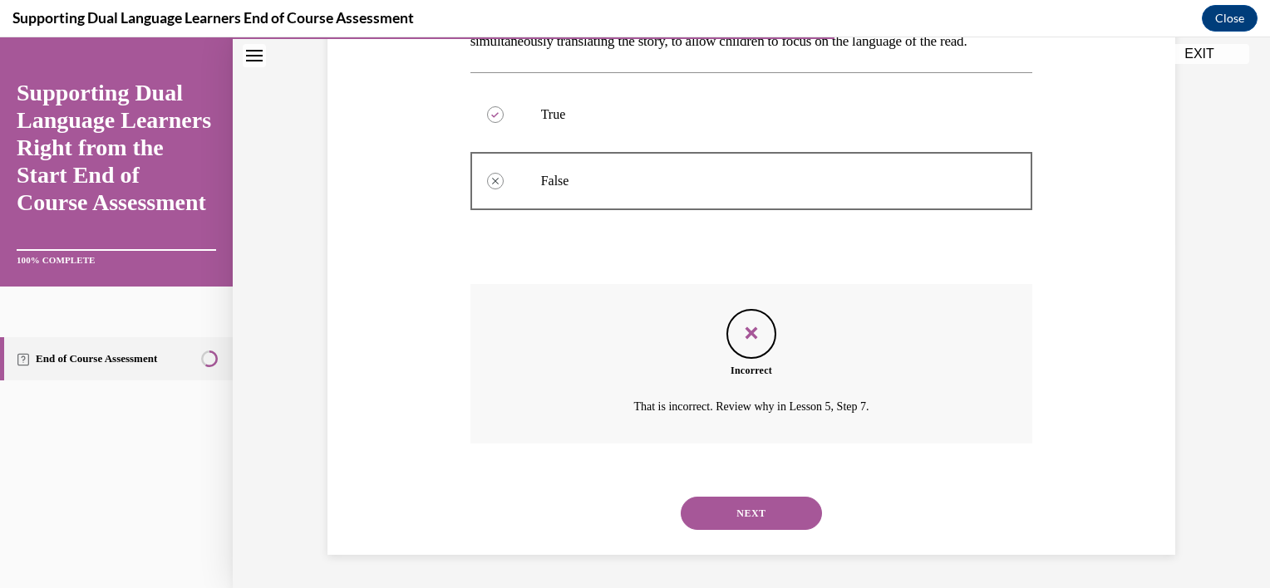
click at [737, 514] on button "NEXT" at bounding box center [751, 513] width 141 height 33
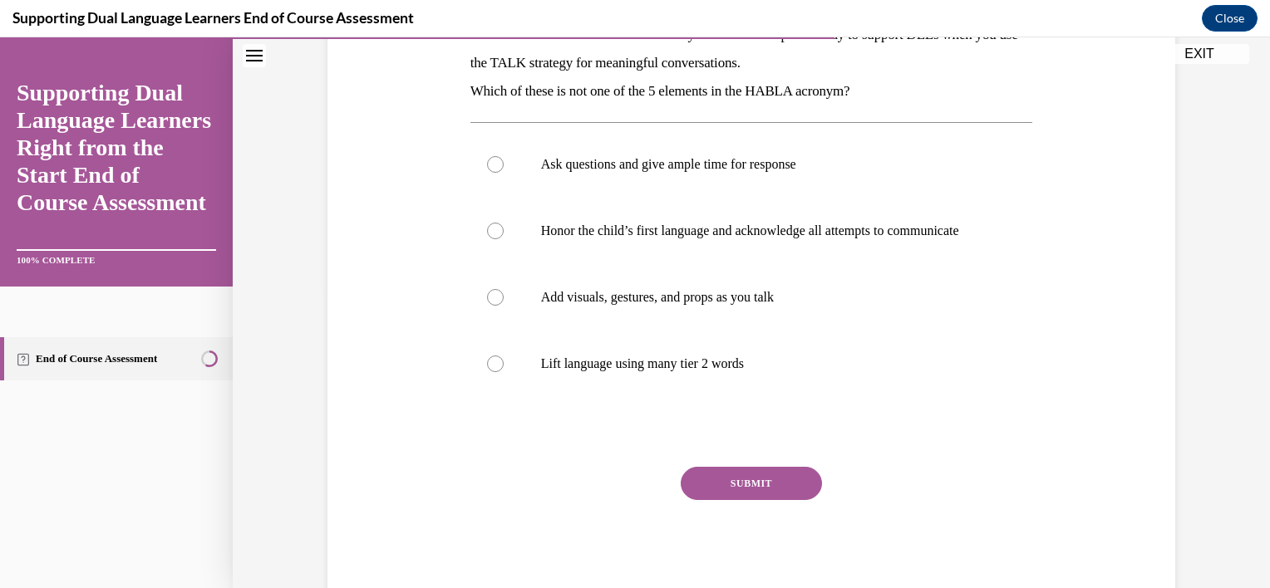
scroll to position [269, 0]
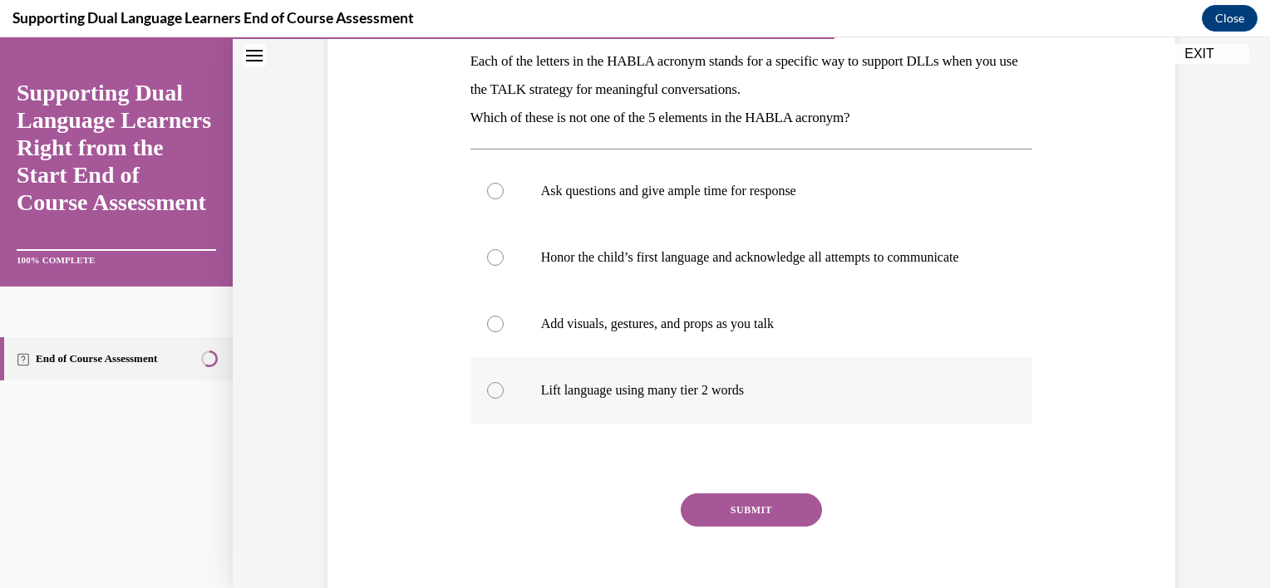
click at [651, 397] on p "Lift language using many tier 2 words" at bounding box center [766, 390] width 450 height 17
click at [504, 397] on input "Lift language using many tier 2 words" at bounding box center [495, 390] width 17 height 17
radio input "true"
click at [719, 521] on button "SUBMIT" at bounding box center [751, 510] width 141 height 33
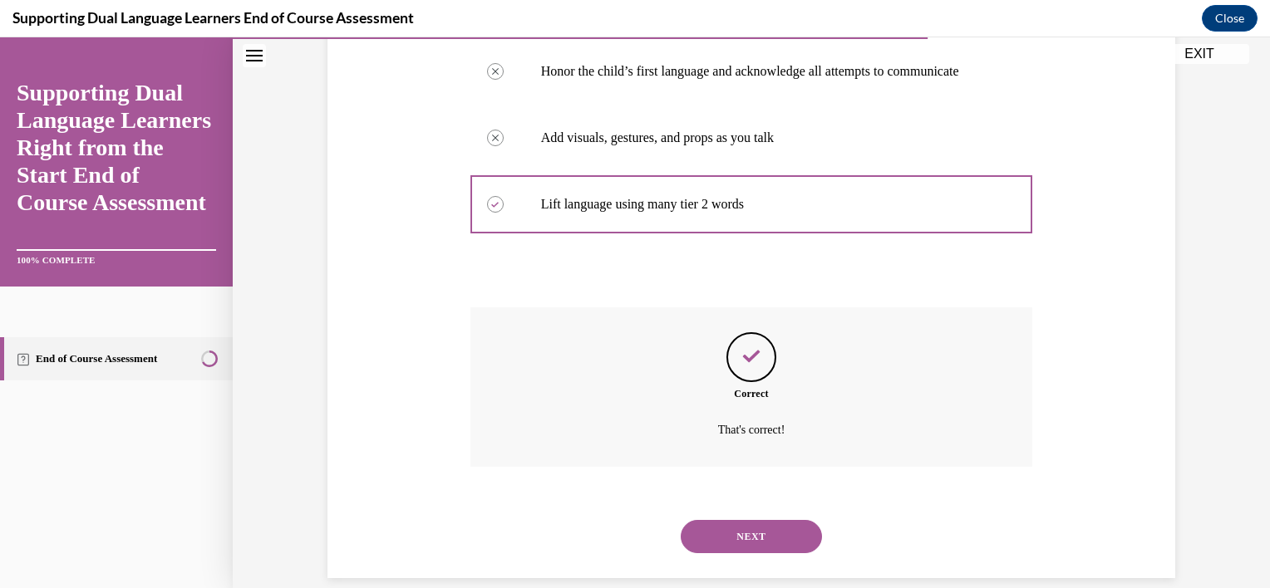
scroll to position [494, 0]
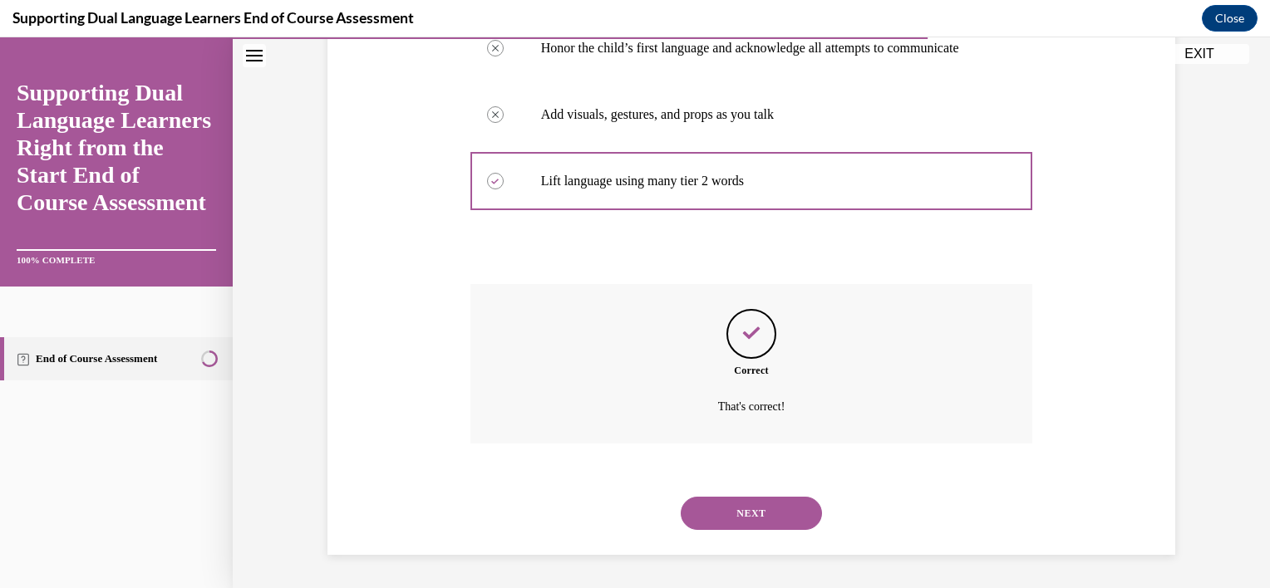
click at [755, 511] on button "NEXT" at bounding box center [751, 513] width 141 height 33
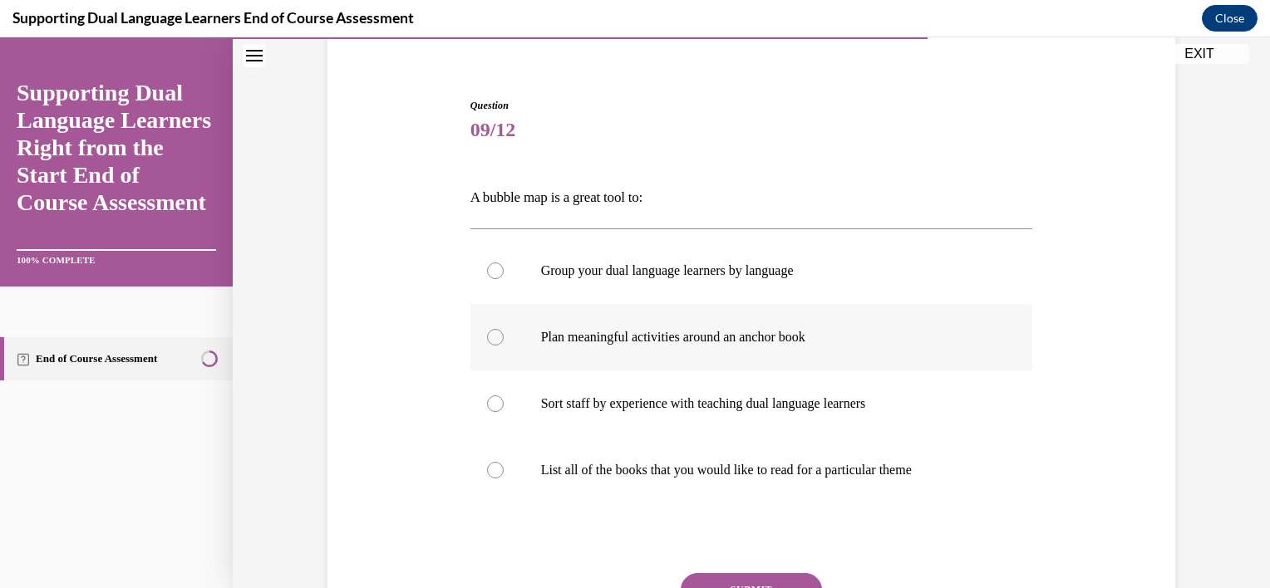
scroll to position [146, 0]
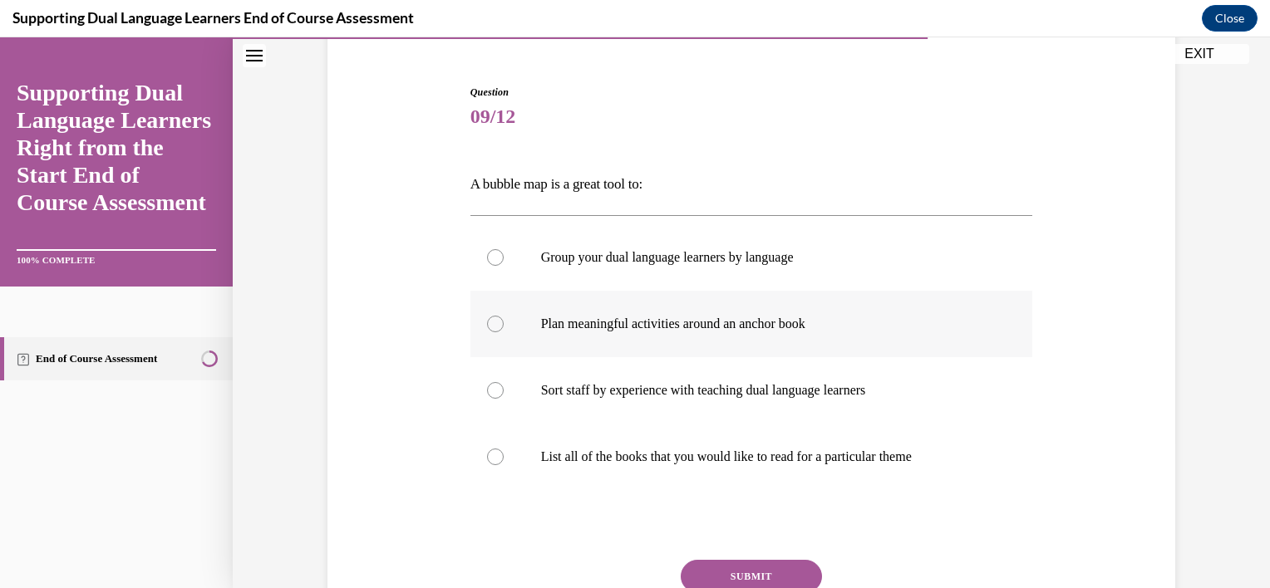
click at [655, 336] on label "Plan meaningful activities around an anchor book" at bounding box center [751, 324] width 563 height 66
click at [504, 332] on input "Plan meaningful activities around an anchor book" at bounding box center [495, 324] width 17 height 17
radio input "true"
drag, startPoint x: 726, startPoint y: 559, endPoint x: 695, endPoint y: 575, distance: 35.3
click at [695, 575] on button "SUBMIT" at bounding box center [751, 576] width 141 height 33
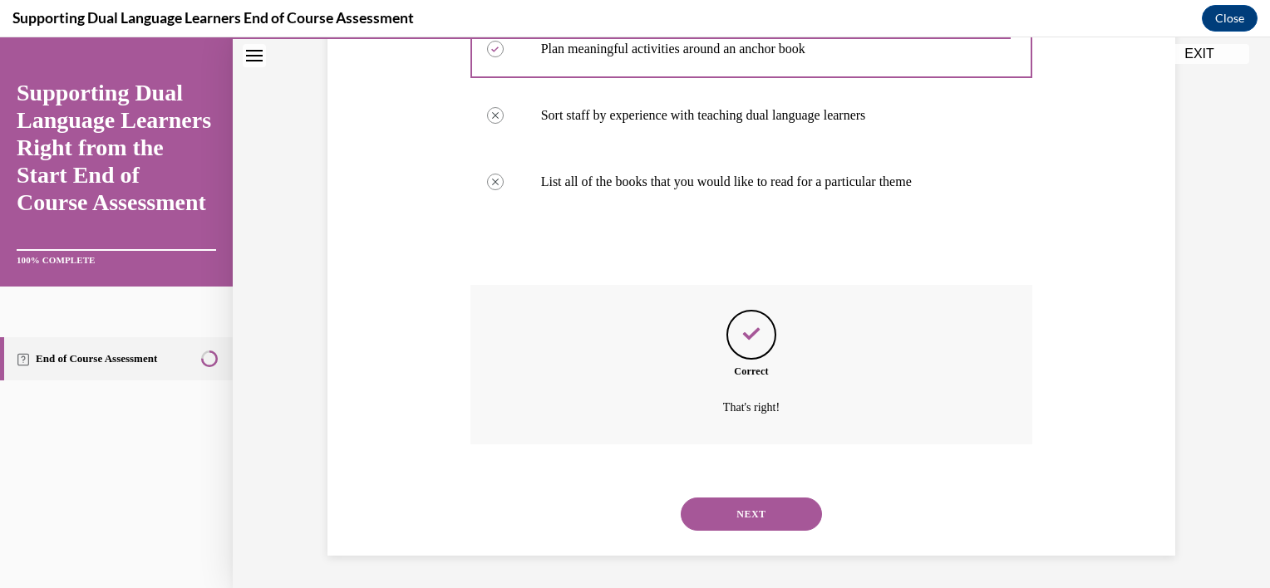
click at [746, 517] on button "NEXT" at bounding box center [751, 514] width 141 height 33
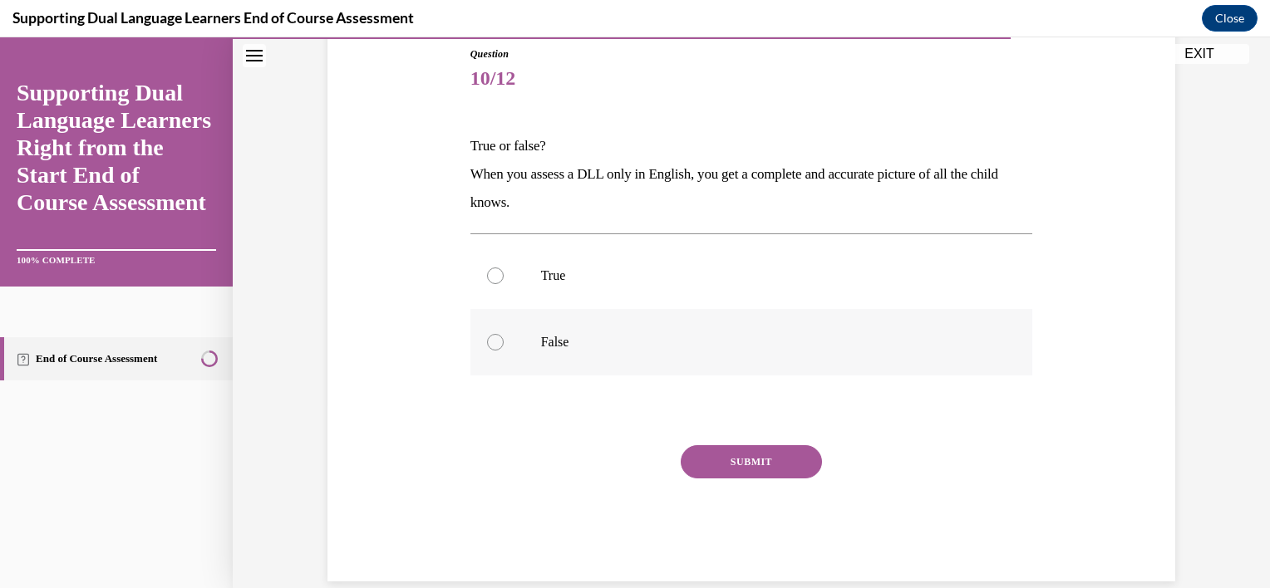
click at [544, 339] on p "False" at bounding box center [766, 342] width 450 height 17
click at [504, 339] on input "False" at bounding box center [495, 342] width 17 height 17
radio input "true"
click at [715, 462] on button "SUBMIT" at bounding box center [751, 461] width 141 height 33
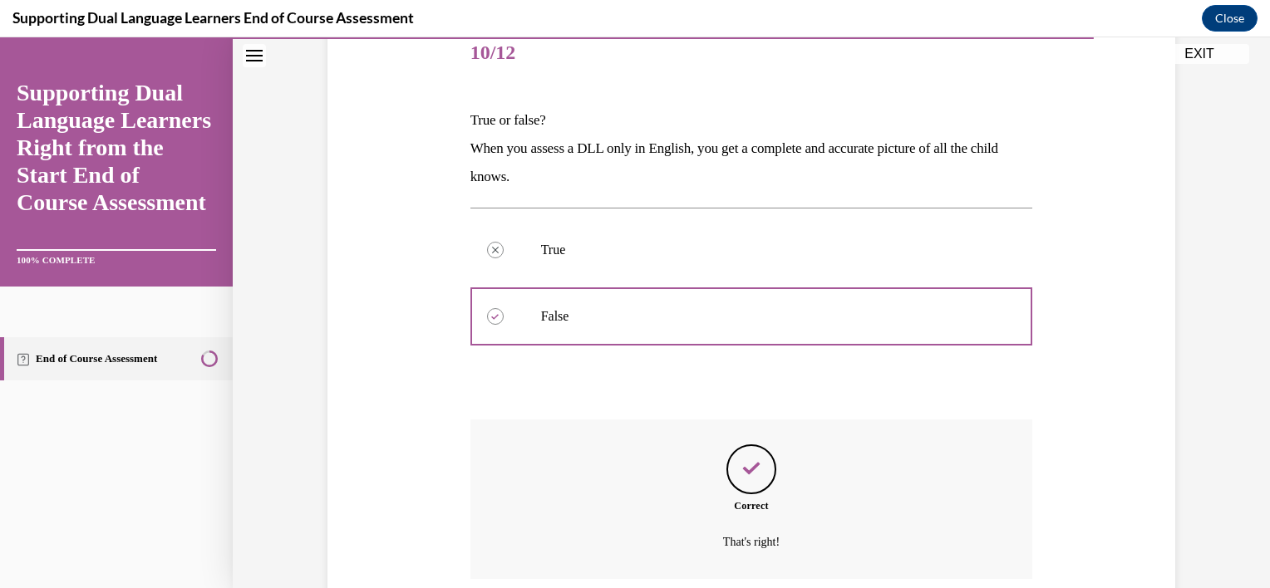
scroll to position [345, 0]
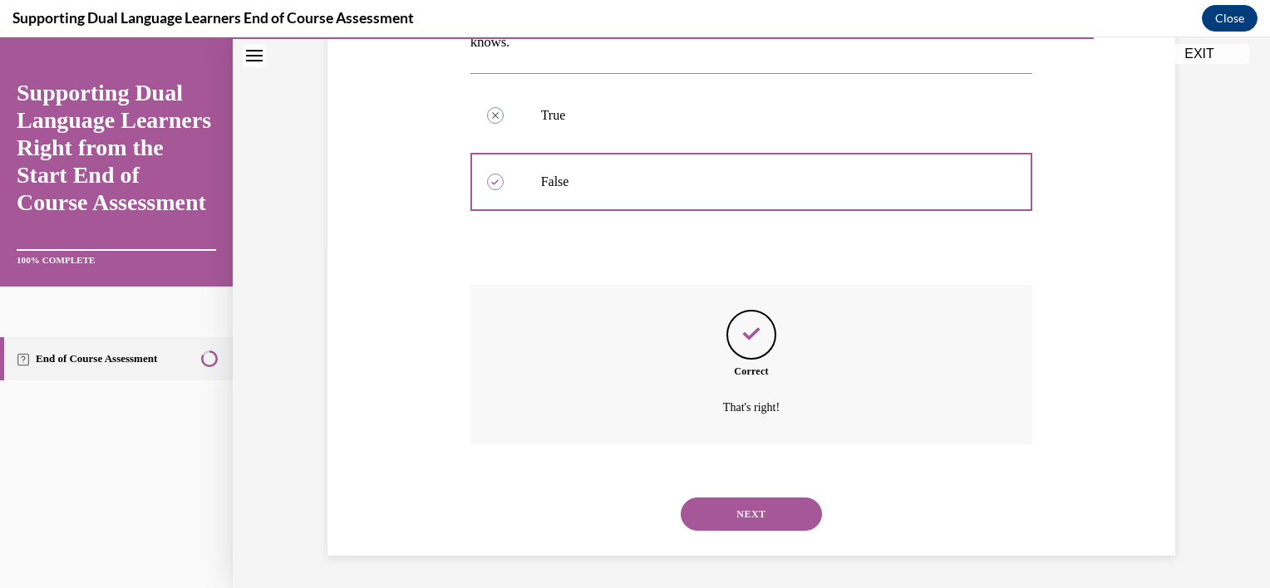
click at [775, 521] on button "NEXT" at bounding box center [751, 514] width 141 height 33
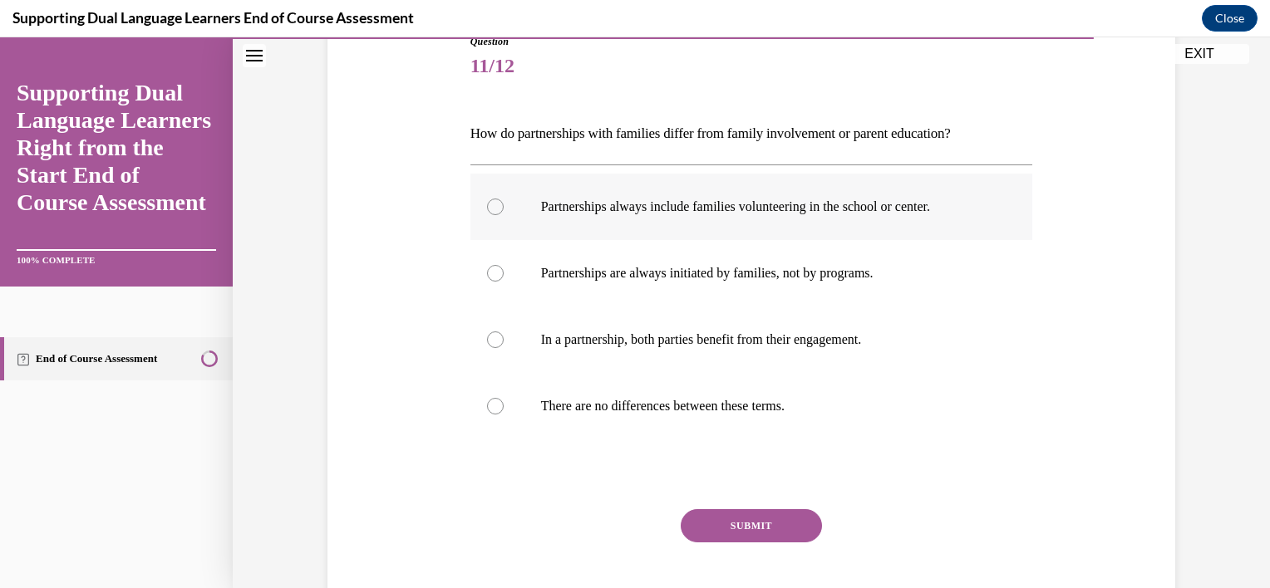
scroll to position [213, 0]
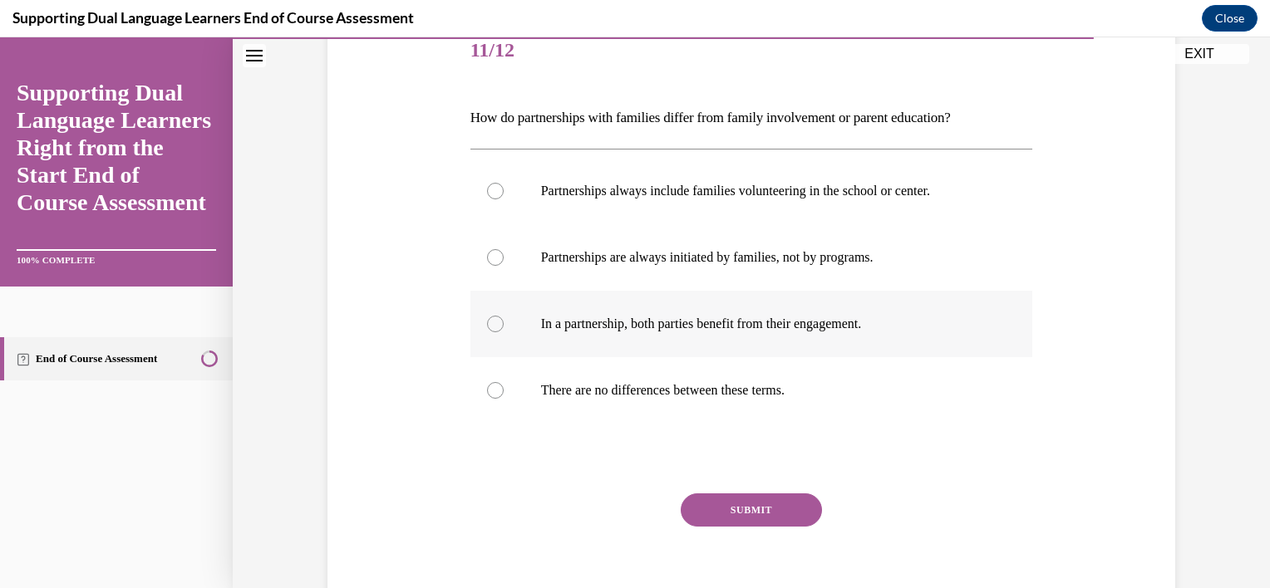
click at [769, 322] on p "In a partnership, both parties benefit from their engagement." at bounding box center [766, 324] width 450 height 17
click at [504, 322] on input "In a partnership, both parties benefit from their engagement." at bounding box center [495, 324] width 17 height 17
radio input "true"
click at [743, 501] on button "SUBMIT" at bounding box center [751, 510] width 141 height 33
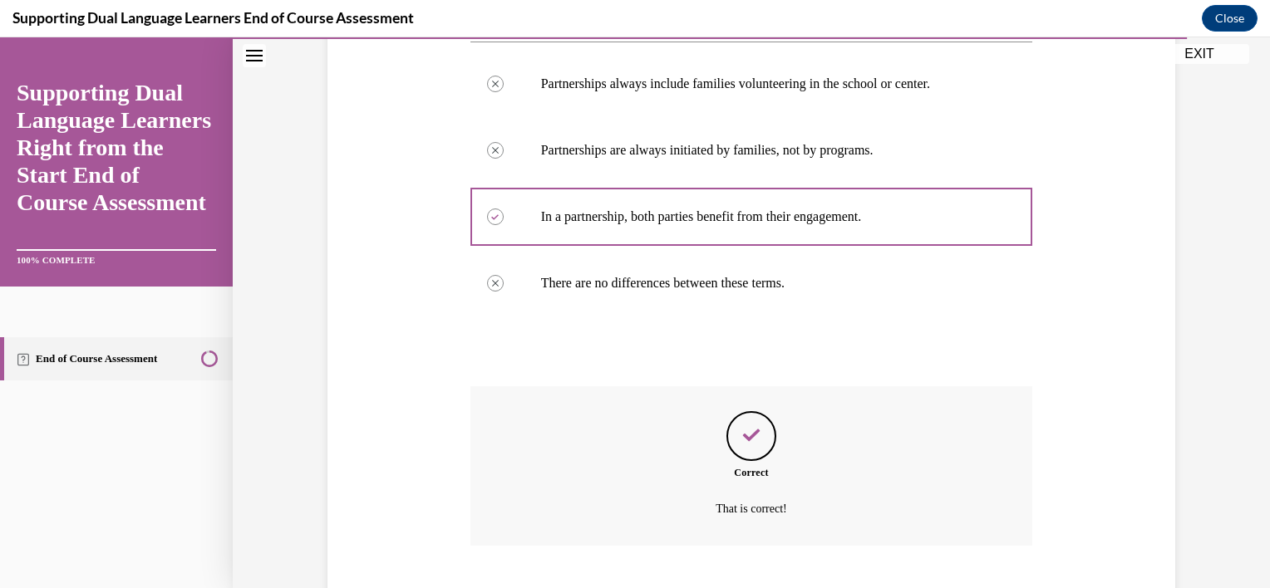
scroll to position [421, 0]
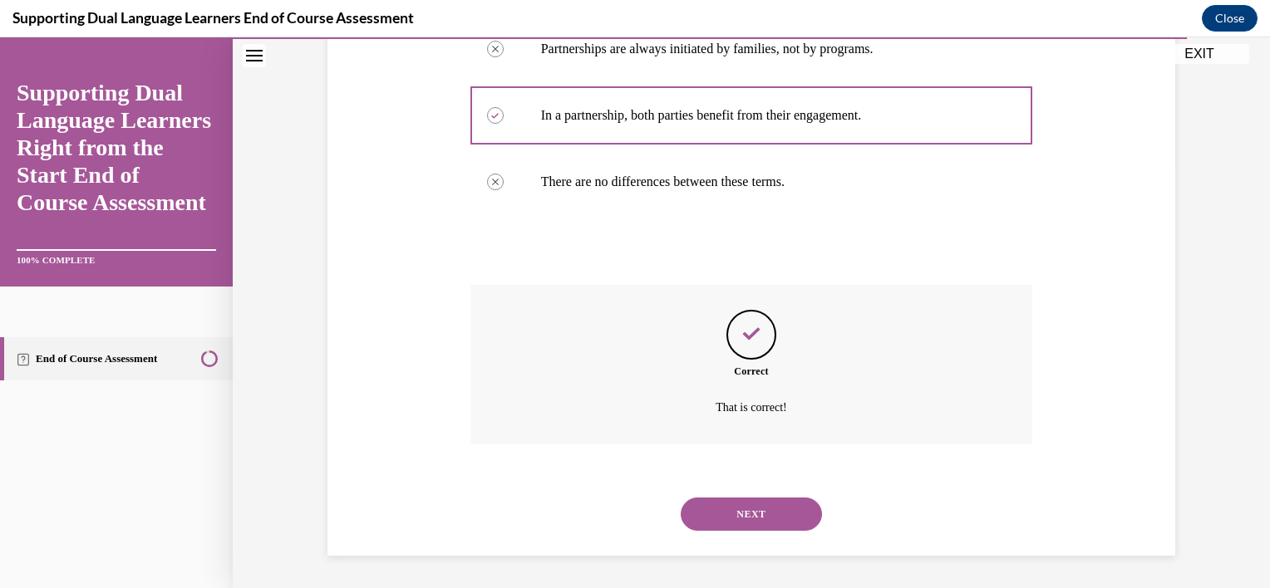
click at [774, 521] on button "NEXT" at bounding box center [751, 514] width 141 height 33
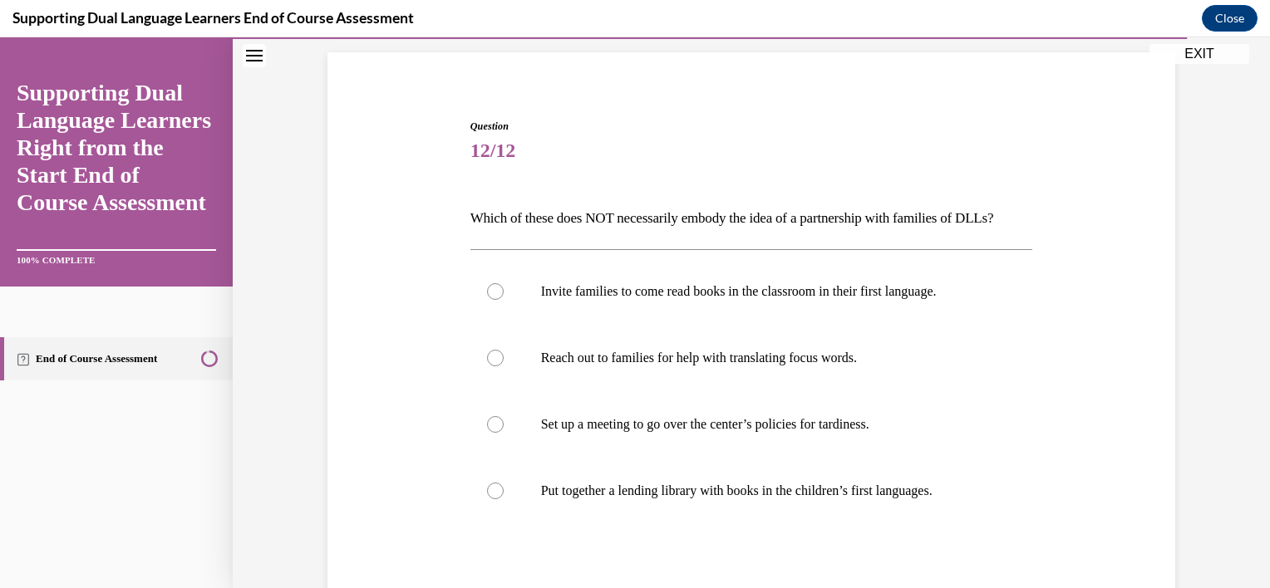
scroll to position [113, 0]
click at [598, 457] on label "Set up a meeting to go over the center’s policies for tardiness." at bounding box center [751, 424] width 563 height 66
click at [504, 432] on input "Set up a meeting to go over the center’s policies for tardiness." at bounding box center [495, 424] width 17 height 17
radio input "true"
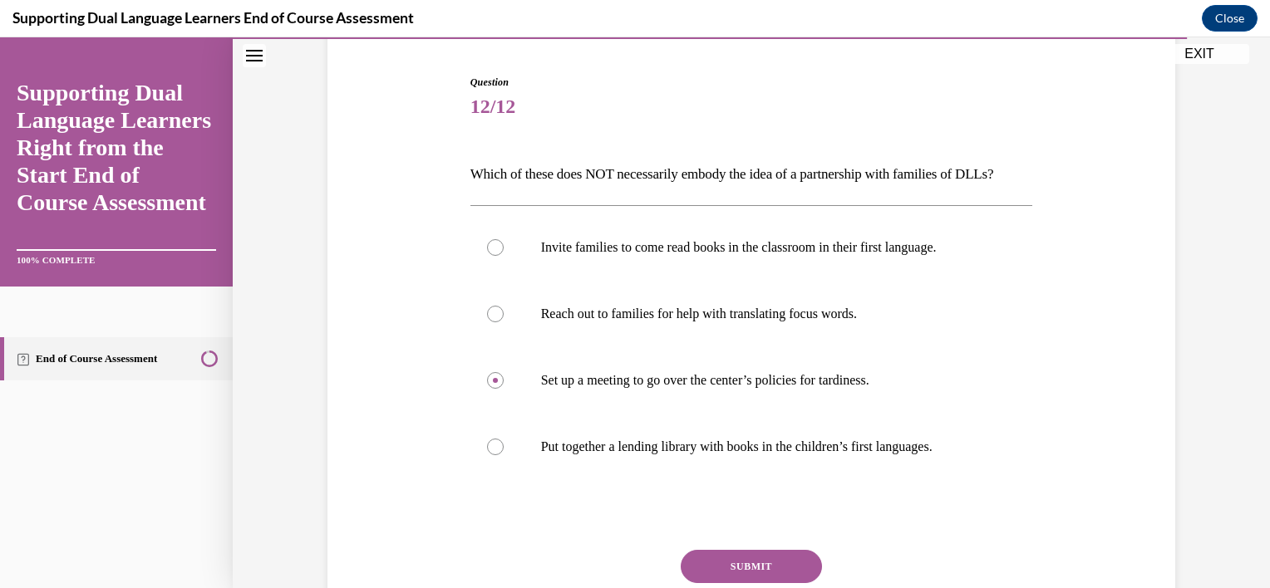
click at [707, 577] on button "SUBMIT" at bounding box center [751, 566] width 141 height 33
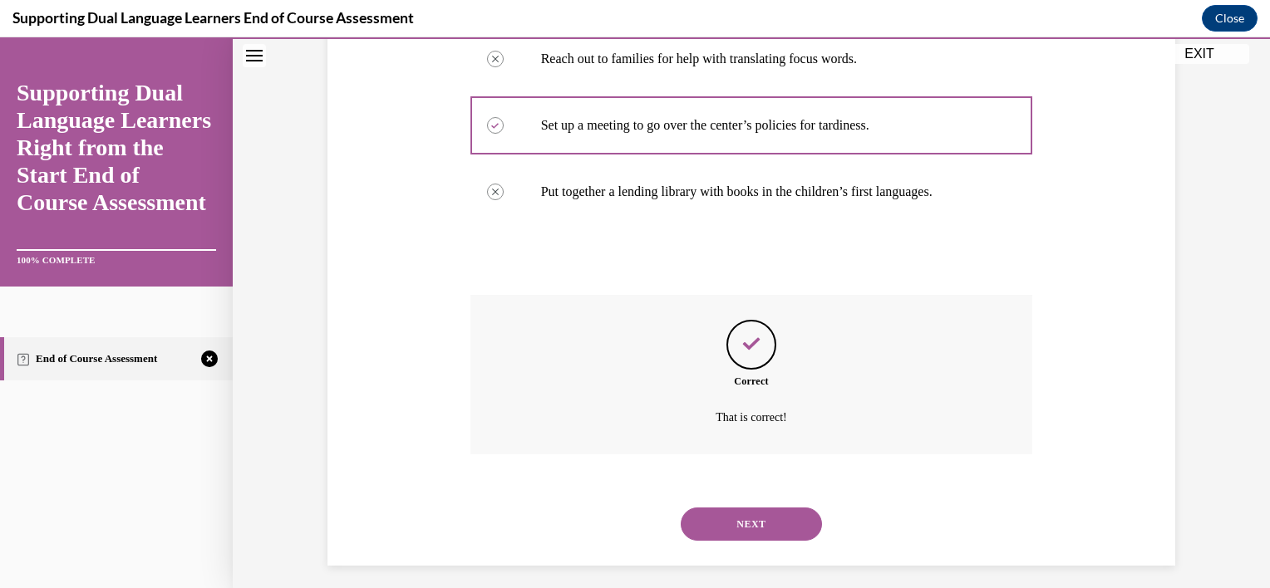
scroll to position [450, 0]
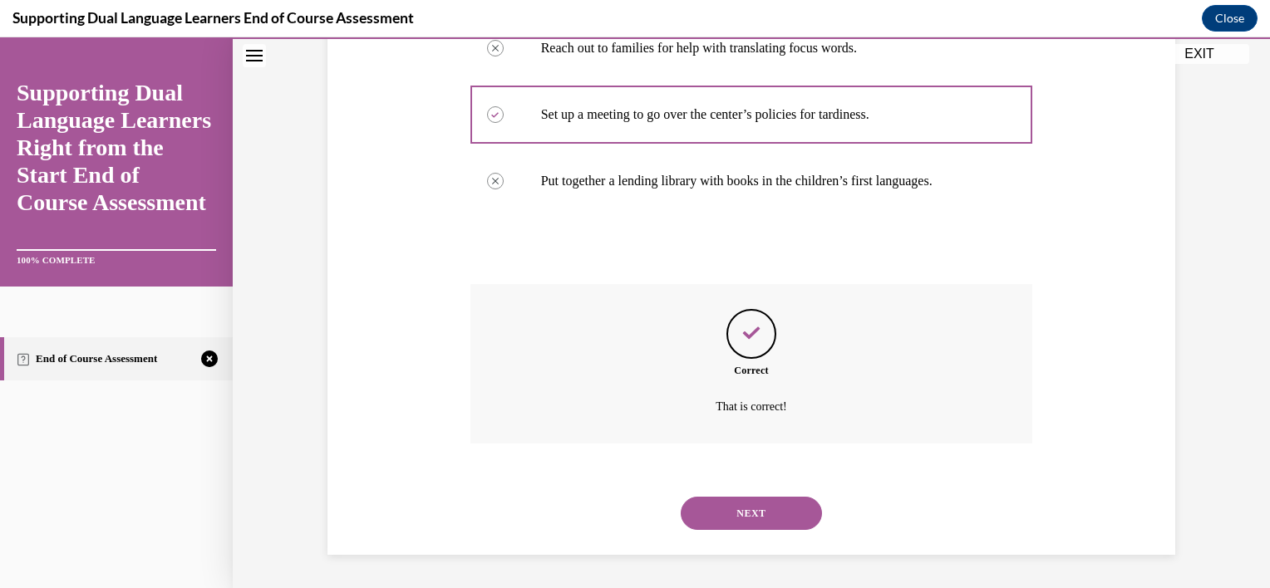
click at [708, 513] on button "NEXT" at bounding box center [751, 513] width 141 height 33
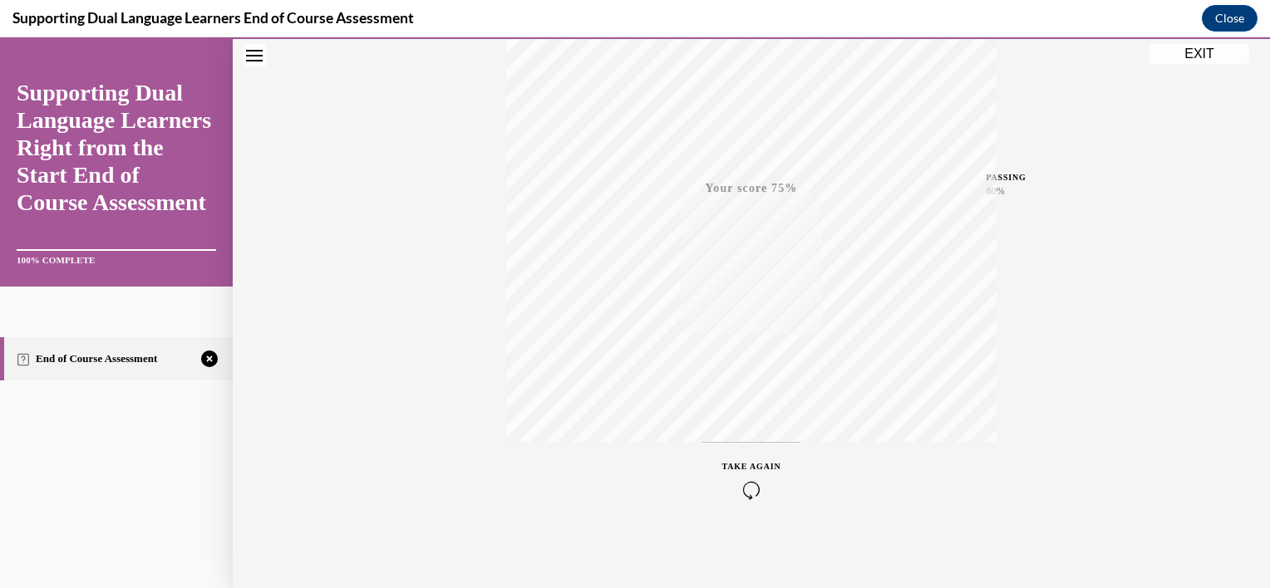
scroll to position [300, 0]
click at [755, 483] on icon "button" at bounding box center [751, 488] width 59 height 18
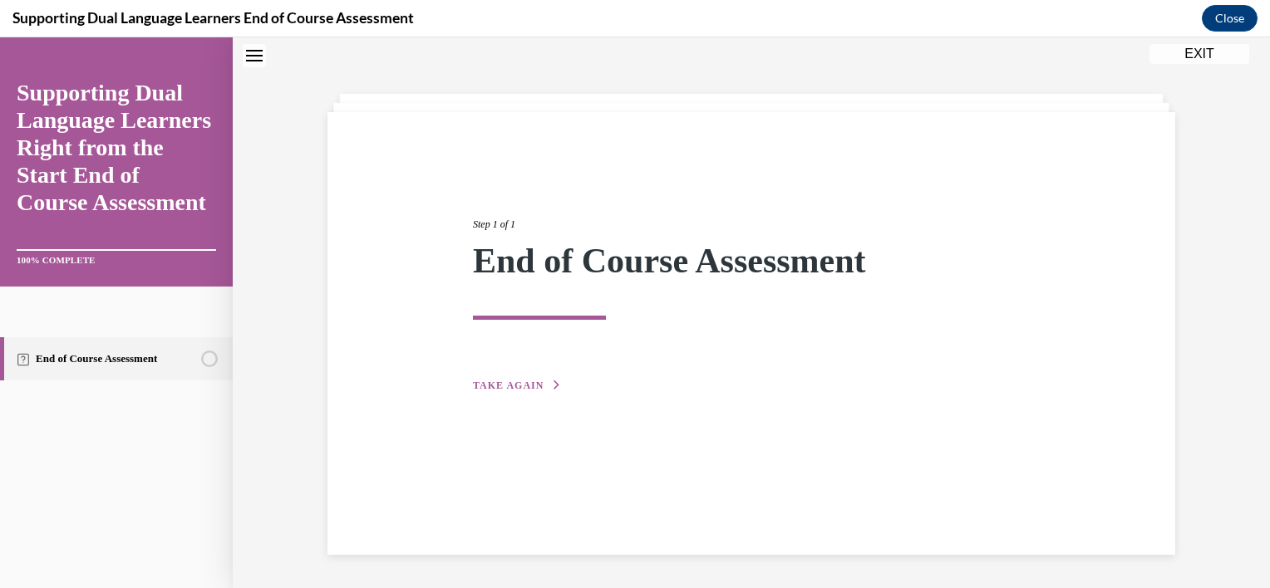
scroll to position [52, 0]
click at [487, 384] on span "TAKE AGAIN" at bounding box center [508, 386] width 71 height 12
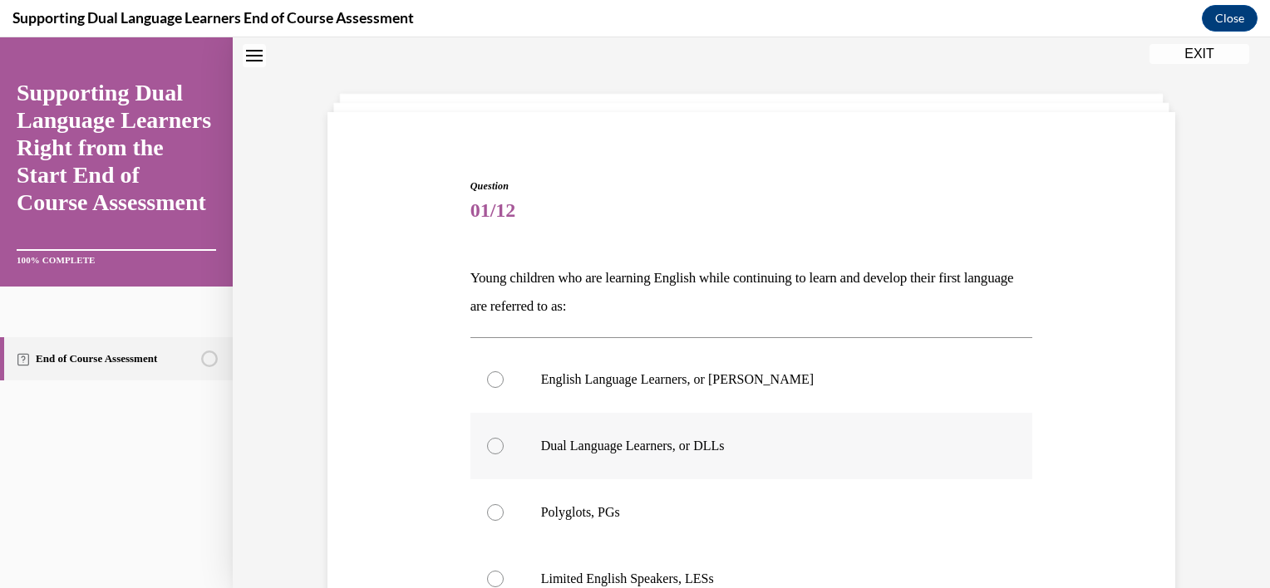
click at [522, 457] on label "Dual Language Learners, or DLLs" at bounding box center [751, 446] width 563 height 66
click at [504, 455] on input "Dual Language Learners, or DLLs" at bounding box center [495, 446] width 17 height 17
radio input "true"
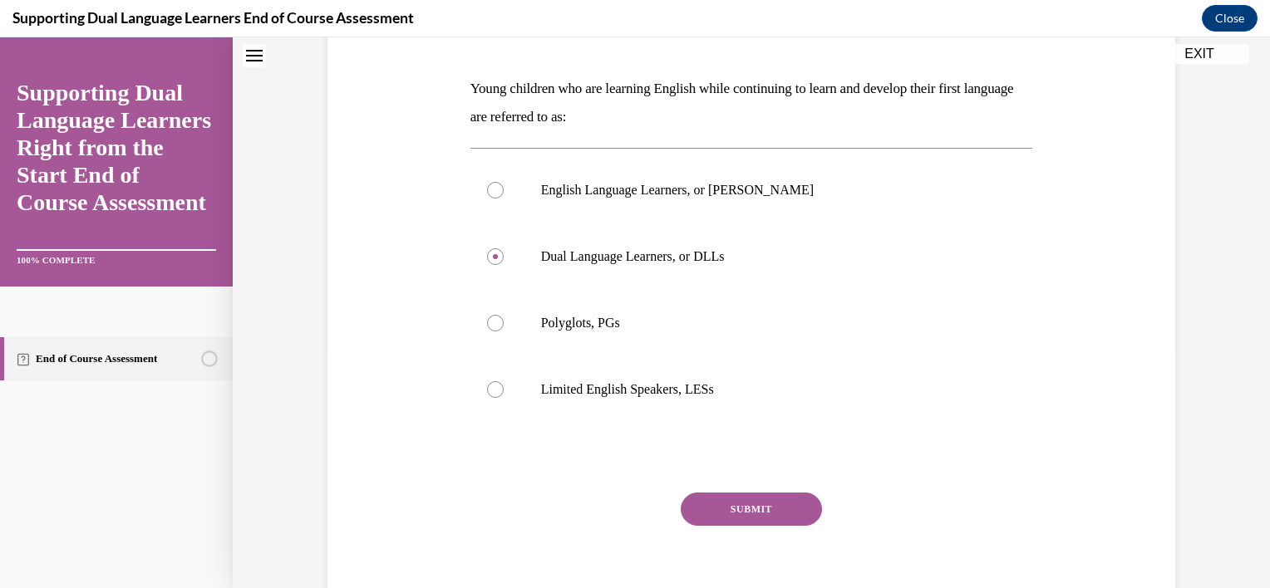
click at [745, 509] on button "SUBMIT" at bounding box center [751, 509] width 141 height 33
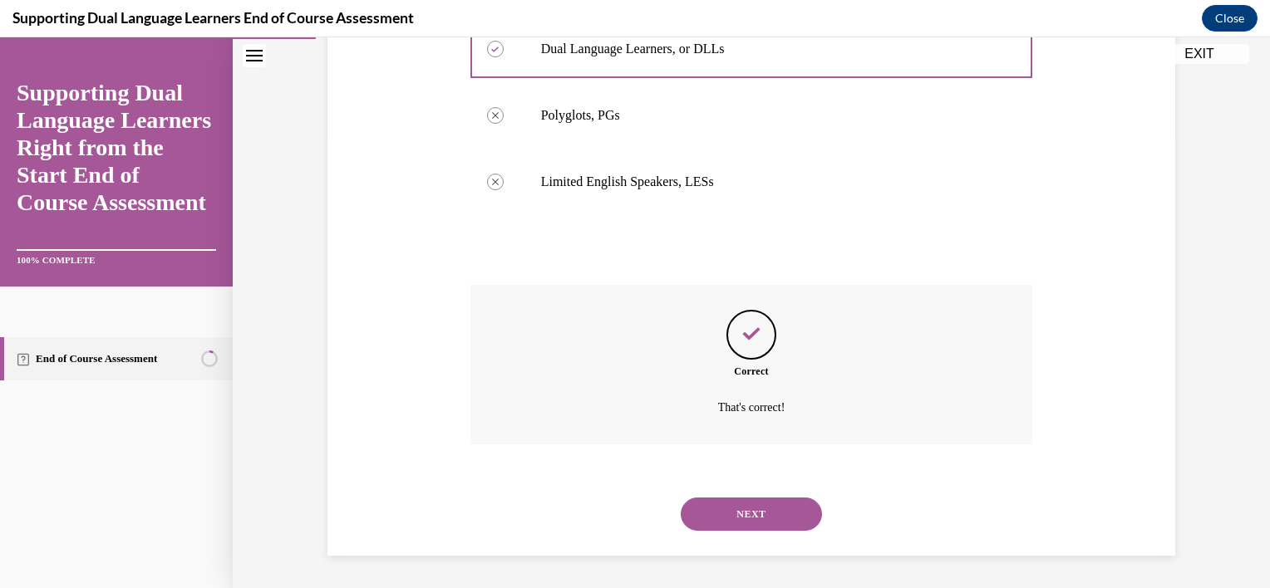
click at [750, 519] on button "NEXT" at bounding box center [751, 514] width 141 height 33
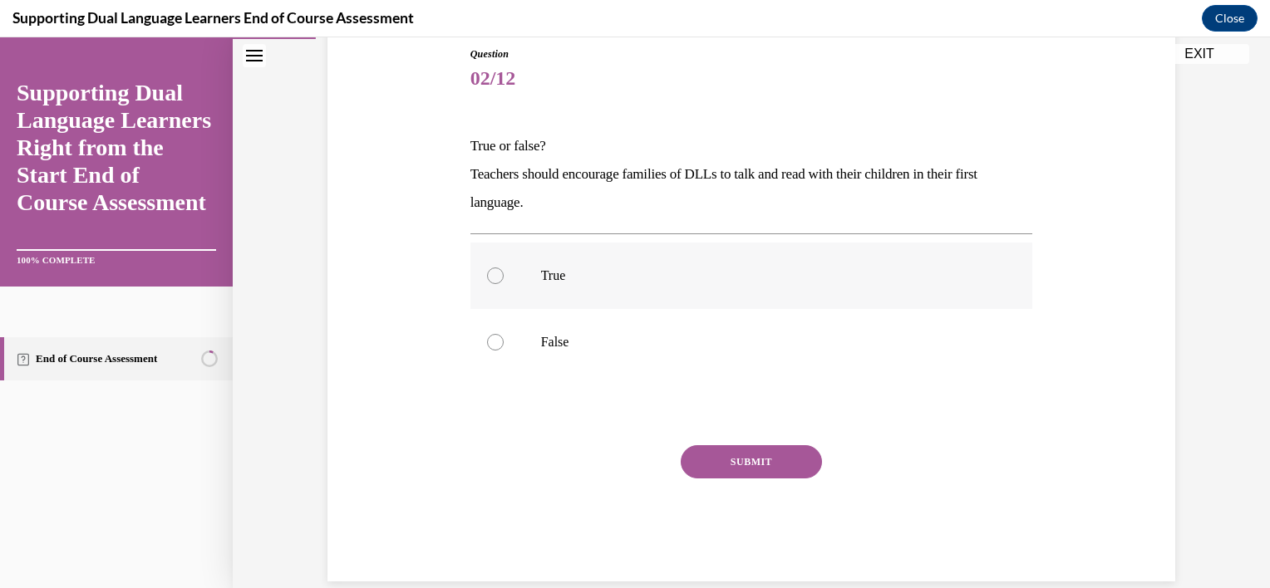
click at [578, 291] on label "True" at bounding box center [751, 276] width 563 height 66
click at [504, 284] on input "True" at bounding box center [495, 276] width 17 height 17
radio input "true"
click at [715, 442] on div "Question 02/12 True or false? Teachers should encourage families of DLLs to tal…" at bounding box center [751, 314] width 563 height 535
click at [721, 456] on button "SUBMIT" at bounding box center [751, 461] width 141 height 33
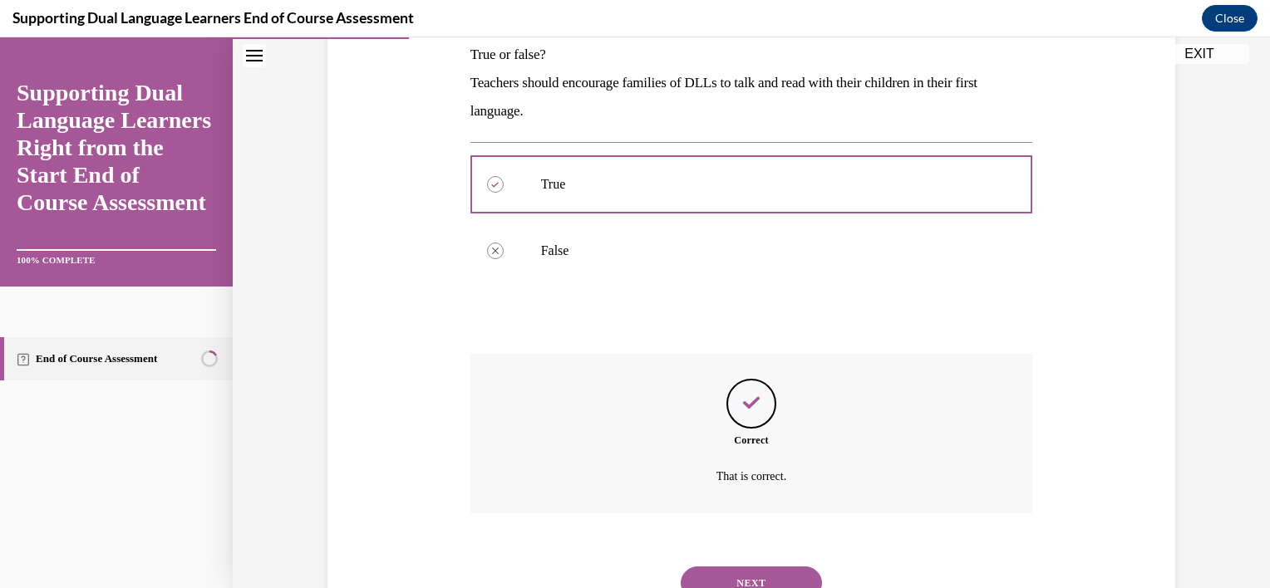
scroll to position [345, 0]
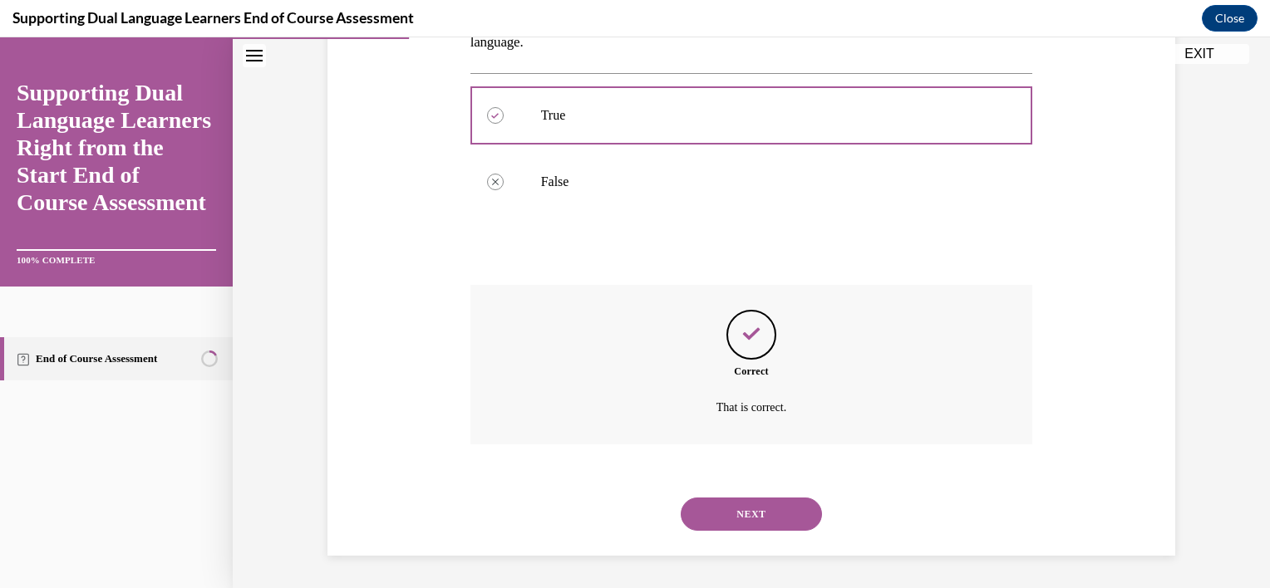
click at [746, 539] on div "NEXT" at bounding box center [751, 514] width 563 height 66
click at [745, 526] on button "NEXT" at bounding box center [751, 514] width 141 height 33
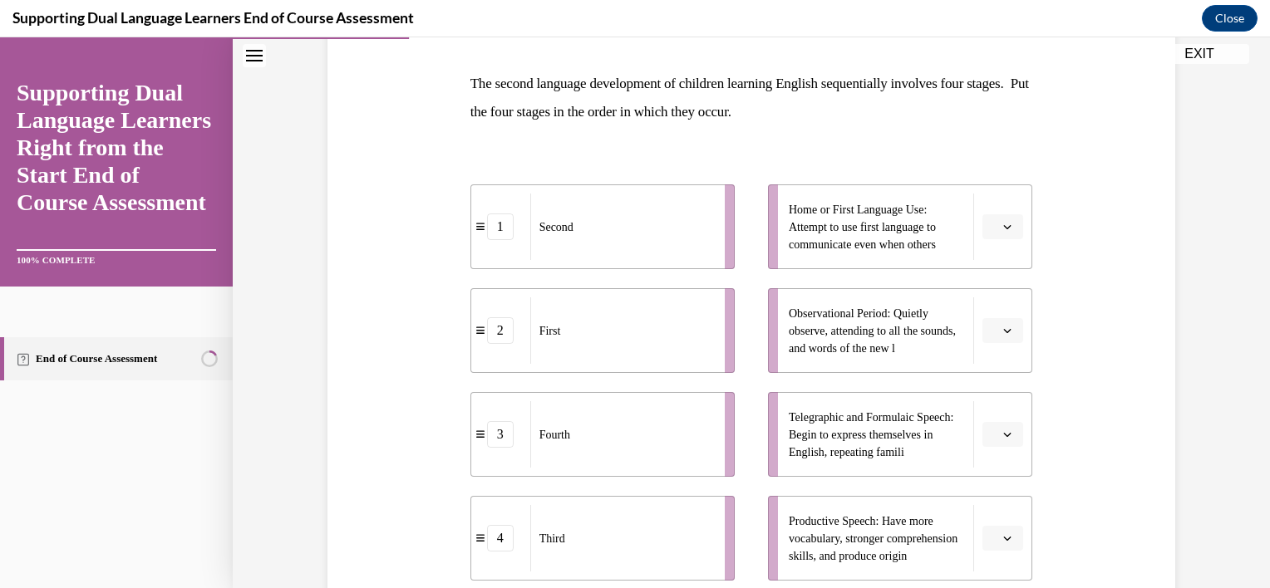
scroll to position [248, 0]
click at [994, 219] on button "button" at bounding box center [1002, 226] width 41 height 25
click at [1004, 327] on div "2" at bounding box center [995, 328] width 42 height 33
click at [1004, 327] on icon "button" at bounding box center [1007, 330] width 8 height 8
click at [994, 439] on div "2" at bounding box center [995, 432] width 42 height 33
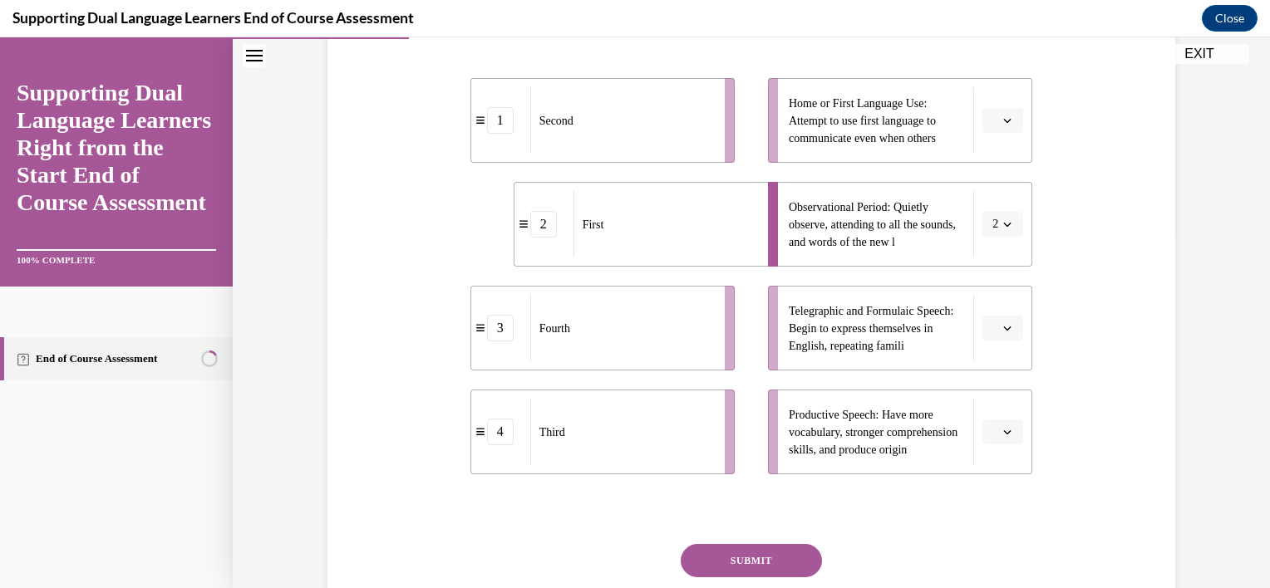
scroll to position [354, 0]
click at [1001, 124] on span "button" at bounding box center [1007, 120] width 12 height 12
click at [994, 185] on div "1" at bounding box center [995, 189] width 42 height 33
click at [992, 328] on span "Please select an option" at bounding box center [995, 327] width 6 height 17
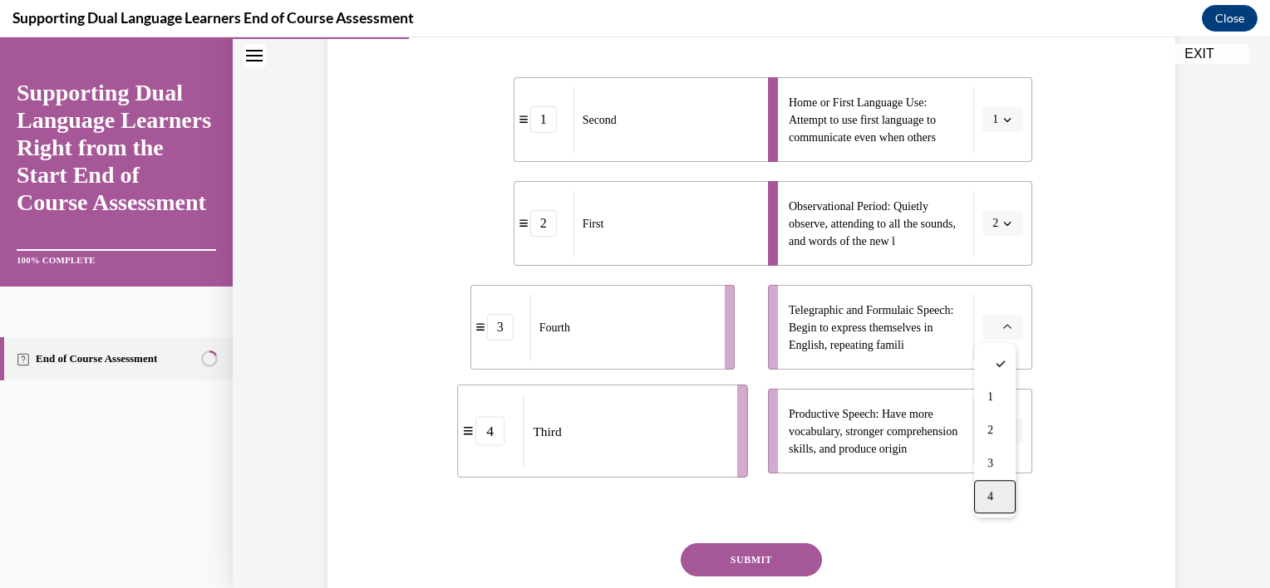
click at [993, 492] on span "4" at bounding box center [990, 496] width 6 height 13
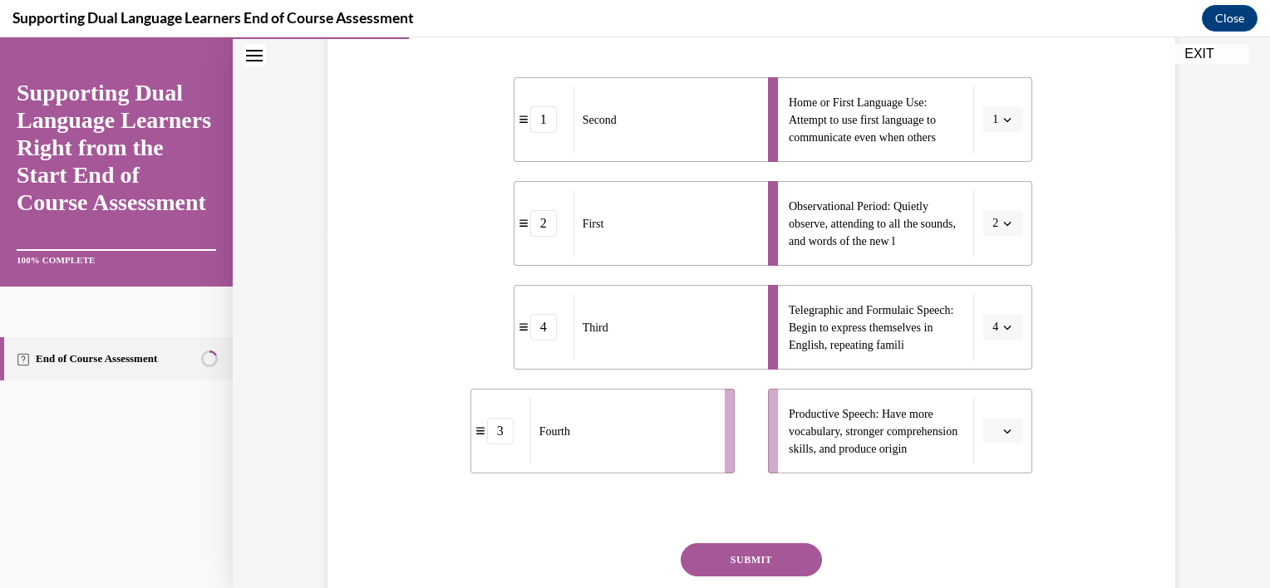
click at [1001, 425] on span "button" at bounding box center [1007, 431] width 12 height 12
click at [989, 361] on span "3" at bounding box center [990, 360] width 6 height 13
click at [745, 574] on button "SUBMIT" at bounding box center [751, 560] width 141 height 33
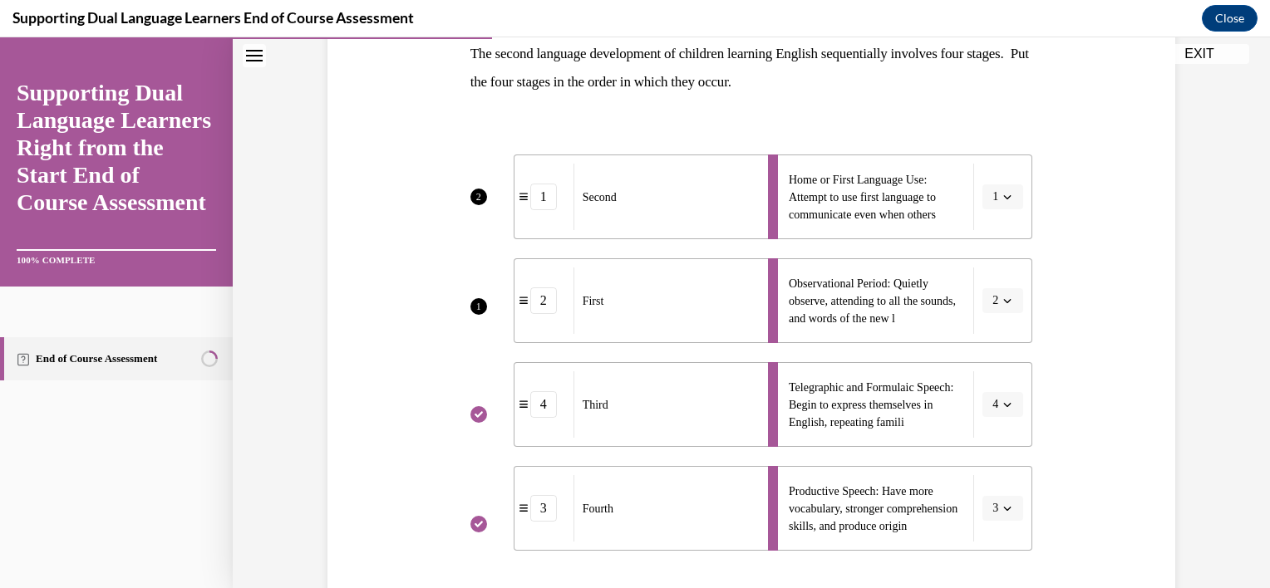
scroll to position [602, 0]
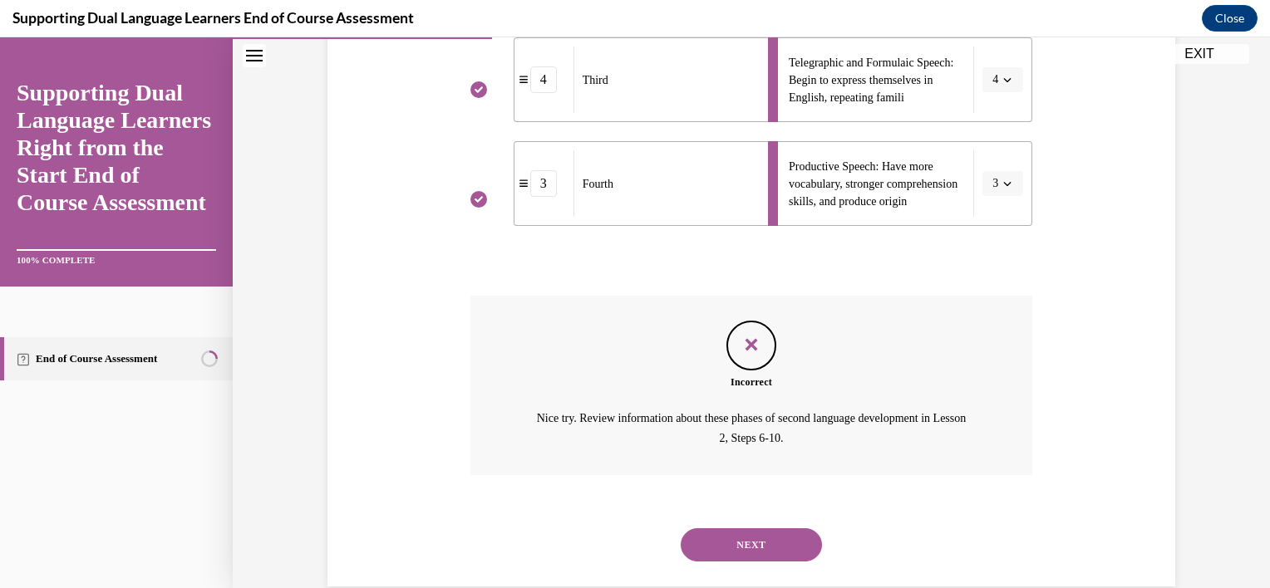
click at [750, 538] on button "NEXT" at bounding box center [751, 545] width 141 height 33
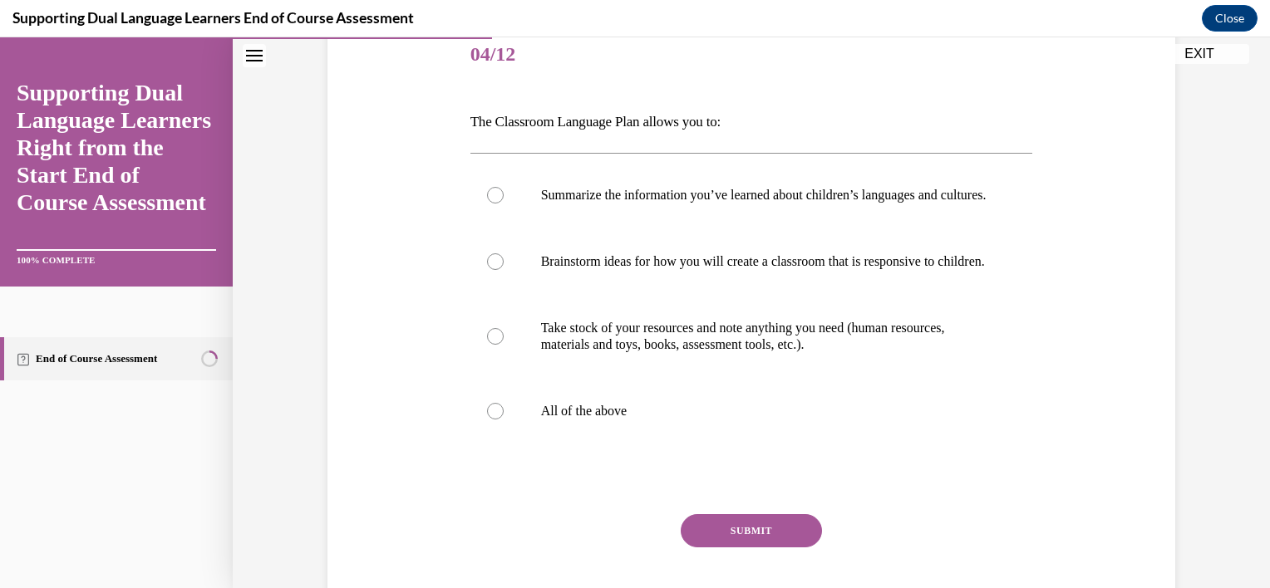
scroll to position [209, 0]
click at [609, 444] on label "All of the above" at bounding box center [751, 410] width 563 height 66
click at [504, 419] on input "All of the above" at bounding box center [495, 410] width 17 height 17
radio input "true"
click at [725, 547] on button "SUBMIT" at bounding box center [751, 530] width 141 height 33
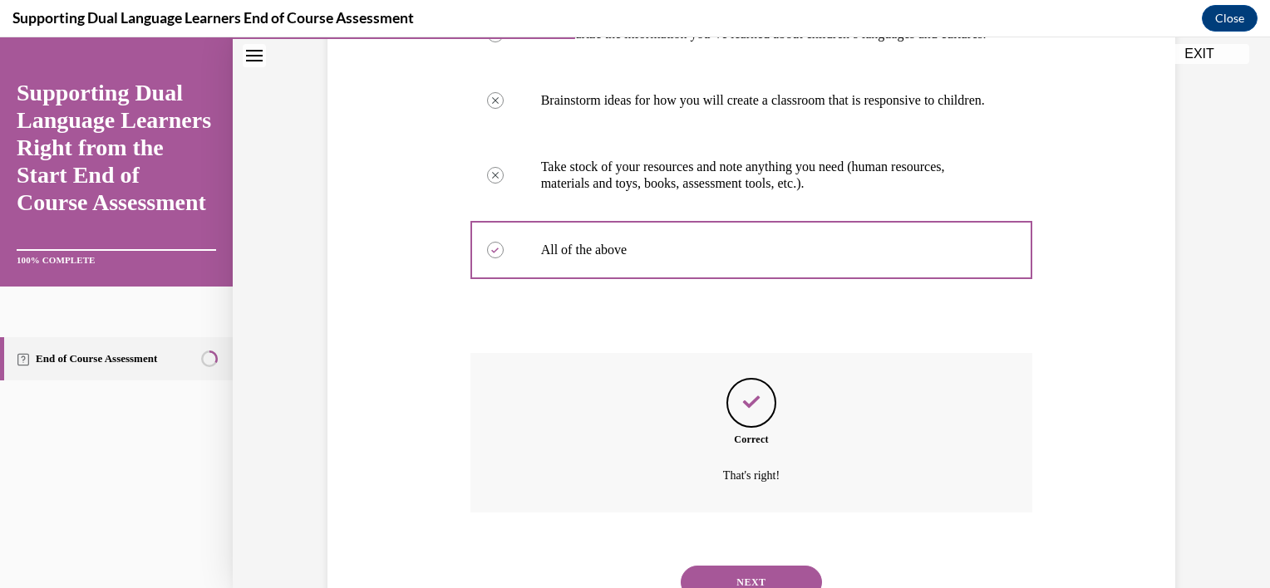
scroll to position [471, 0]
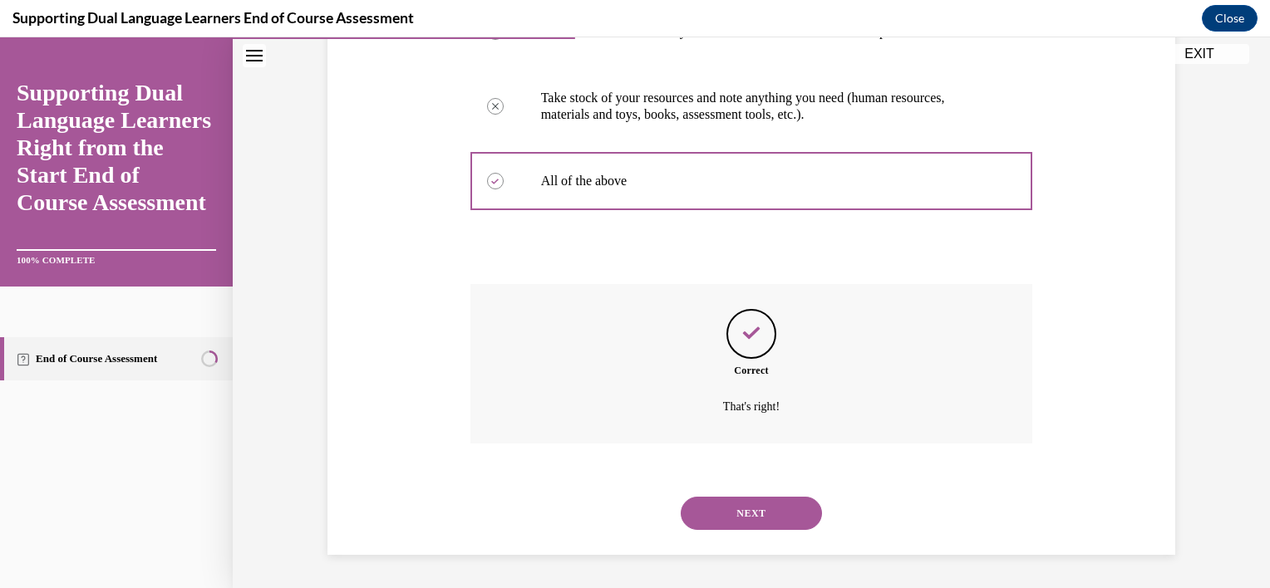
click at [758, 524] on button "NEXT" at bounding box center [751, 513] width 141 height 33
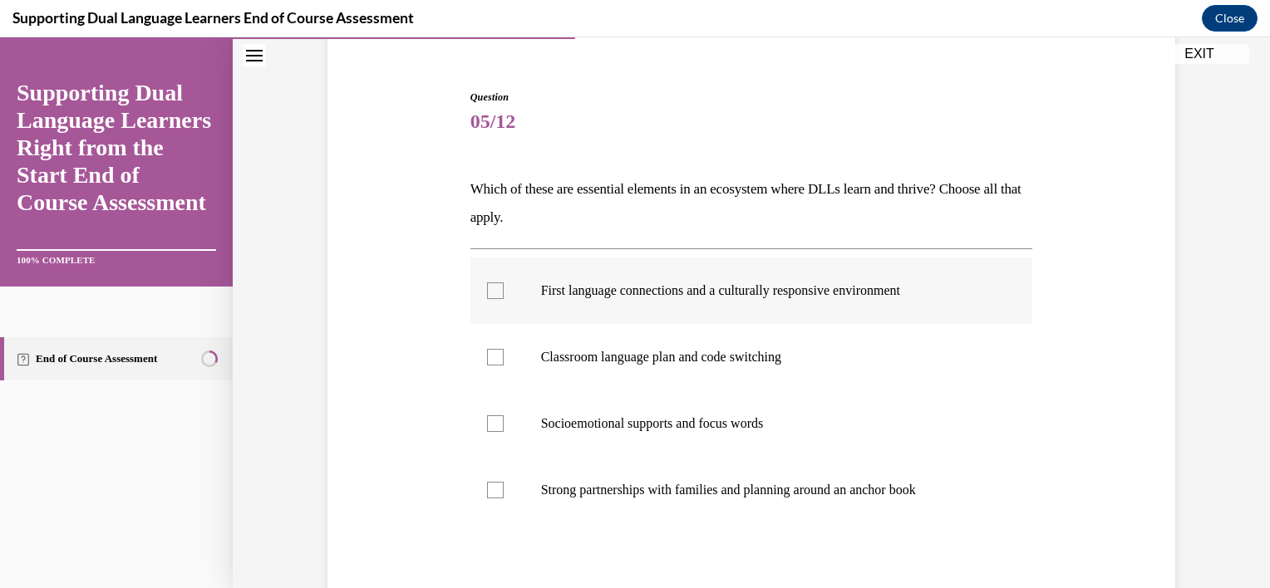
scroll to position [142, 0]
click at [592, 288] on p "First language connections and a culturally responsive environment" at bounding box center [766, 290] width 450 height 17
click at [504, 288] on input "First language connections and a culturally responsive environment" at bounding box center [495, 290] width 17 height 17
checkbox input "true"
click at [567, 490] on p "Strong partnerships with families and planning around an anchor book" at bounding box center [766, 489] width 450 height 17
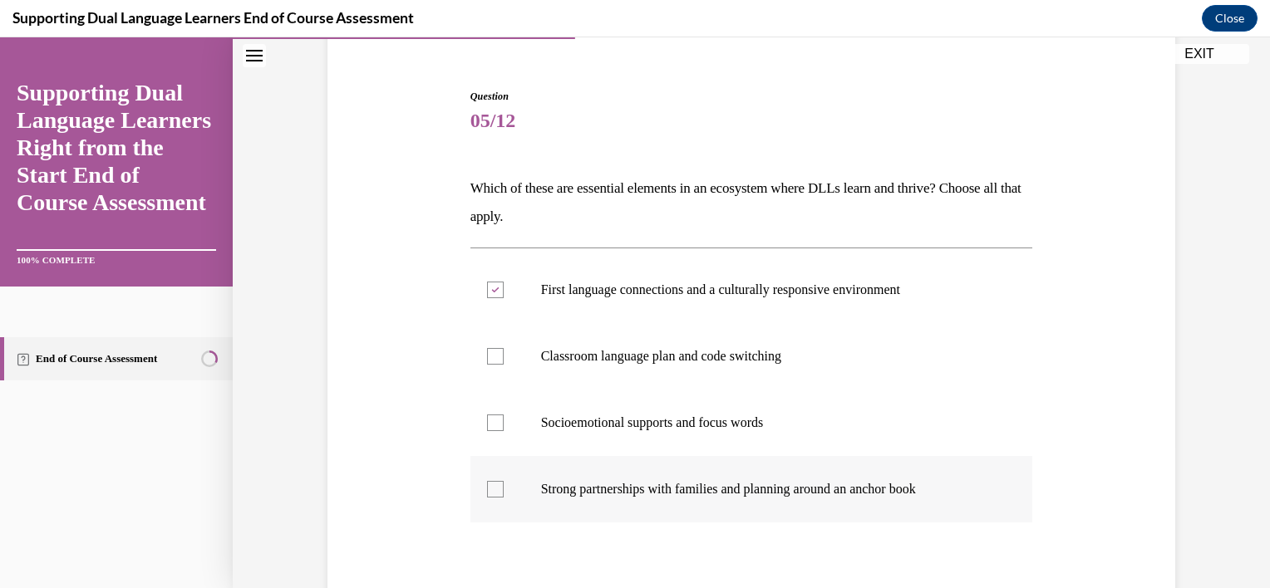
click at [504, 490] on input "Strong partnerships with families and planning around an anchor book" at bounding box center [495, 489] width 17 height 17
checkbox input "true"
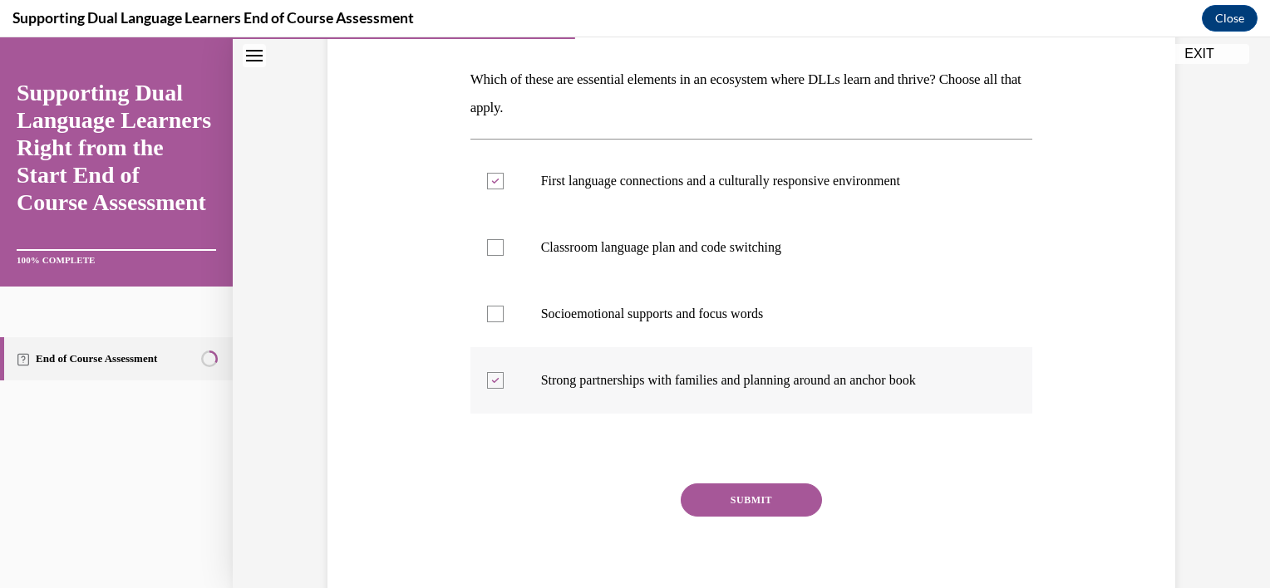
scroll to position [256, 0]
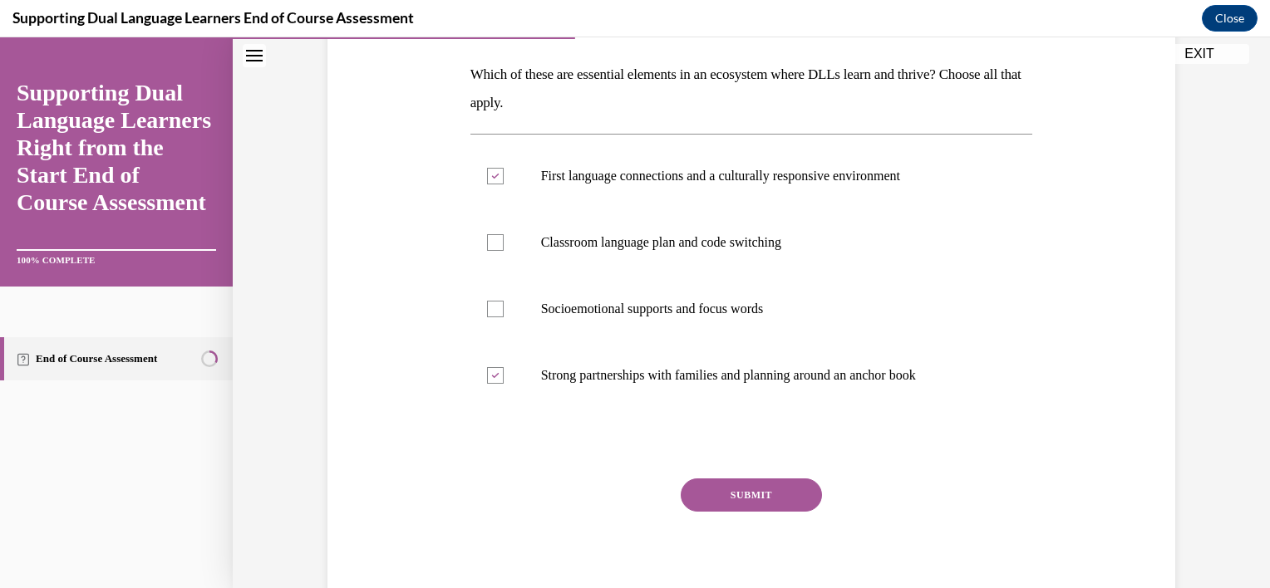
click at [778, 488] on button "SUBMIT" at bounding box center [751, 495] width 141 height 33
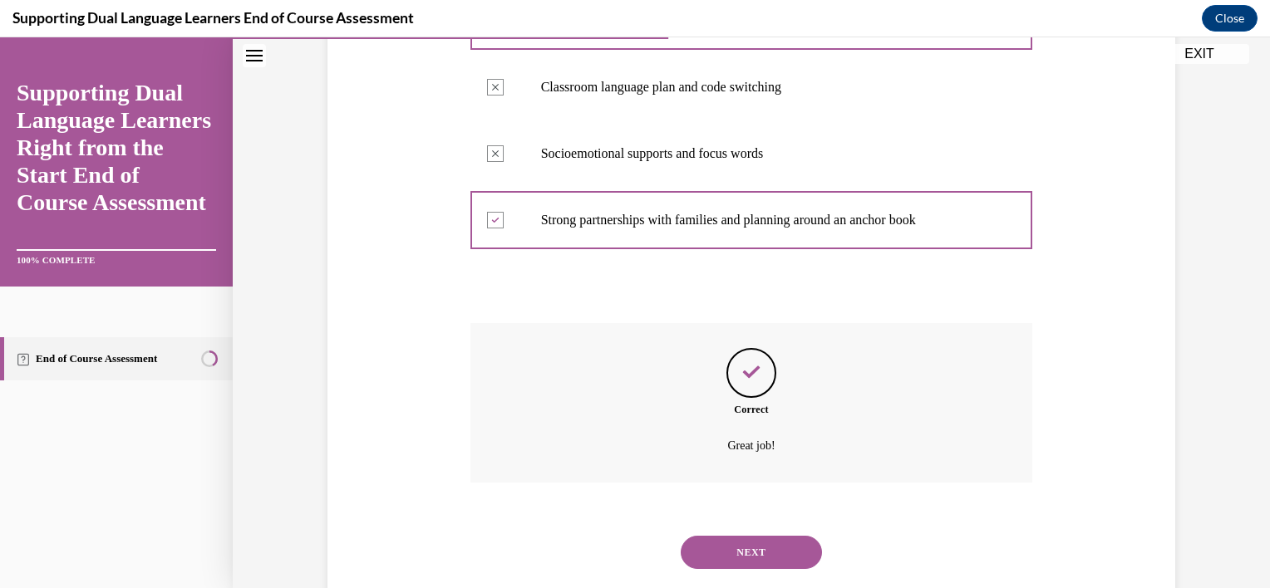
scroll to position [450, 0]
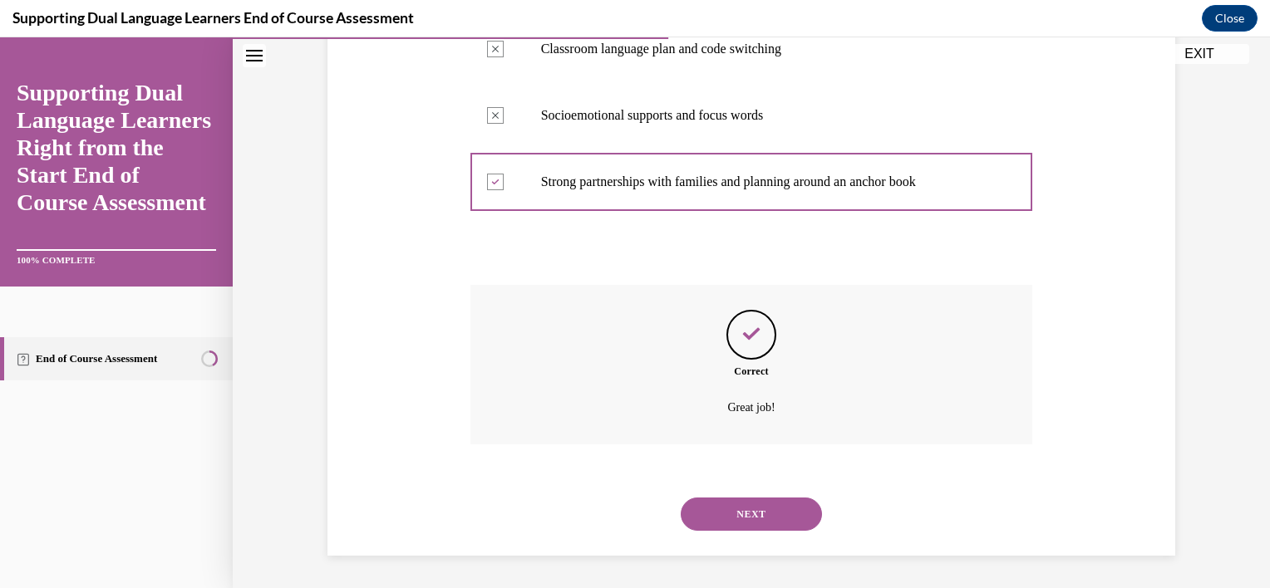
click at [754, 524] on button "NEXT" at bounding box center [751, 514] width 141 height 33
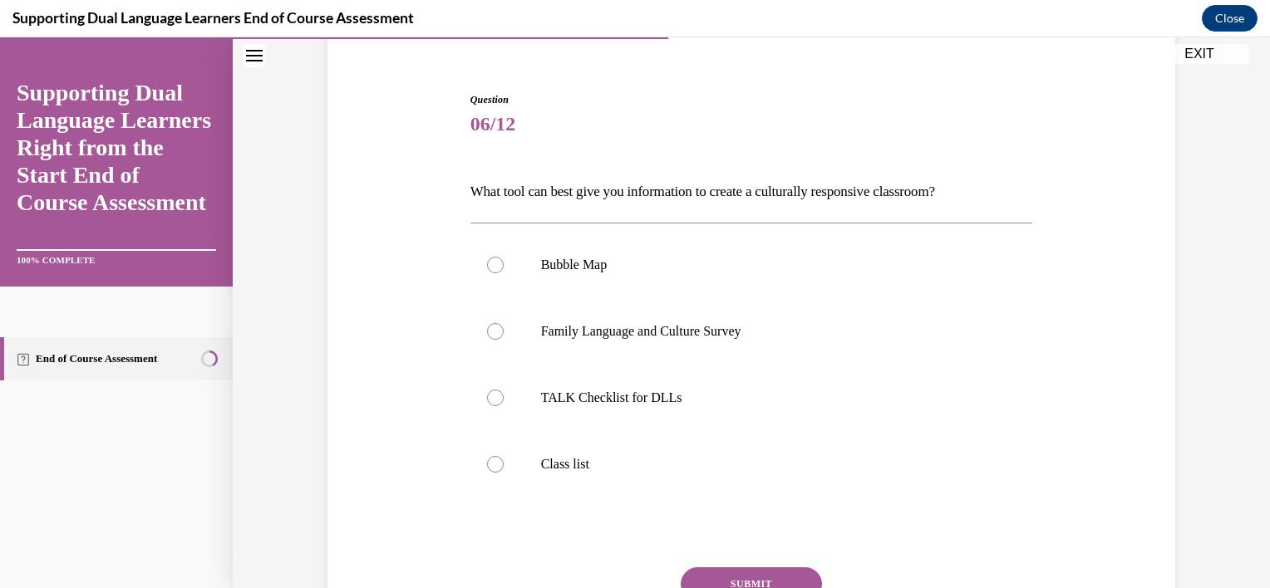
scroll to position [140, 0]
click at [612, 325] on p "Family Language and Culture Survey" at bounding box center [766, 330] width 450 height 17
click at [504, 325] on input "Family Language and Culture Survey" at bounding box center [495, 330] width 17 height 17
radio input "true"
click at [761, 568] on button "SUBMIT" at bounding box center [751, 583] width 141 height 33
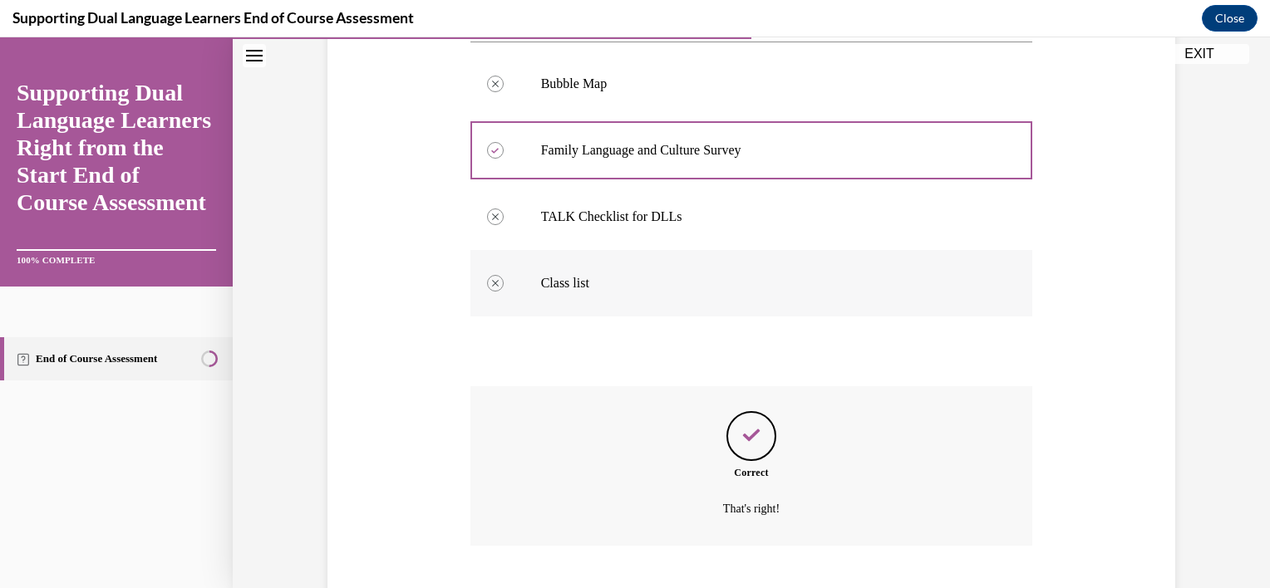
scroll to position [421, 0]
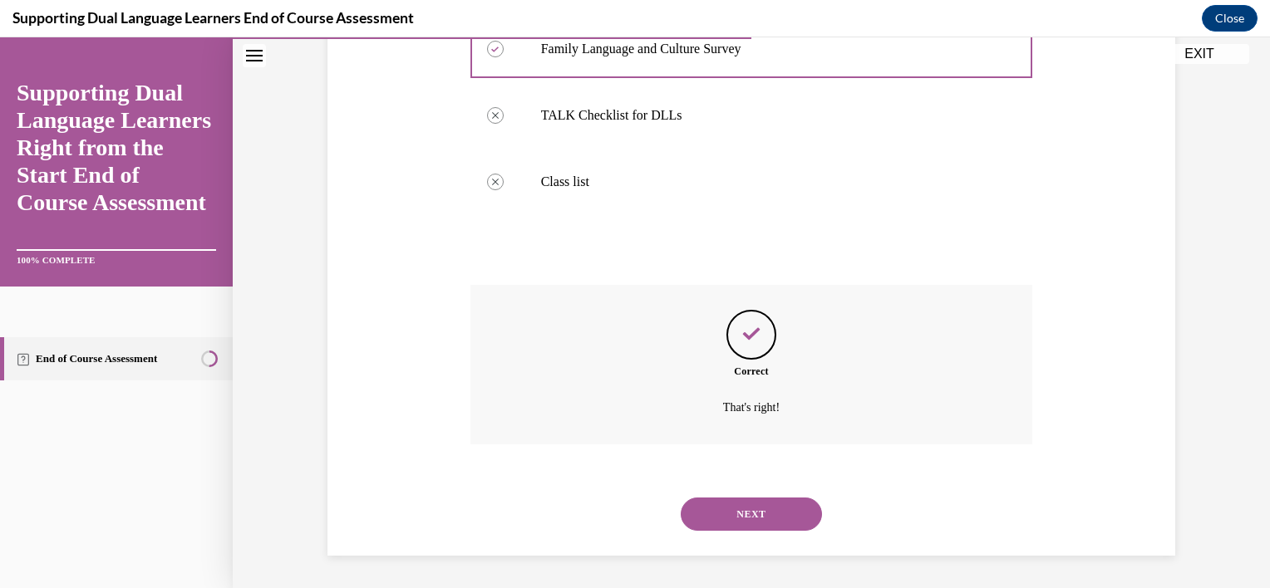
click at [770, 508] on button "NEXT" at bounding box center [751, 514] width 141 height 33
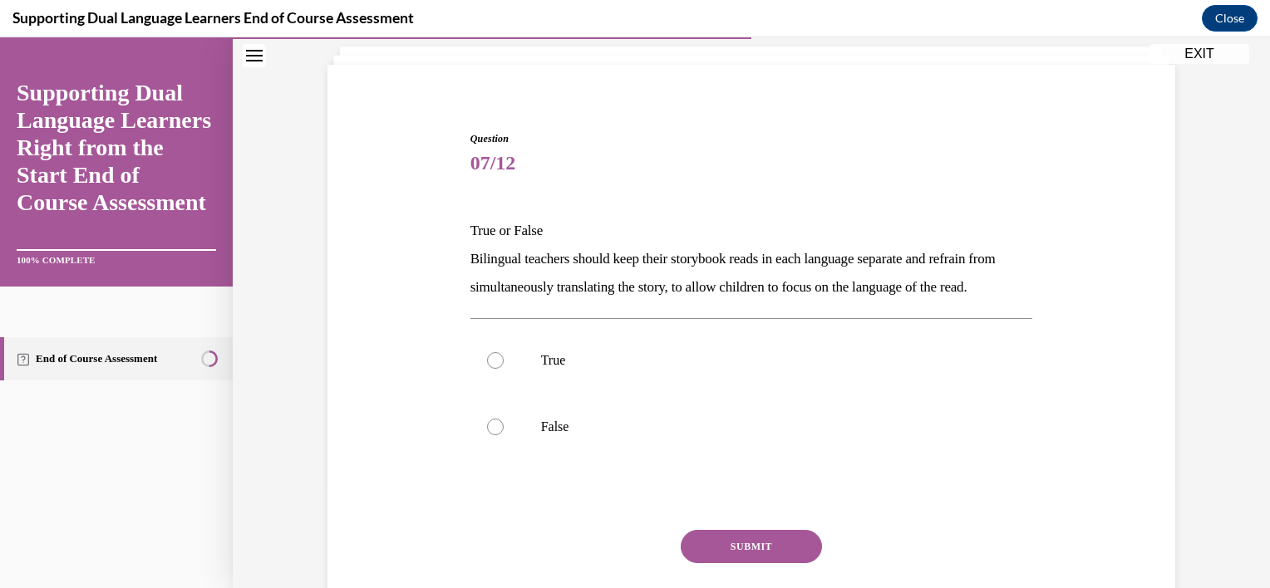
scroll to position [102, 0]
click at [689, 366] on p "True" at bounding box center [766, 358] width 450 height 17
click at [504, 366] on input "True" at bounding box center [495, 358] width 17 height 17
radio input "true"
click at [749, 561] on button "SUBMIT" at bounding box center [751, 544] width 141 height 33
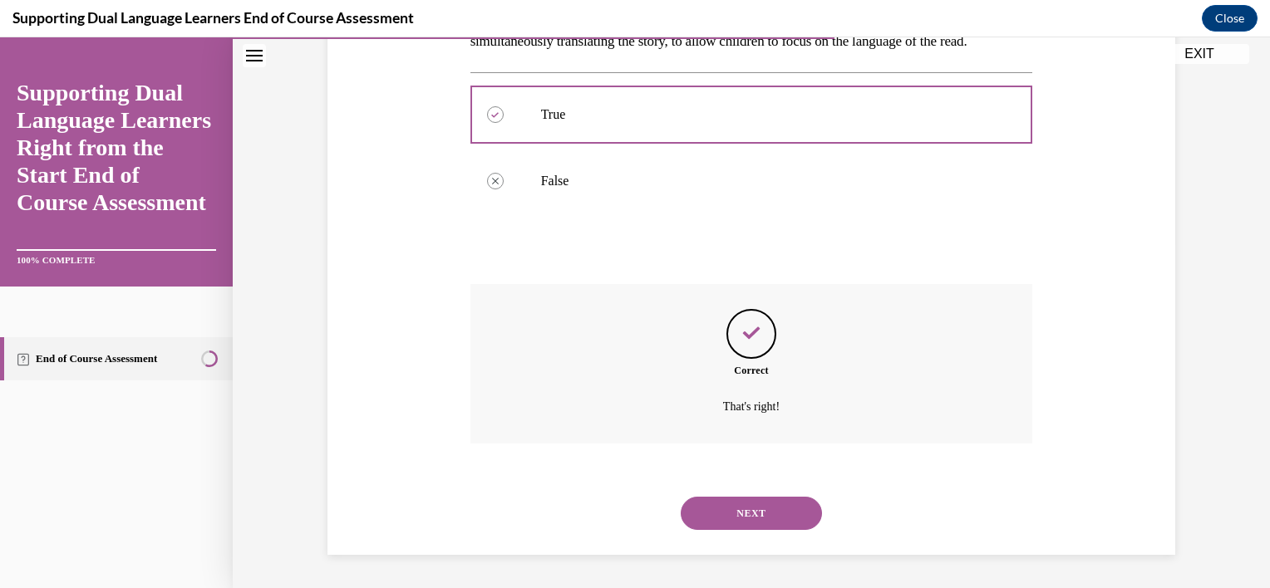
scroll to position [373, 0]
click at [740, 515] on button "NEXT" at bounding box center [751, 513] width 141 height 33
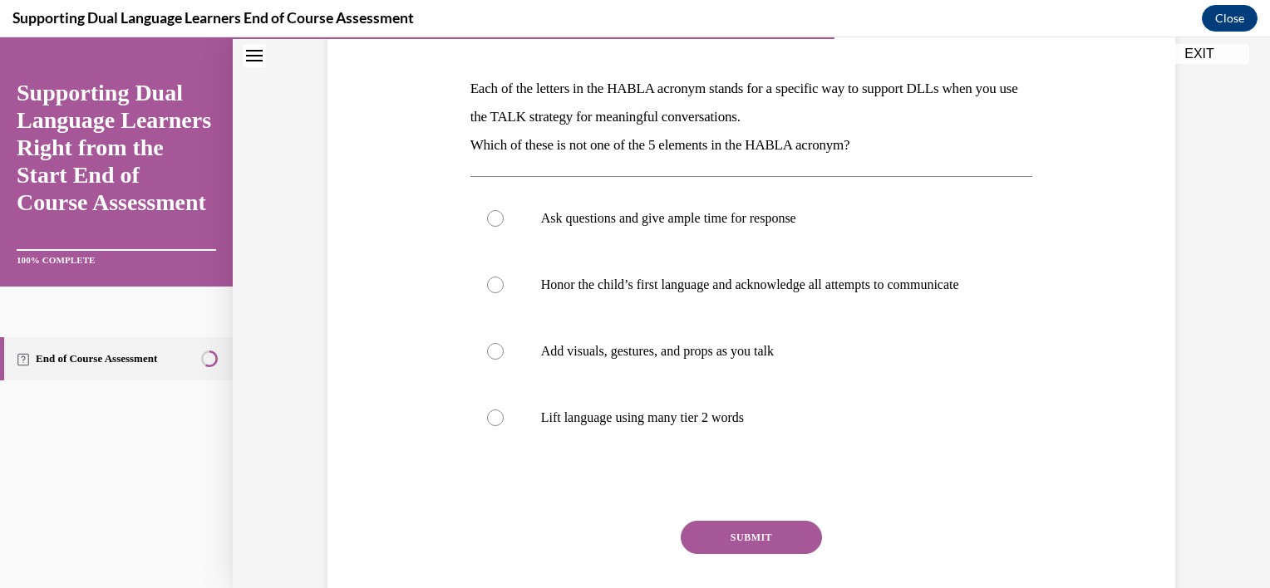
scroll to position [233, 0]
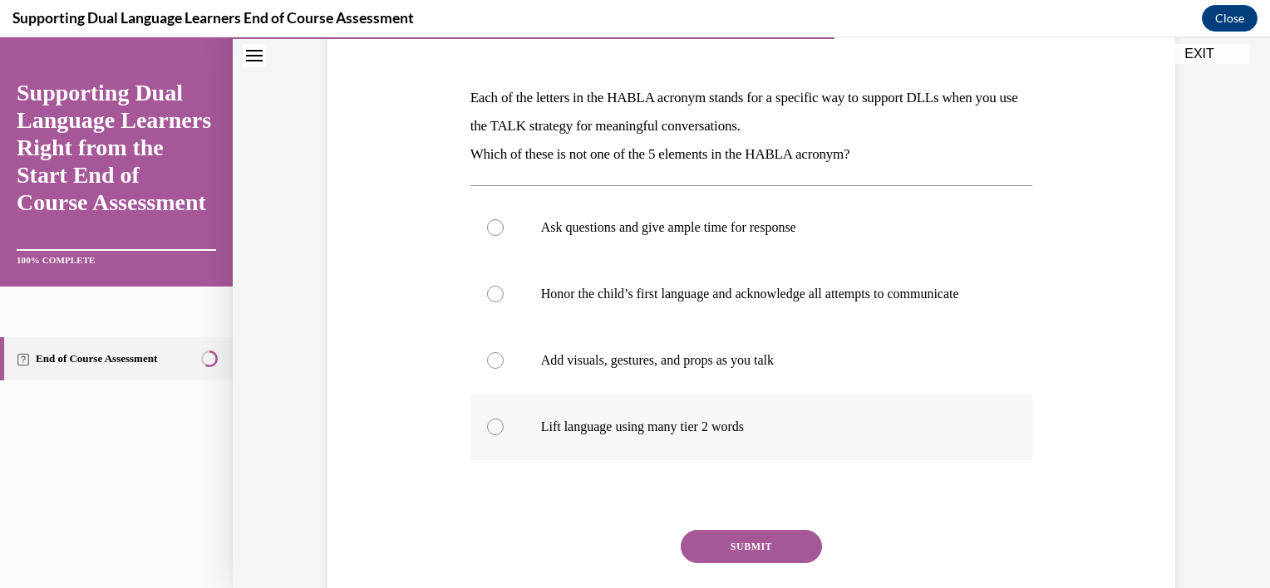
click at [690, 435] on p "Lift language using many tier 2 words" at bounding box center [766, 427] width 450 height 17
click at [504, 435] on input "Lift language using many tier 2 words" at bounding box center [495, 427] width 17 height 17
radio input "true"
click at [712, 555] on button "SUBMIT" at bounding box center [751, 546] width 141 height 33
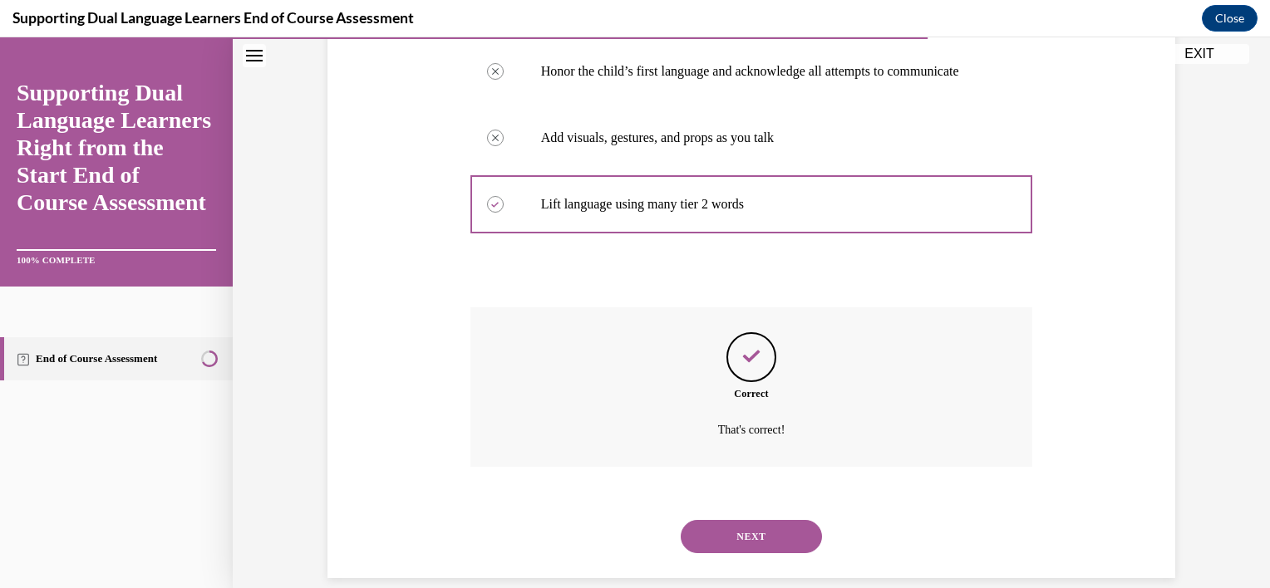
scroll to position [494, 0]
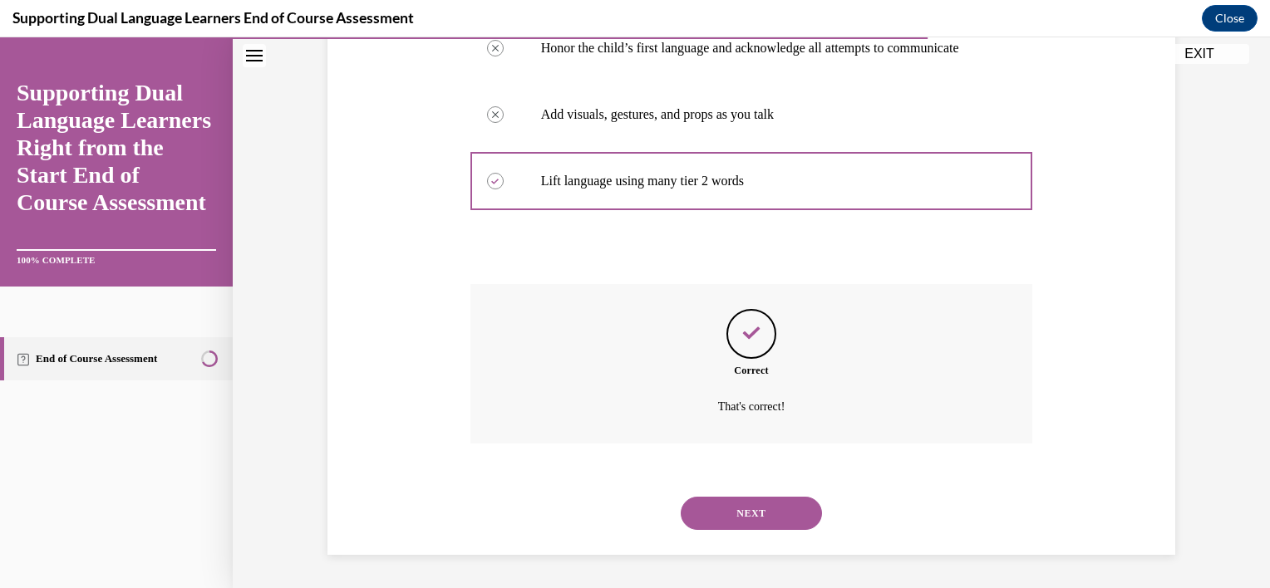
click at [753, 522] on button "NEXT" at bounding box center [751, 513] width 141 height 33
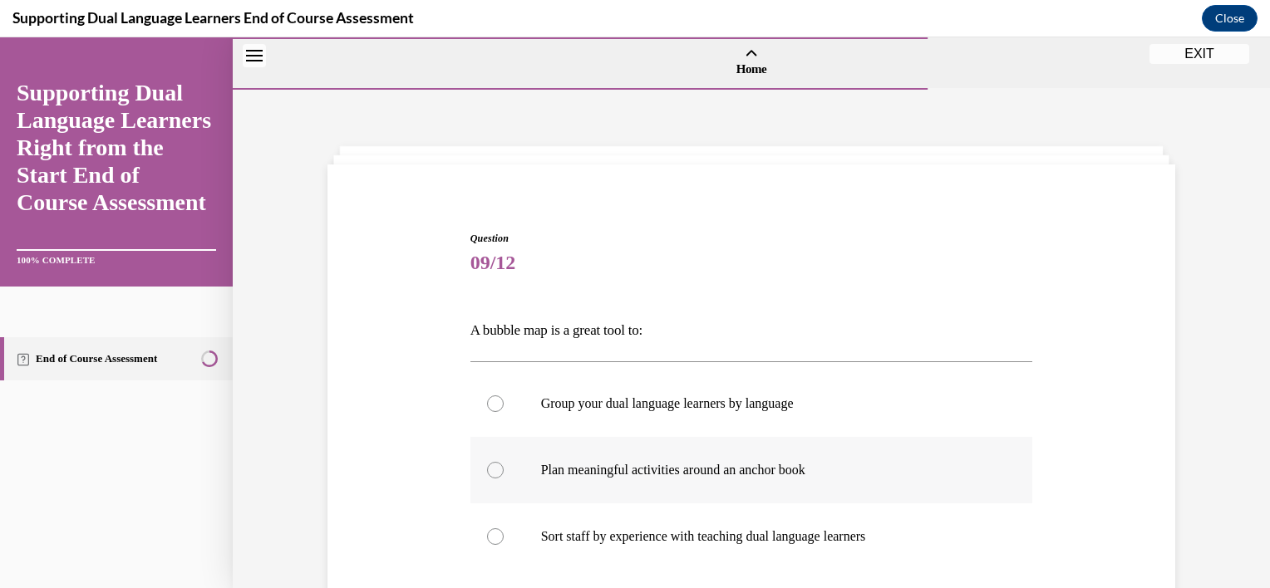
scroll to position [166, 0]
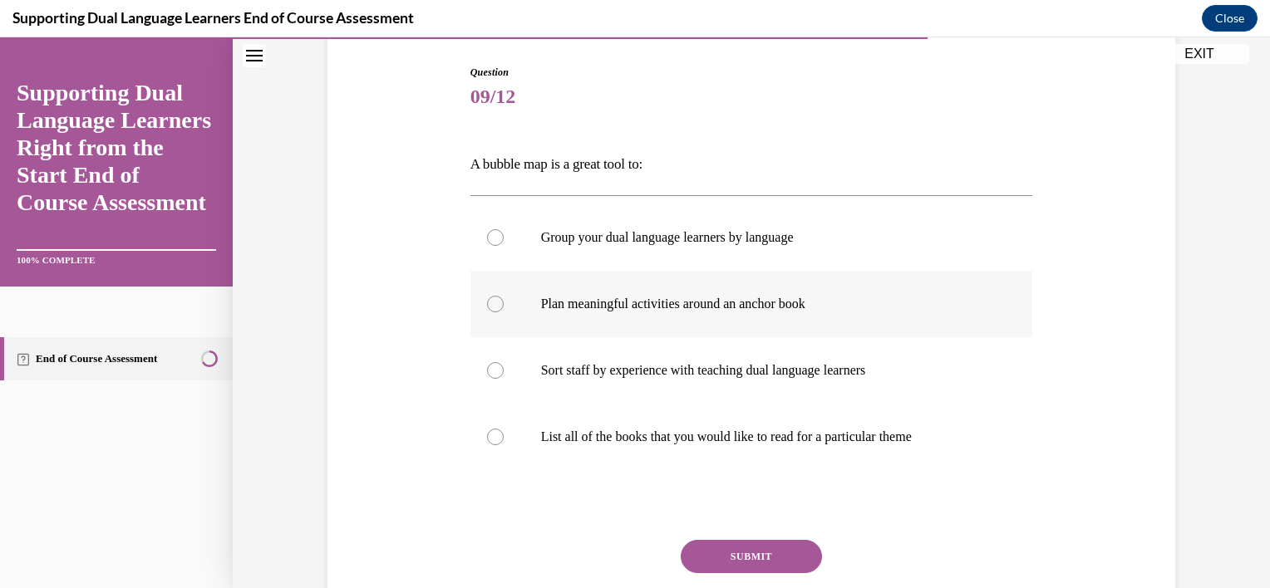
click at [642, 305] on p "Plan meaningful activities around an anchor book" at bounding box center [766, 304] width 450 height 17
click at [504, 305] on input "Plan meaningful activities around an anchor book" at bounding box center [495, 304] width 17 height 17
radio input "true"
click at [726, 544] on button "SUBMIT" at bounding box center [751, 556] width 141 height 33
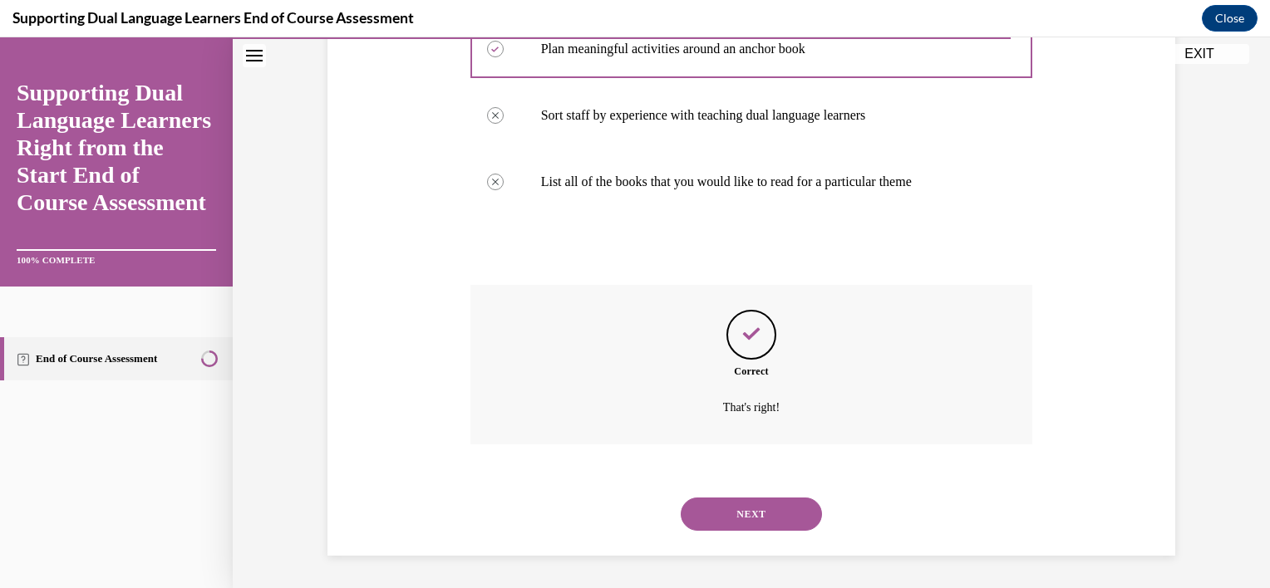
click at [757, 522] on button "NEXT" at bounding box center [751, 514] width 141 height 33
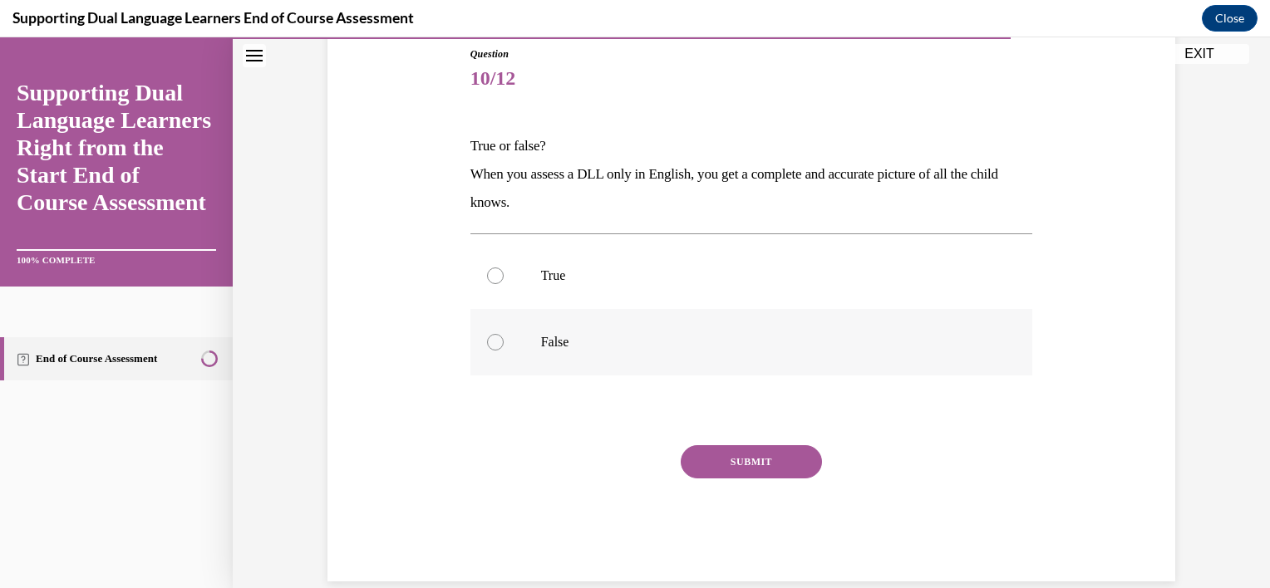
click at [691, 346] on p "False" at bounding box center [766, 342] width 450 height 17
click at [504, 346] on input "False" at bounding box center [495, 342] width 17 height 17
radio input "true"
click at [748, 475] on button "SUBMIT" at bounding box center [751, 461] width 141 height 33
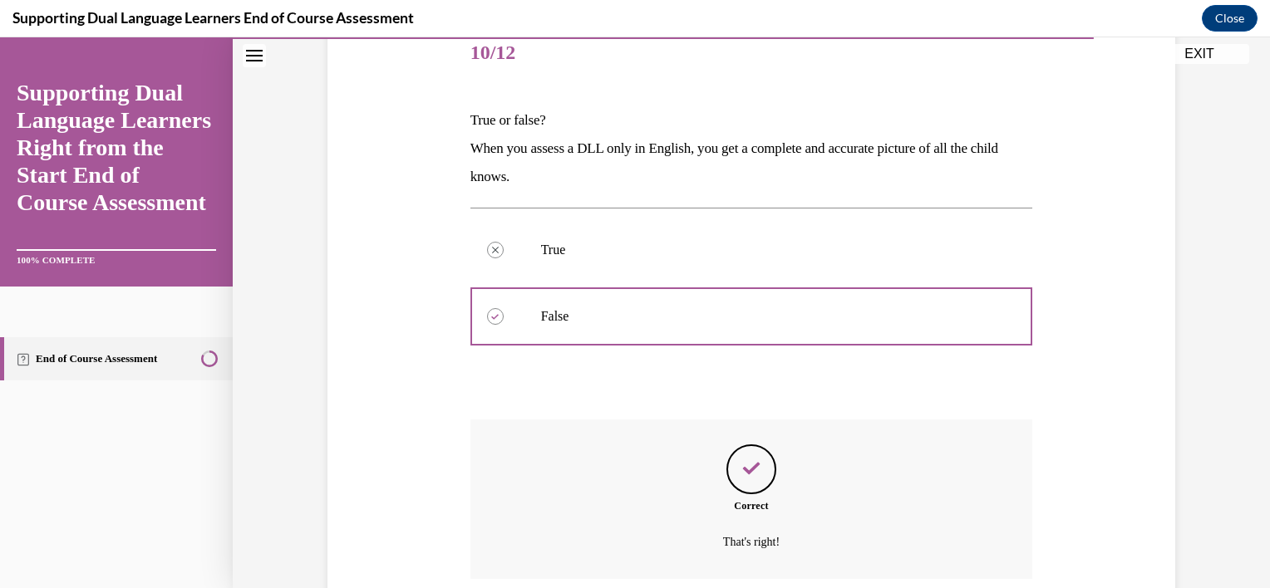
scroll to position [345, 0]
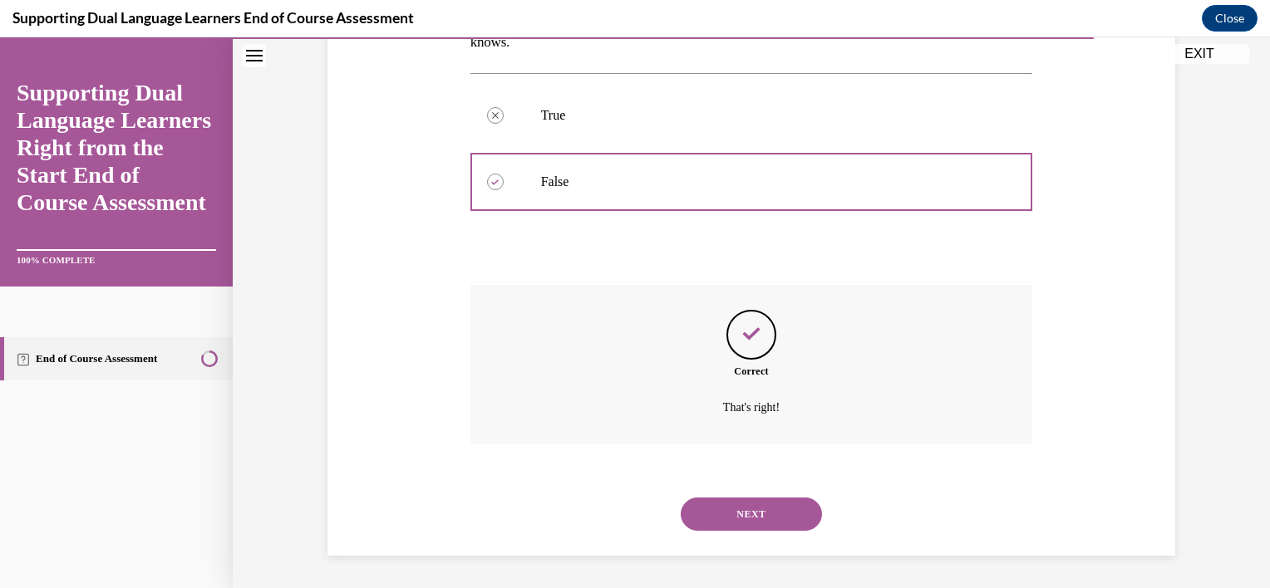
click at [751, 511] on button "NEXT" at bounding box center [751, 514] width 141 height 33
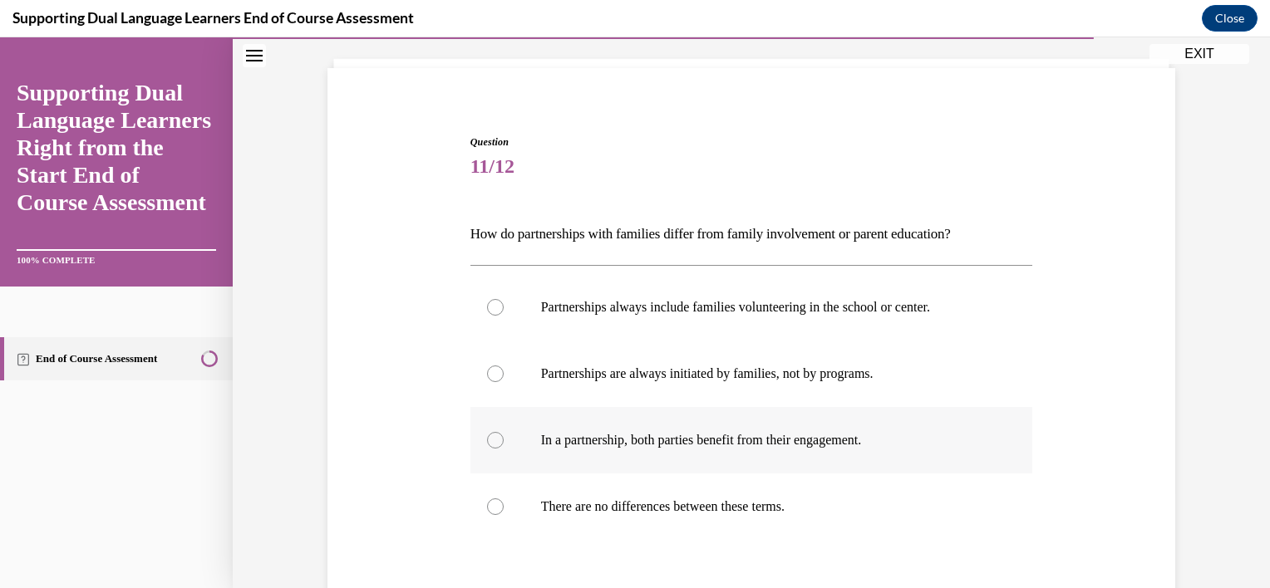
scroll to position [111, 0]
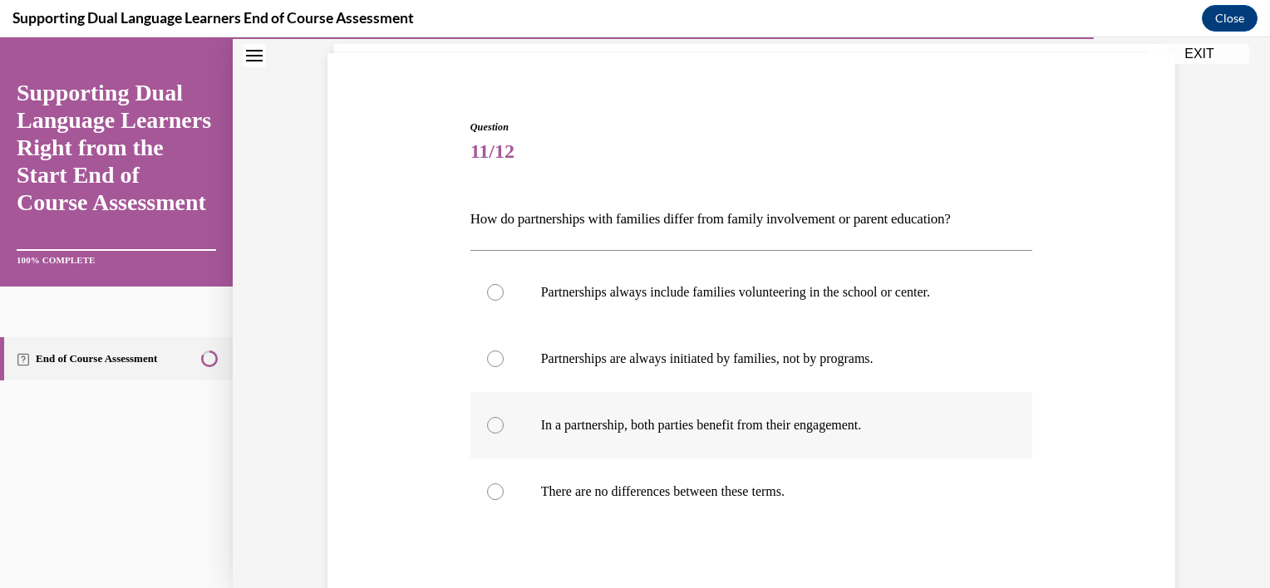
click at [721, 412] on label "In a partnership, both parties benefit from their engagement." at bounding box center [751, 425] width 563 height 66
click at [504, 417] on input "In a partnership, both parties benefit from their engagement." at bounding box center [495, 425] width 17 height 17
radio input "true"
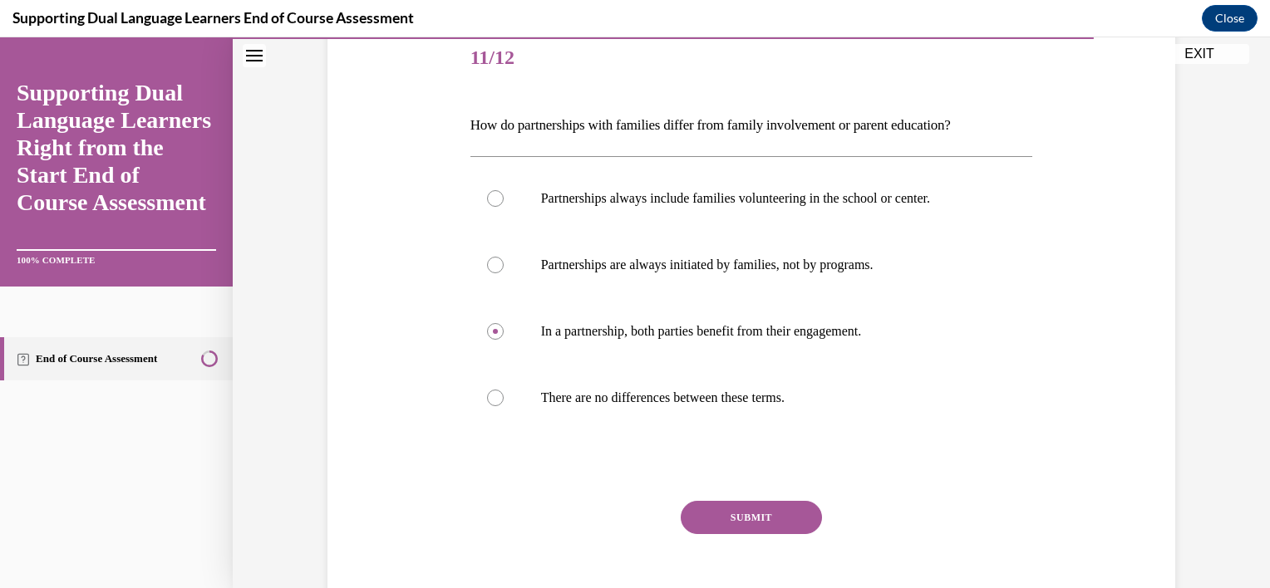
click at [730, 507] on button "SUBMIT" at bounding box center [751, 517] width 141 height 33
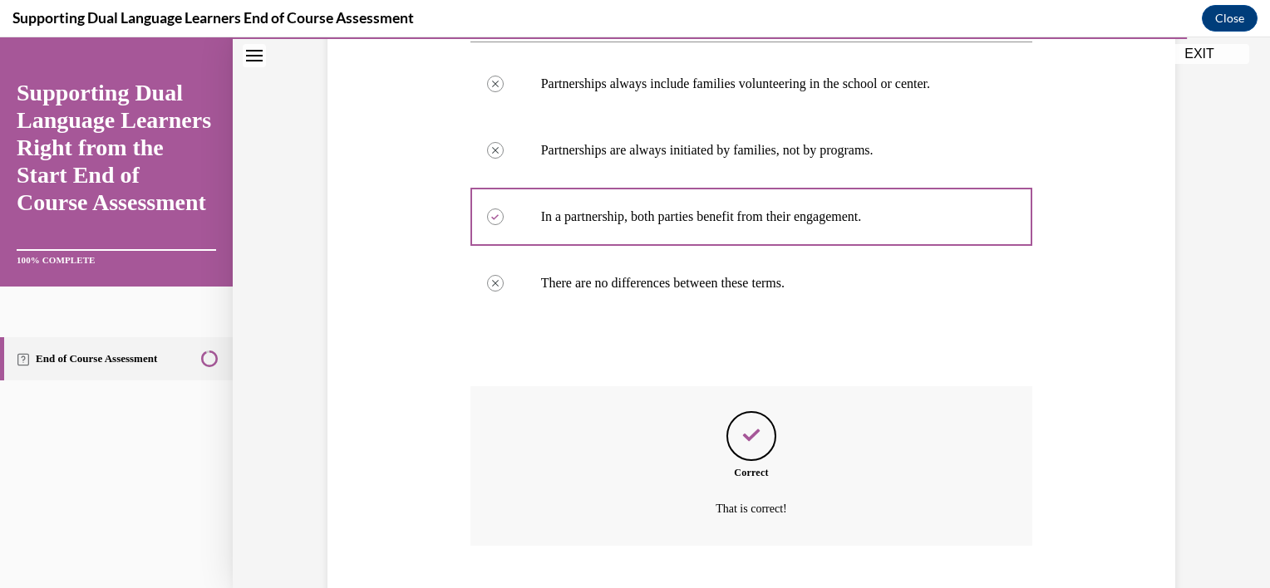
scroll to position [421, 0]
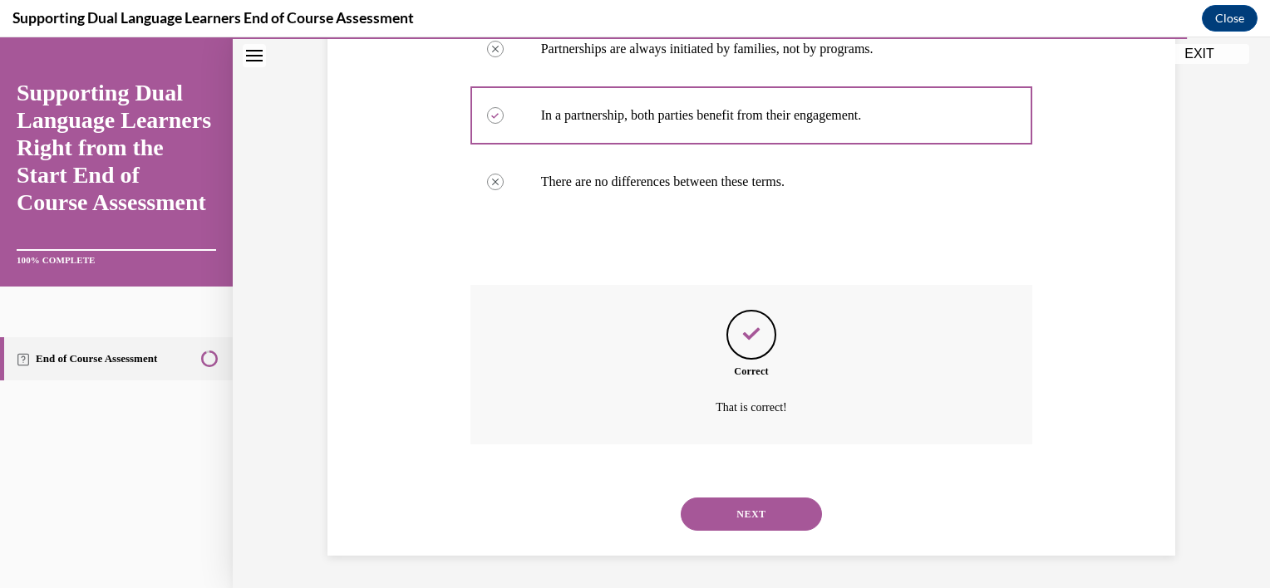
click at [721, 518] on button "NEXT" at bounding box center [751, 514] width 141 height 33
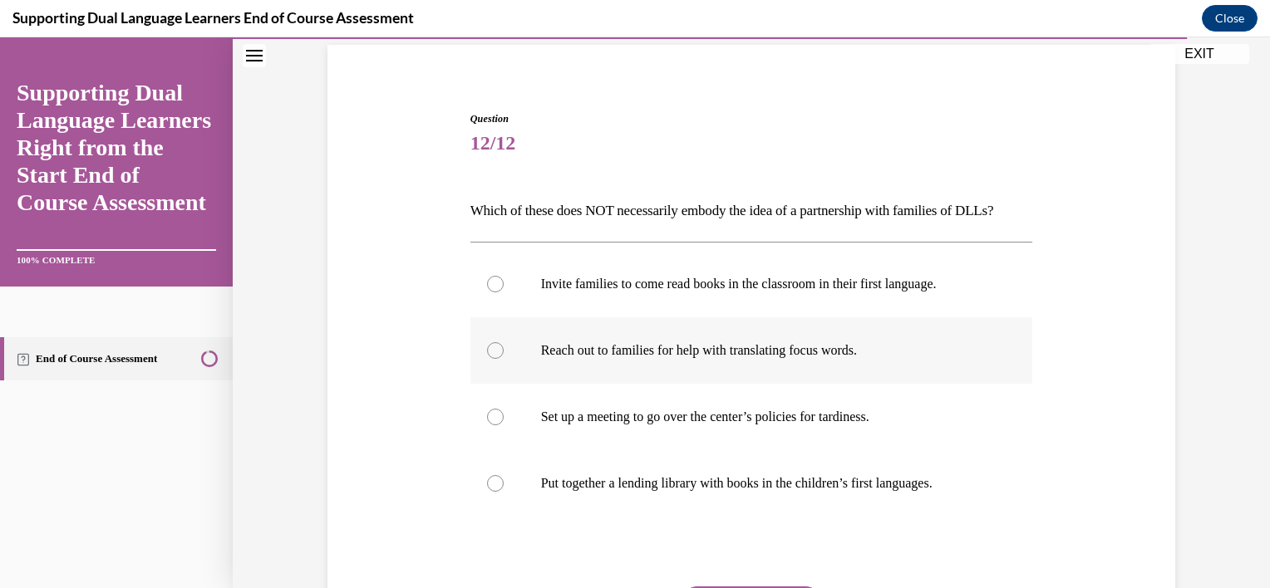
scroll to position [135, 0]
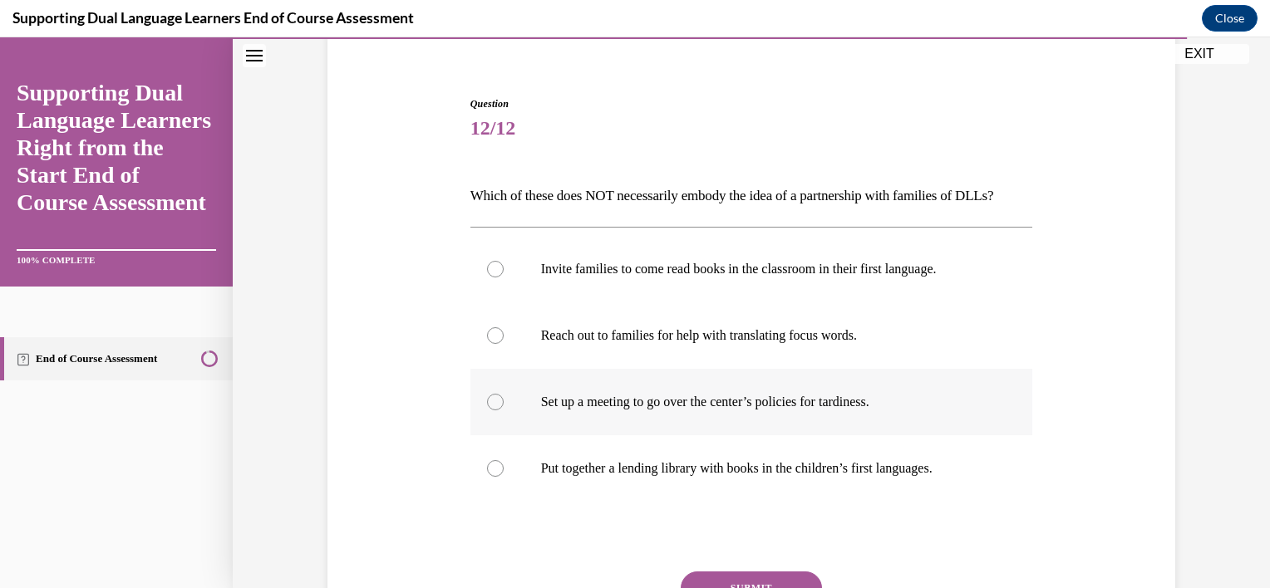
click at [678, 411] on p "Set up a meeting to go over the center’s policies for tardiness." at bounding box center [766, 402] width 450 height 17
click at [504, 411] on input "Set up a meeting to go over the center’s policies for tardiness." at bounding box center [495, 402] width 17 height 17
radio input "true"
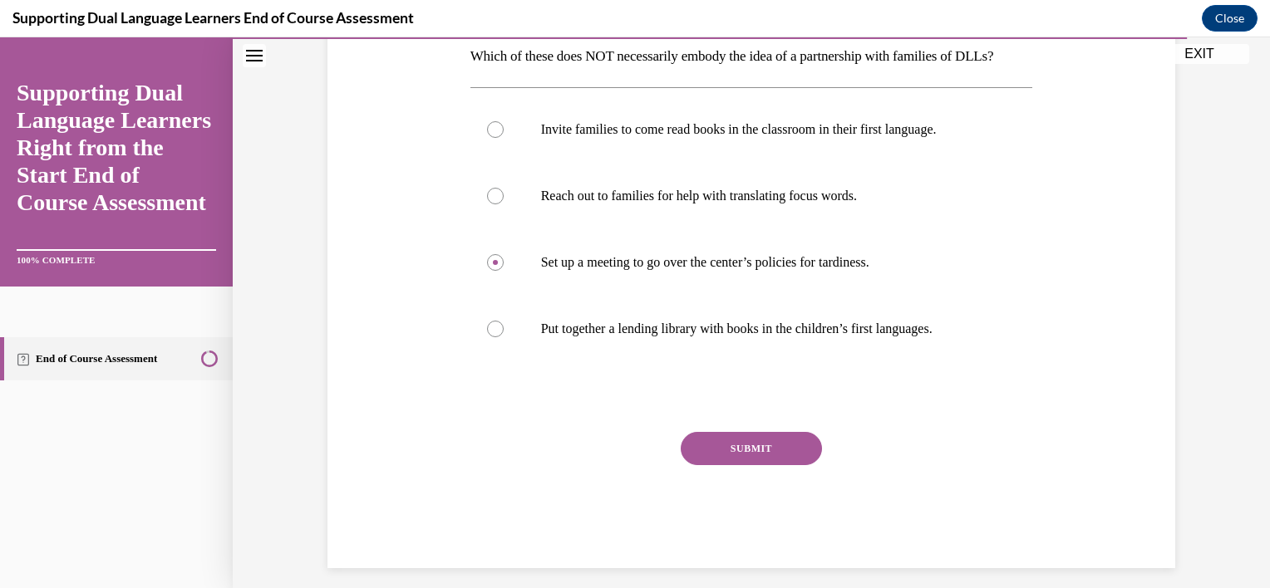
click at [720, 465] on button "SUBMIT" at bounding box center [751, 448] width 141 height 33
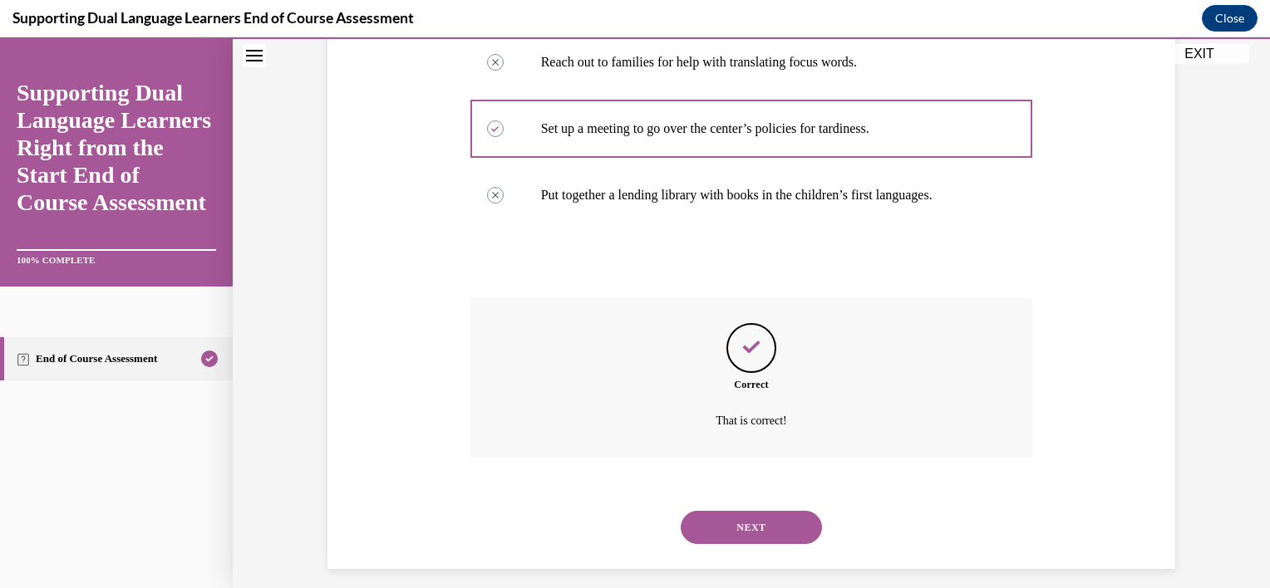
scroll to position [450, 0]
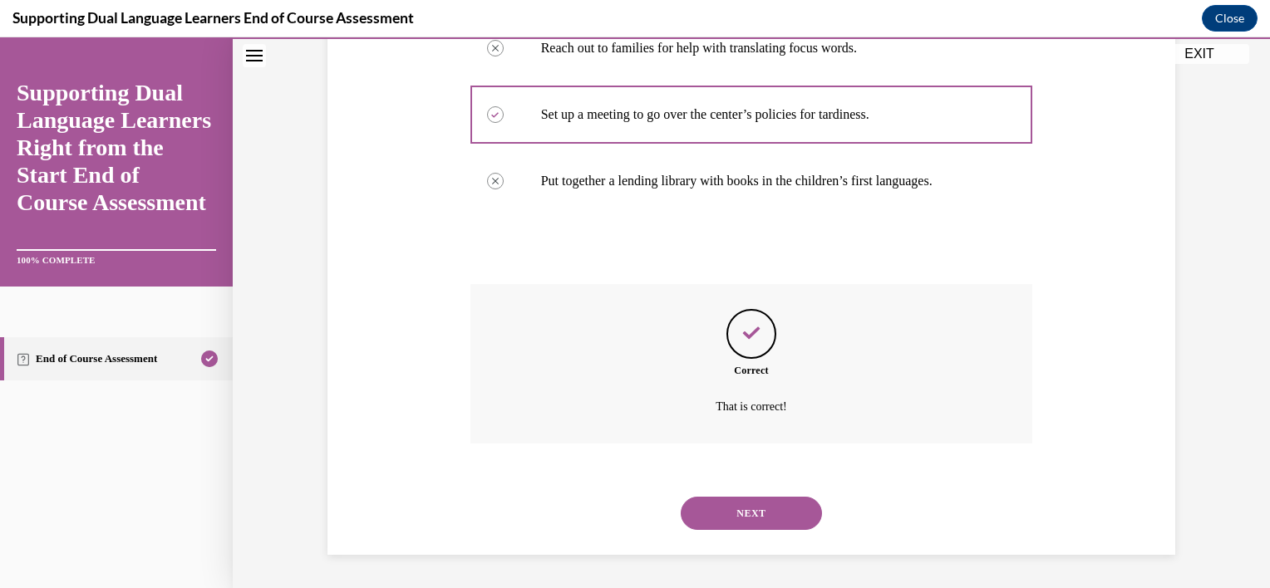
click at [733, 519] on button "NEXT" at bounding box center [751, 513] width 141 height 33
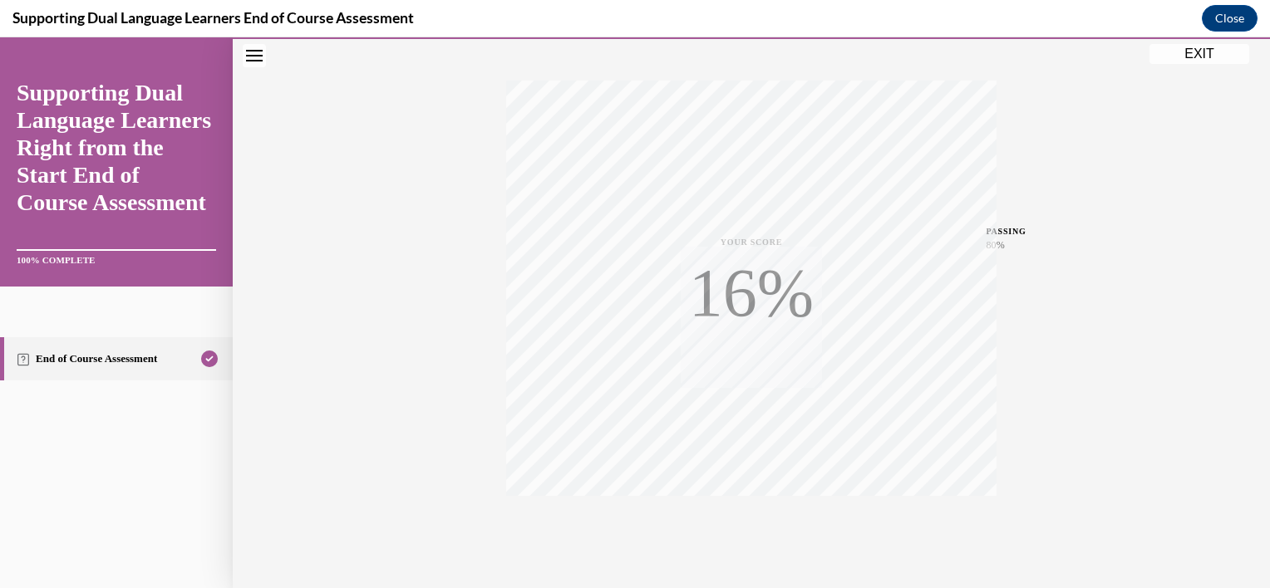
scroll to position [300, 0]
click at [1228, 58] on button "EXIT" at bounding box center [1199, 54] width 100 height 20
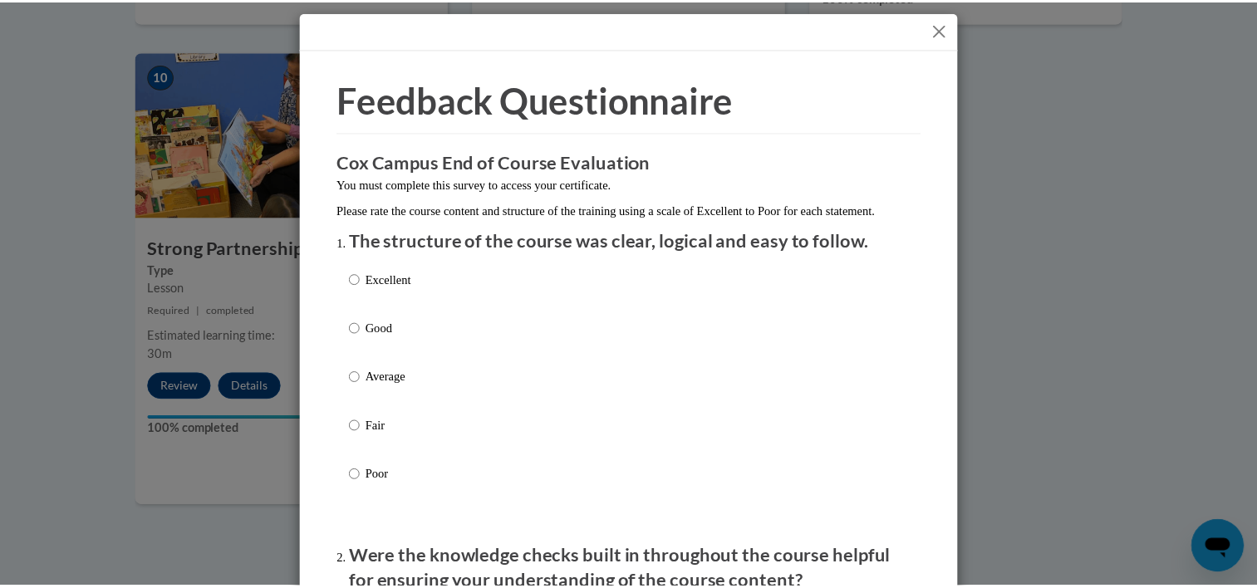
scroll to position [0, 0]
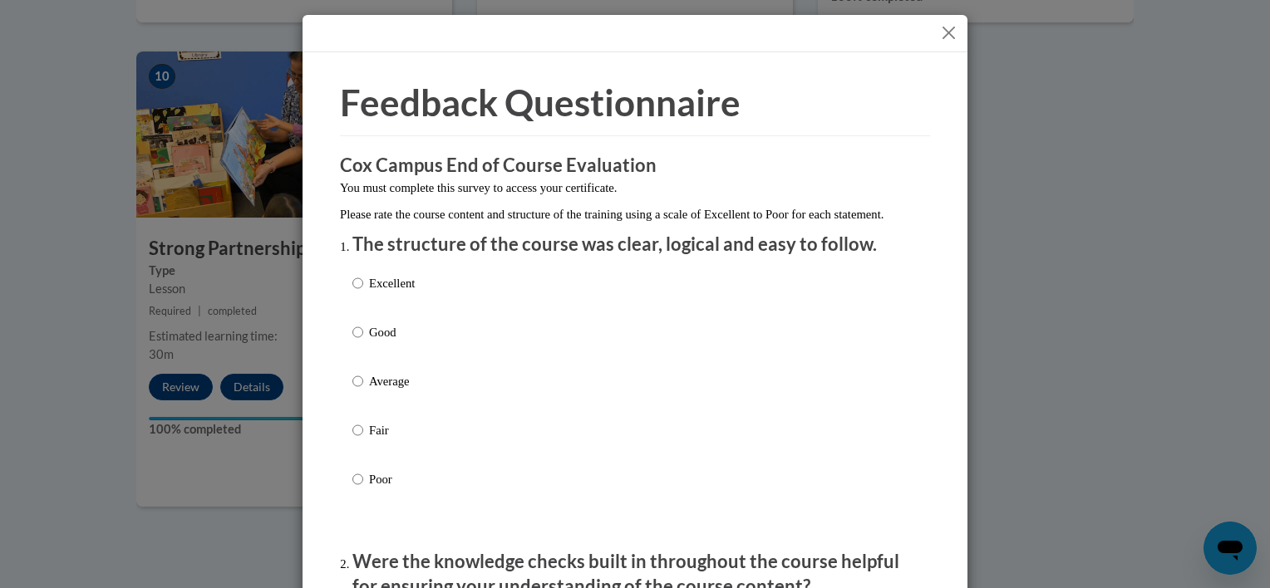
click at [943, 29] on button "Close" at bounding box center [948, 32] width 21 height 21
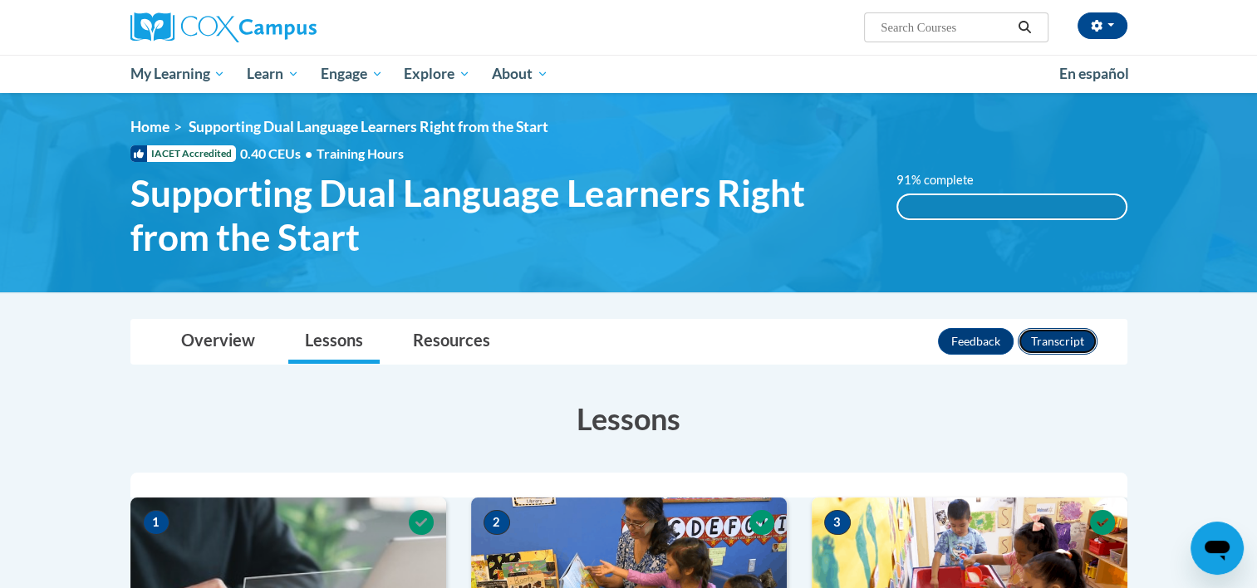
click at [1037, 342] on button "Transcript" at bounding box center [1058, 341] width 80 height 27
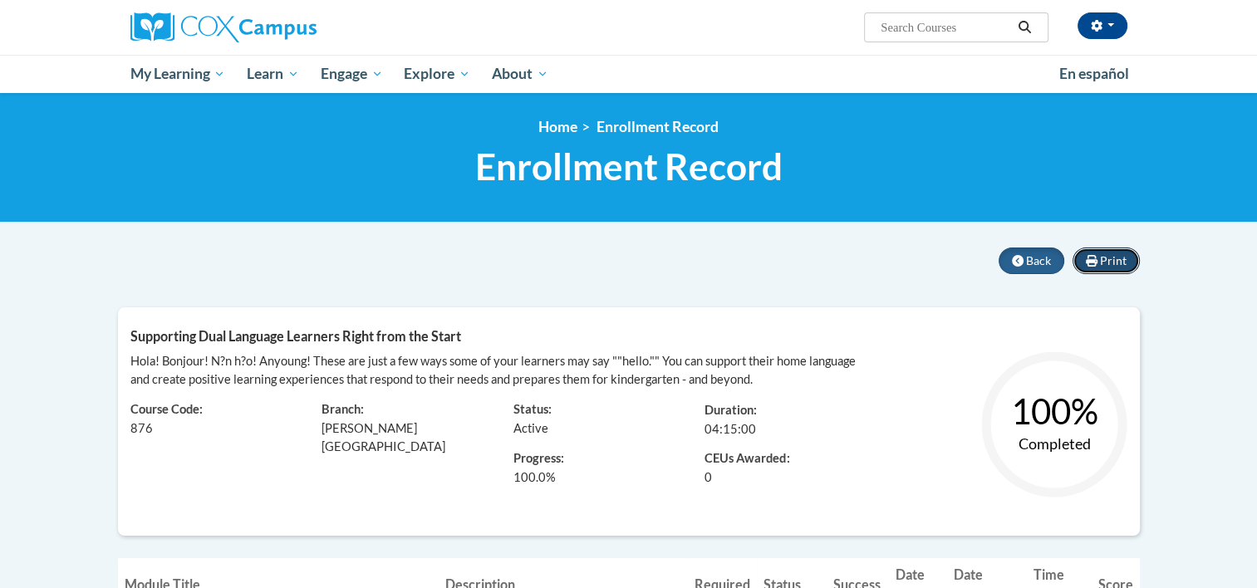
click at [1090, 263] on icon at bounding box center [1092, 261] width 12 height 12
